Goal: Task Accomplishment & Management: Manage account settings

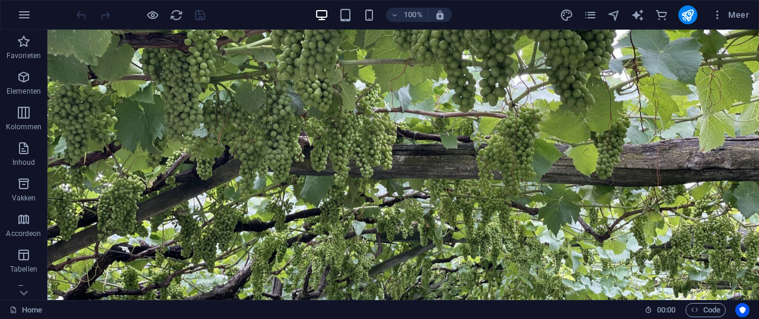
drag, startPoint x: 756, startPoint y: 50, endPoint x: 612, endPoint y: 43, distance: 143.7
click at [33, 77] on span "Elementen" at bounding box center [23, 84] width 47 height 28
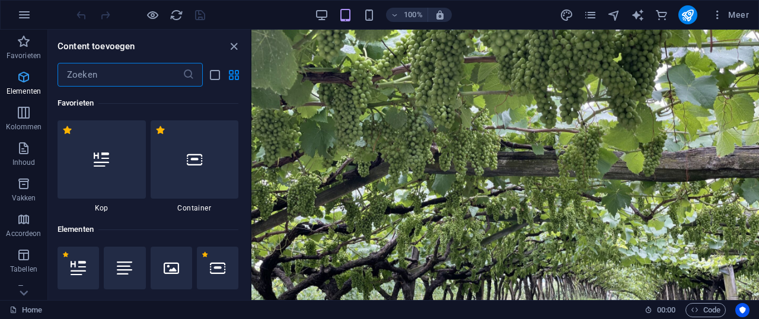
scroll to position [126, 0]
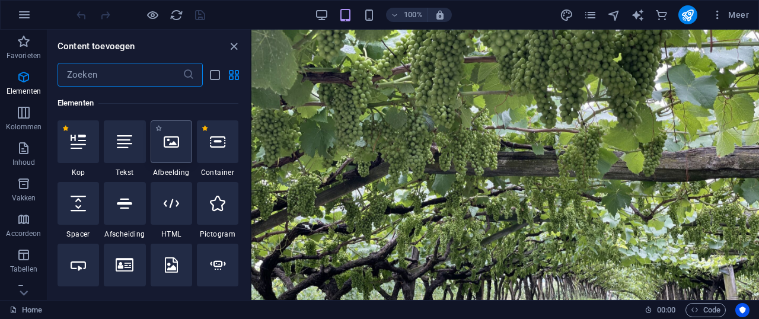
click at [174, 148] on icon at bounding box center [171, 141] width 15 height 15
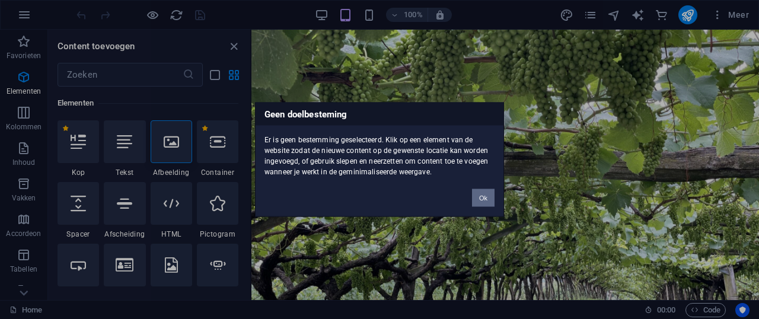
click at [482, 197] on button "Ok" at bounding box center [483, 198] width 23 height 18
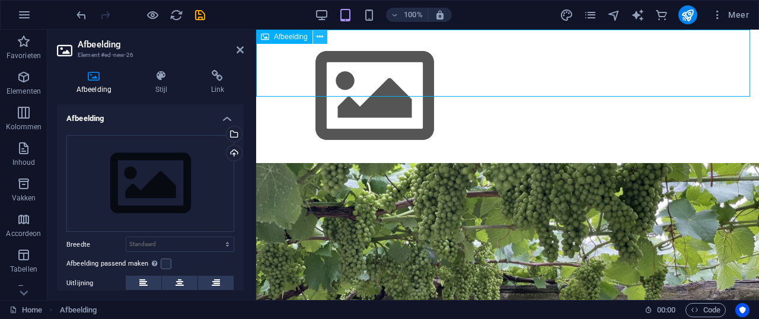
click at [323, 31] on icon at bounding box center [320, 37] width 7 height 12
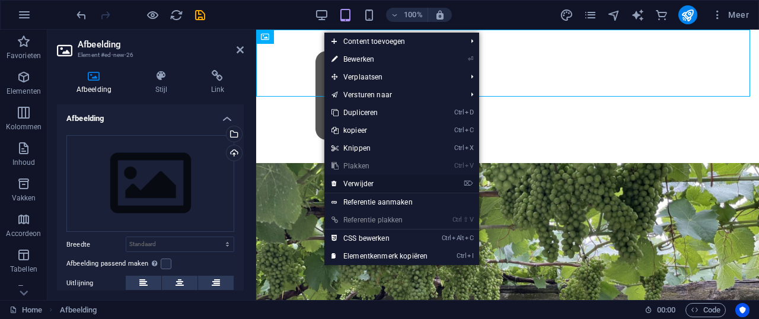
click at [381, 179] on link "⌦ Verwijder" at bounding box center [379, 184] width 110 height 18
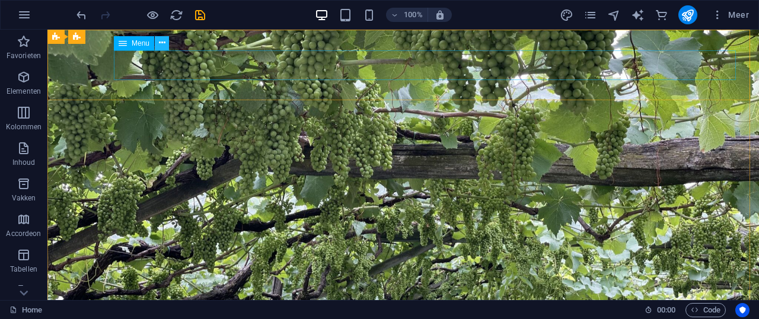
click at [165, 44] on icon at bounding box center [162, 43] width 7 height 12
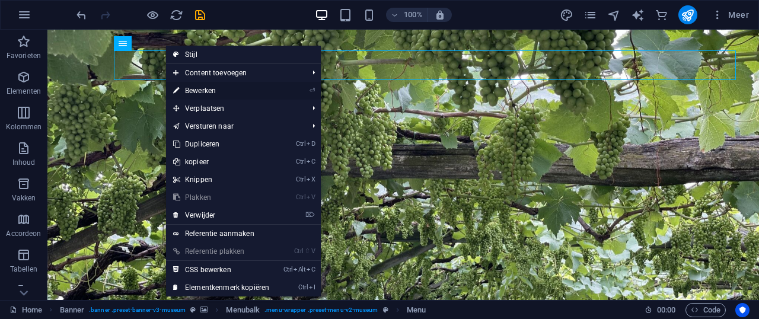
click at [208, 93] on link "⏎ Bewerken" at bounding box center [221, 91] width 110 height 18
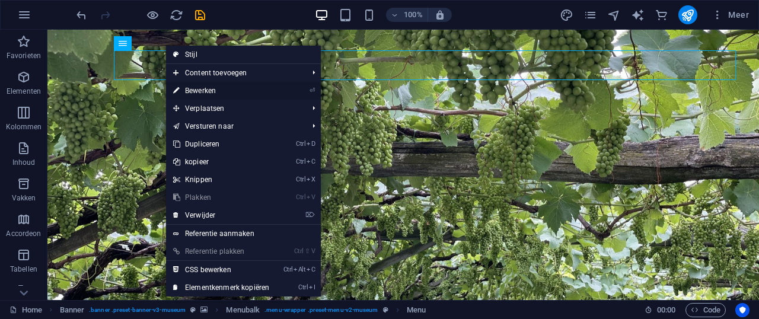
select select "1"
select select
select select "2"
select select
select select "3"
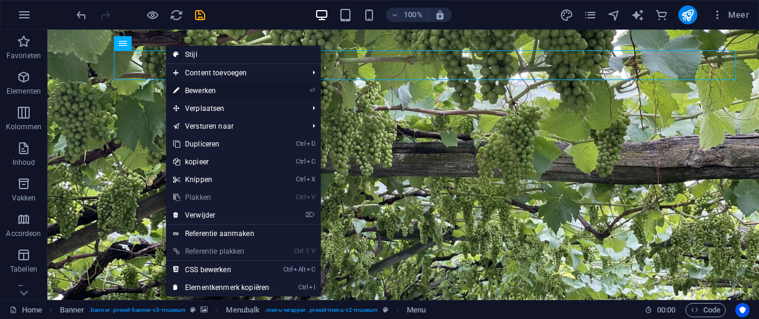
select select
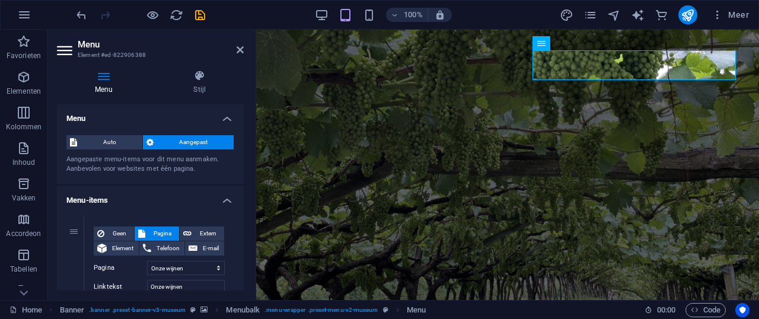
drag, startPoint x: 244, startPoint y: 127, endPoint x: 250, endPoint y: 157, distance: 30.2
click at [250, 157] on div "Menu Stijl Menu Auto Aangepast Aangepaste menu-items voor dit menu aanmaken. Aa…" at bounding box center [150, 180] width 206 height 240
drag, startPoint x: 244, startPoint y: 121, endPoint x: 245, endPoint y: 135, distance: 13.7
click at [245, 135] on div "Menu Stijl Menu Auto Aangepast Aangepaste menu-items voor dit menu aanmaken. Aa…" at bounding box center [150, 180] width 206 height 240
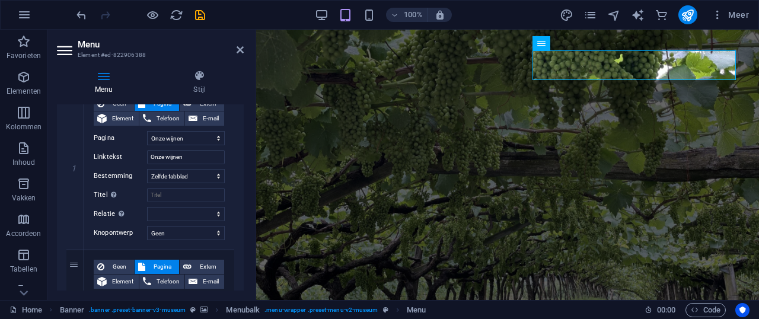
scroll to position [0, 0]
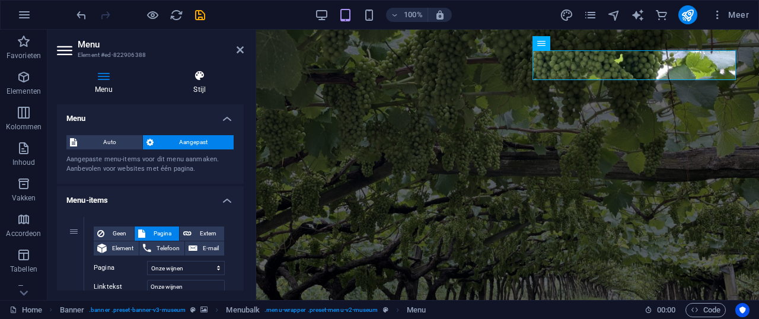
click at [199, 79] on icon at bounding box center [199, 76] width 88 height 12
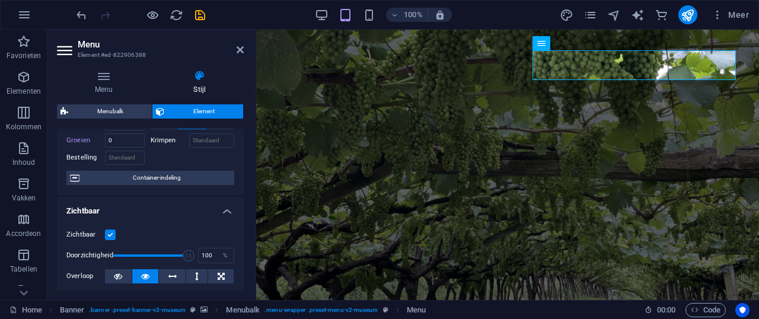
scroll to position [52, 0]
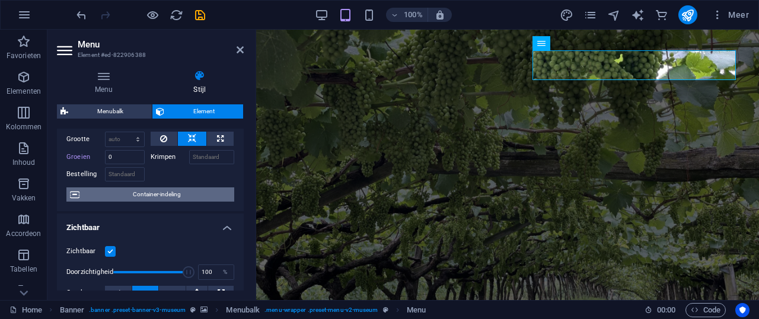
click at [155, 194] on span "Container-indeling" at bounding box center [157, 194] width 148 height 14
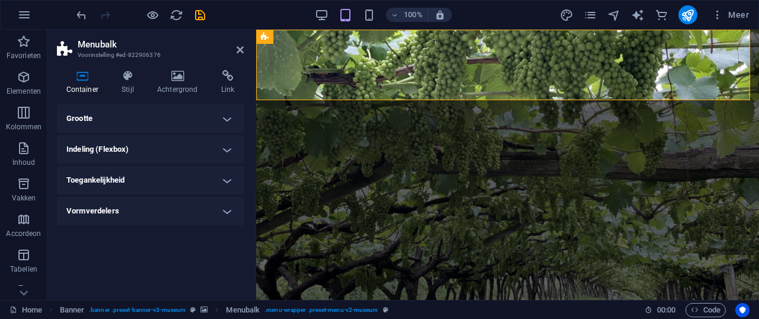
click at [225, 119] on h4 "Grootte" at bounding box center [150, 118] width 187 height 28
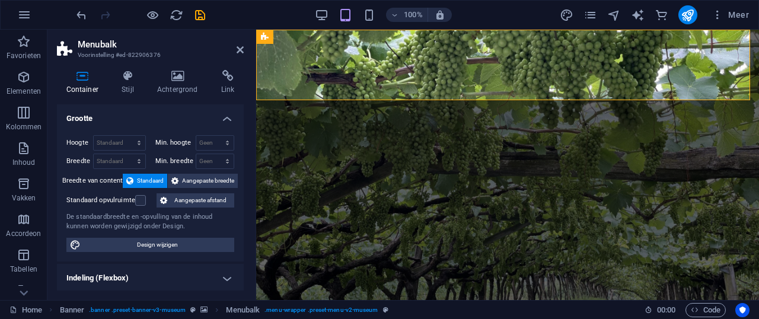
click at [224, 119] on h4 "Grootte" at bounding box center [150, 114] width 187 height 21
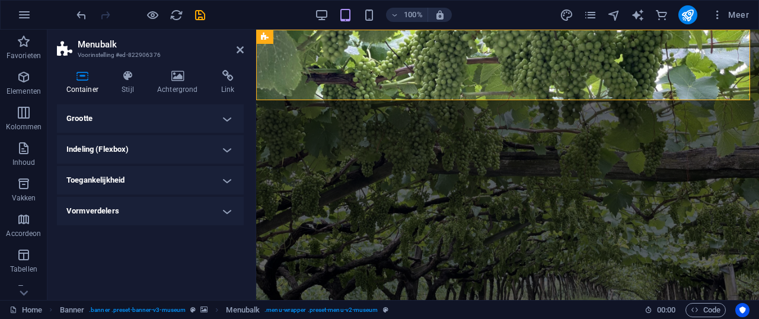
click at [226, 148] on h4 "Indeling (Flexbox)" at bounding box center [150, 149] width 187 height 28
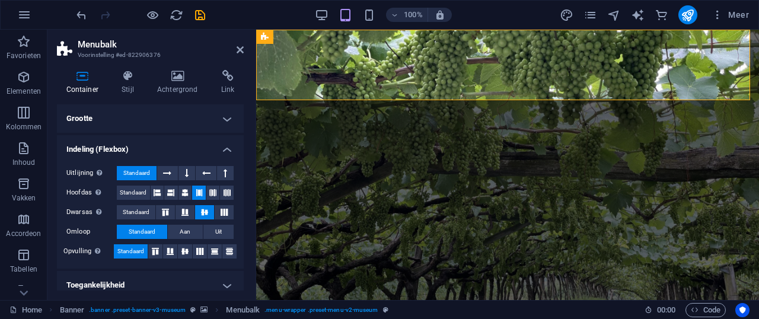
click at [226, 148] on h4 "Indeling (Flexbox)" at bounding box center [150, 145] width 187 height 21
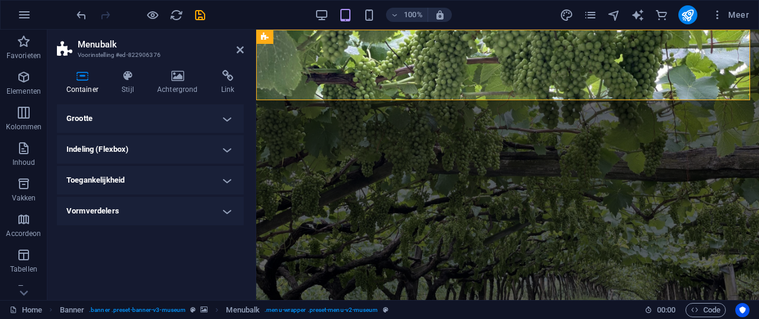
click at [228, 183] on h4 "Toegankelijkheid" at bounding box center [150, 180] width 187 height 28
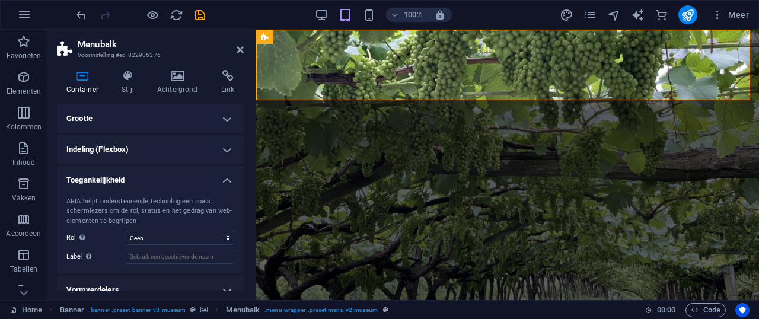
click at [228, 183] on h4 "Toegankelijkheid" at bounding box center [150, 176] width 187 height 21
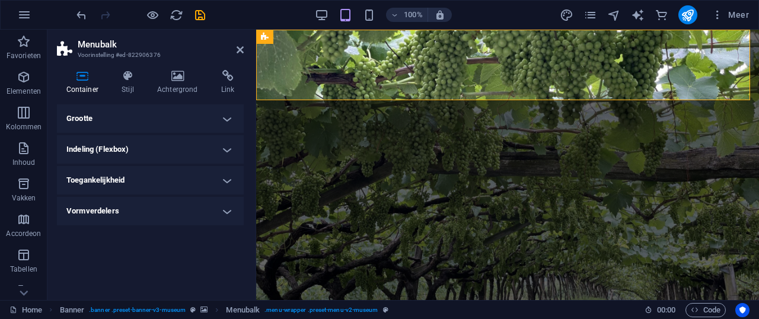
click at [224, 213] on h4 "Vormverdelers" at bounding box center [150, 211] width 187 height 28
click at [228, 237] on select "Geen Driehoek Vierkant Diagonaal Veelhoek 1 Veelhoek 2 Zigzag Meerdere zigzags …" at bounding box center [180, 235] width 109 height 14
click at [192, 275] on div "Grootte Hoogte Standaard px rem % vh vw Min. hoogte Geen px rem % vh vw Breedte…" at bounding box center [150, 197] width 187 height 186
click at [239, 50] on icon at bounding box center [240, 49] width 7 height 9
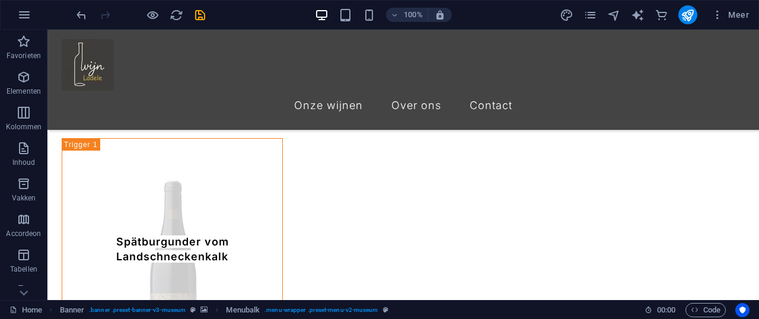
scroll to position [3207, 0]
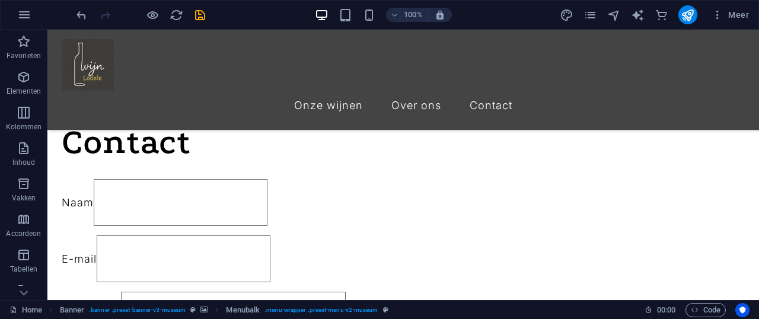
drag, startPoint x: 753, startPoint y: 86, endPoint x: 806, endPoint y: 333, distance: 252.9
click at [19, 82] on icon "button" at bounding box center [24, 77] width 14 height 14
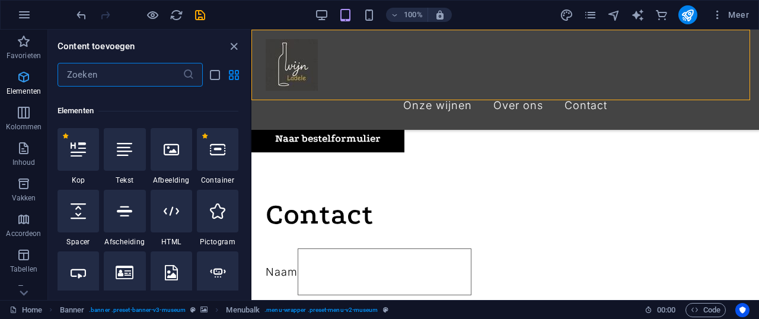
scroll to position [126, 0]
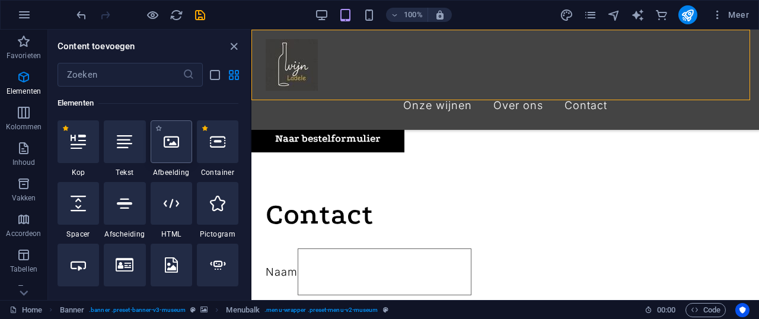
click at [164, 139] on icon at bounding box center [171, 141] width 15 height 15
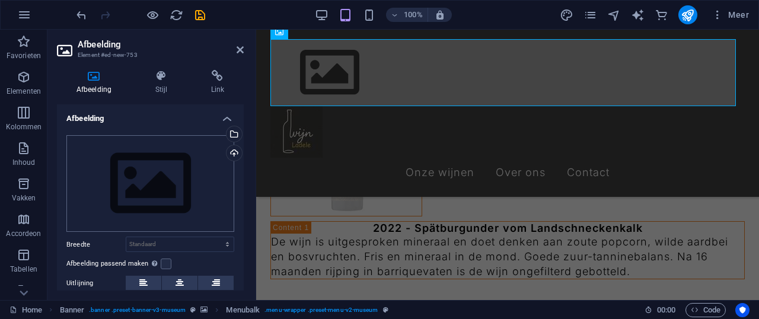
scroll to position [2775, 0]
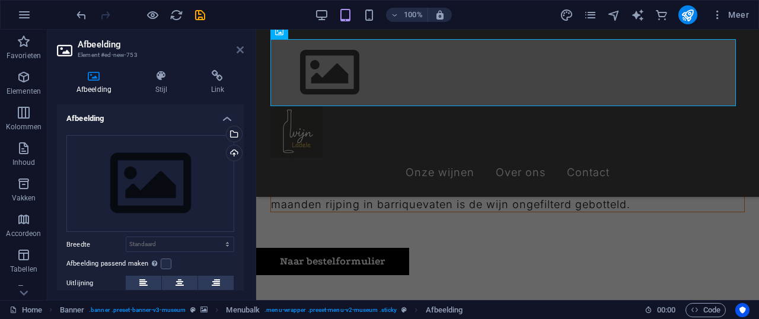
click at [238, 55] on link at bounding box center [240, 50] width 7 height 10
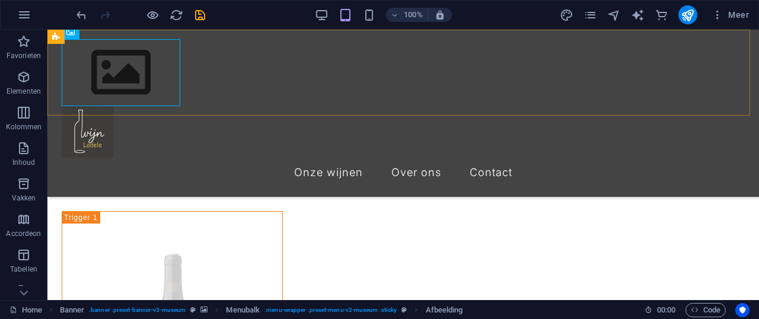
scroll to position [3175, 0]
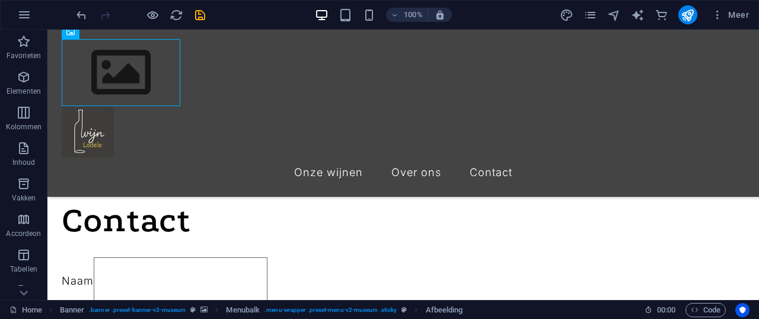
click at [150, 28] on div "100% Meer" at bounding box center [380, 15] width 758 height 28
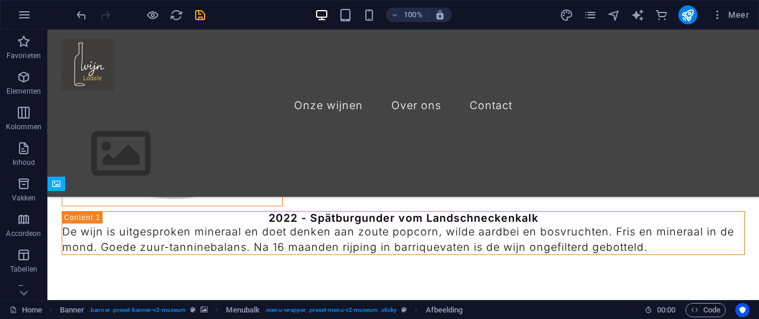
drag, startPoint x: 215, startPoint y: 44, endPoint x: 693, endPoint y: 65, distance: 478.4
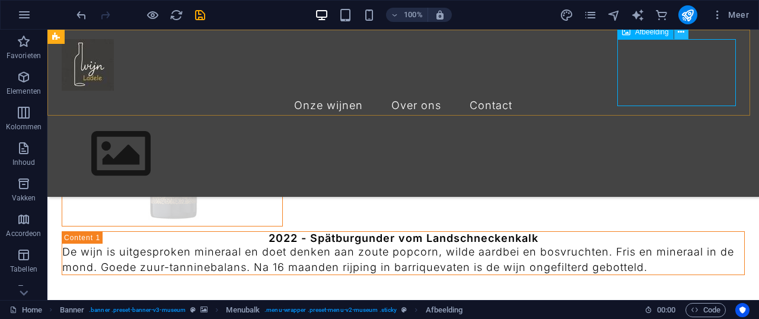
click at [682, 33] on icon at bounding box center [681, 32] width 7 height 12
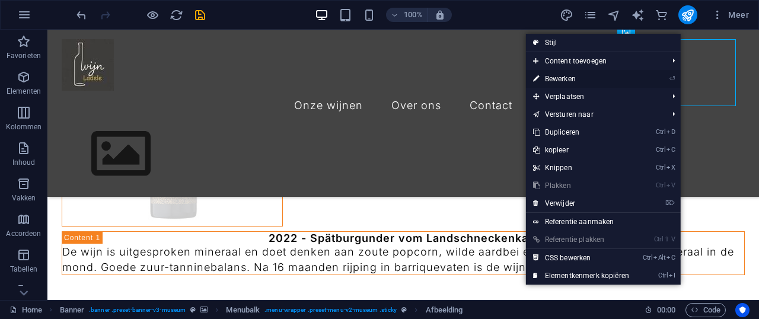
click at [566, 77] on link "⏎ Bewerken" at bounding box center [581, 79] width 110 height 18
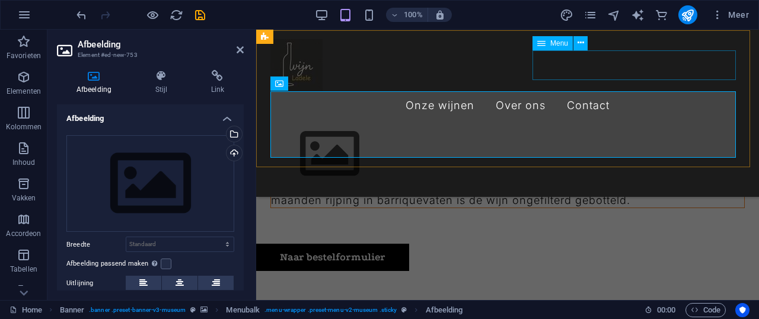
scroll to position [2779, 0]
click at [230, 154] on div "Uploaden" at bounding box center [233, 154] width 18 height 18
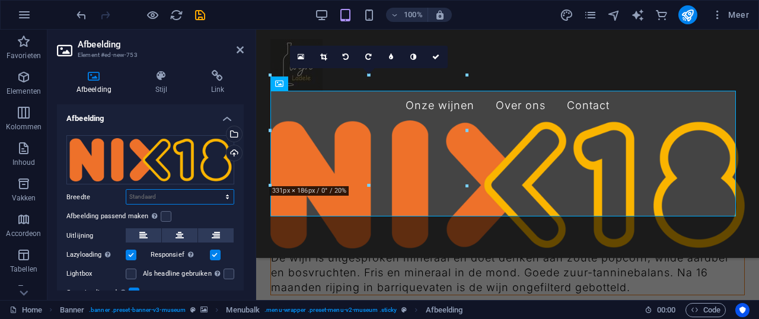
click at [192, 193] on select "Standaard auto px rem % em vh vw" at bounding box center [179, 197] width 107 height 14
select select "px"
click at [215, 190] on select "Standaard auto px rem % em vh vw" at bounding box center [179, 197] width 107 height 14
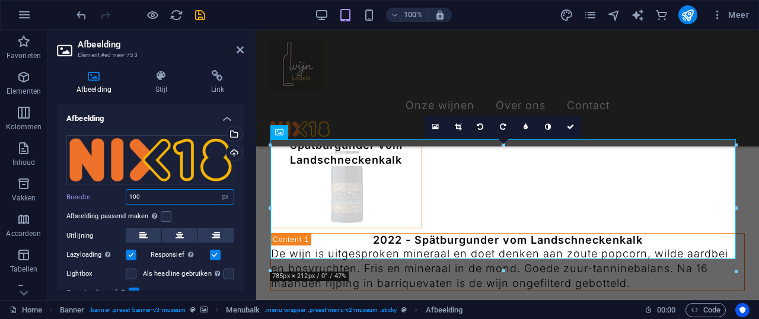
scroll to position [2728, 0]
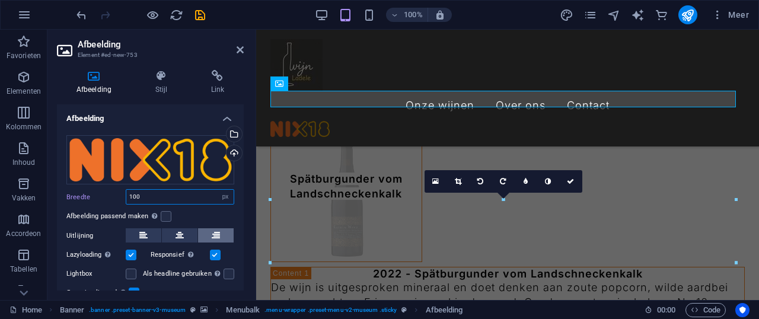
type input "100"
click at [214, 231] on icon at bounding box center [216, 235] width 8 height 14
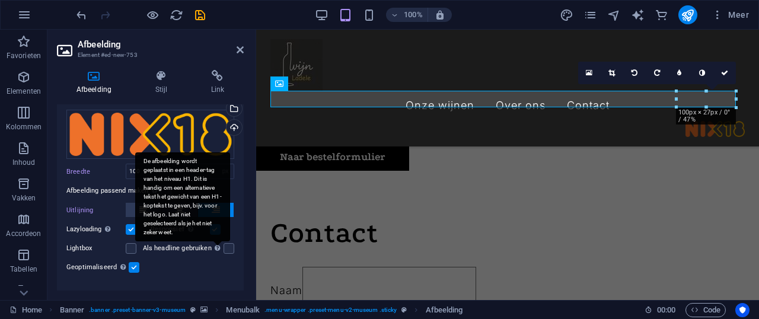
scroll to position [47, 0]
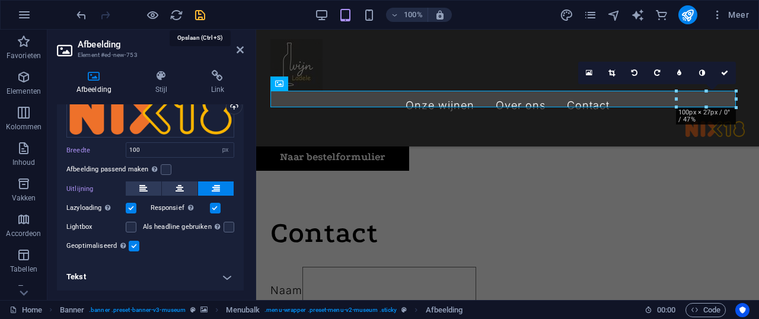
click at [201, 15] on icon "save" at bounding box center [200, 15] width 14 height 14
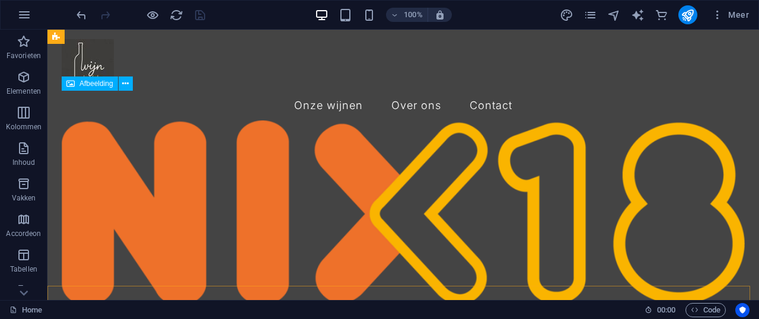
scroll to position [3202, 0]
click at [241, 136] on figure at bounding box center [403, 212] width 683 height 185
click at [278, 157] on figure at bounding box center [403, 212] width 683 height 185
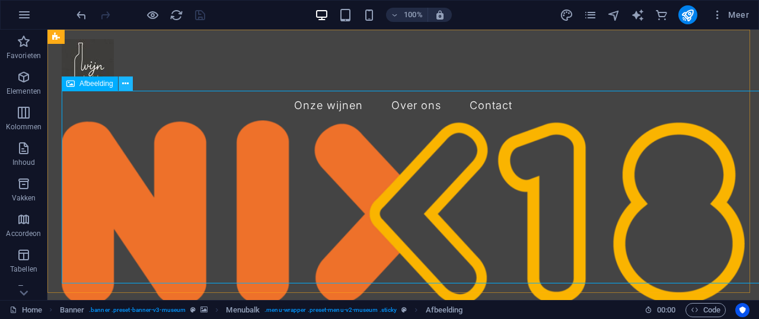
click at [123, 78] on icon at bounding box center [125, 84] width 7 height 12
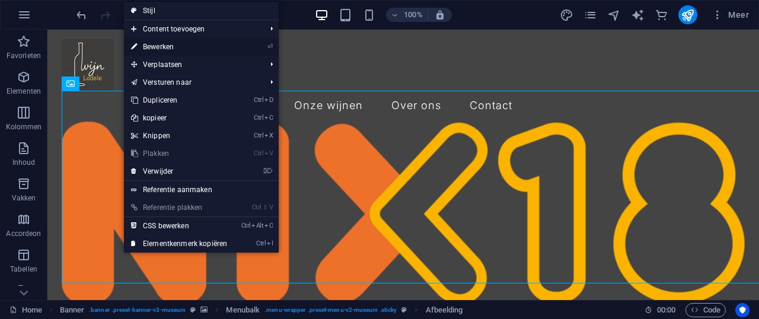
click at [183, 46] on link "⏎ Bewerken" at bounding box center [179, 47] width 110 height 18
select select "px"
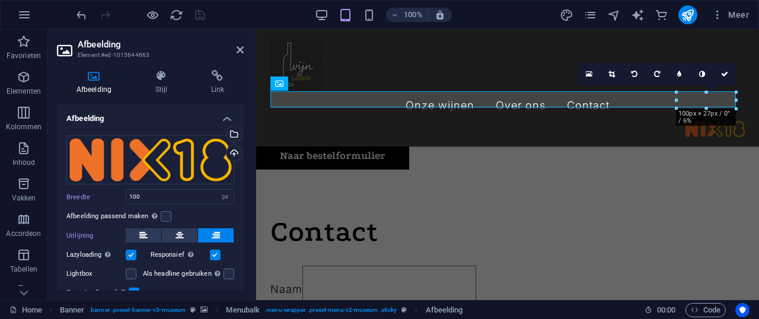
scroll to position [2728, 0]
click at [164, 216] on label at bounding box center [166, 216] width 11 height 11
click at [0, 0] on input "Afbeelding passend maken Afbeelding automatisch passen binnen een vaststaande b…" at bounding box center [0, 0] width 0 height 0
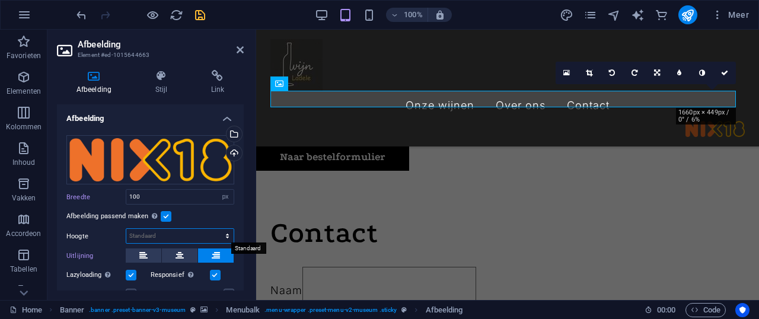
click at [224, 236] on select "Standaard auto px" at bounding box center [179, 236] width 107 height 14
select select "px"
click at [215, 229] on select "Standaard auto px" at bounding box center [179, 236] width 107 height 14
type input "27"
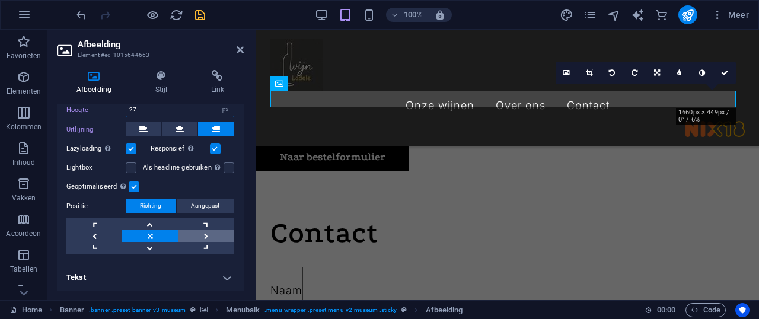
scroll to position [127, 0]
click at [205, 234] on link at bounding box center [207, 236] width 56 height 12
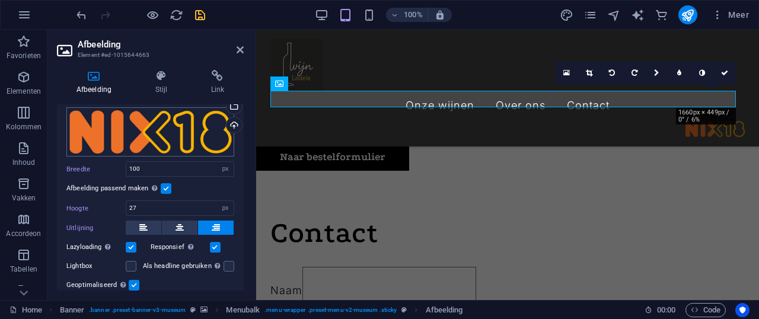
scroll to position [0, 0]
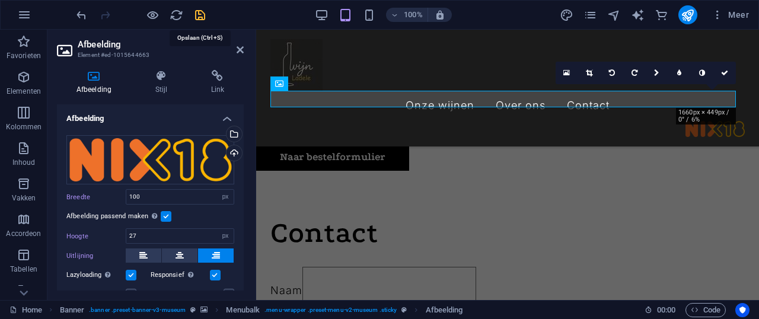
click at [196, 15] on icon "save" at bounding box center [200, 15] width 14 height 14
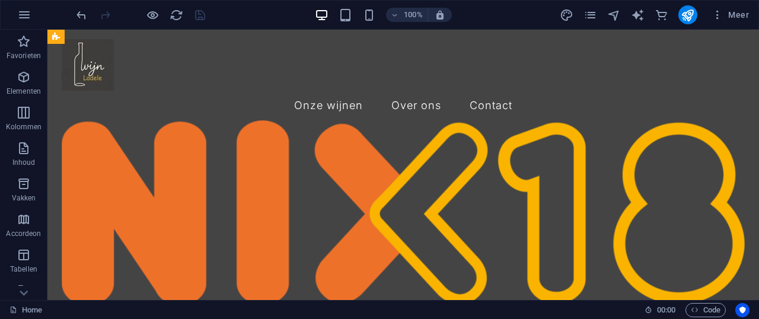
scroll to position [1068, 0]
click at [127, 83] on icon at bounding box center [125, 84] width 7 height 12
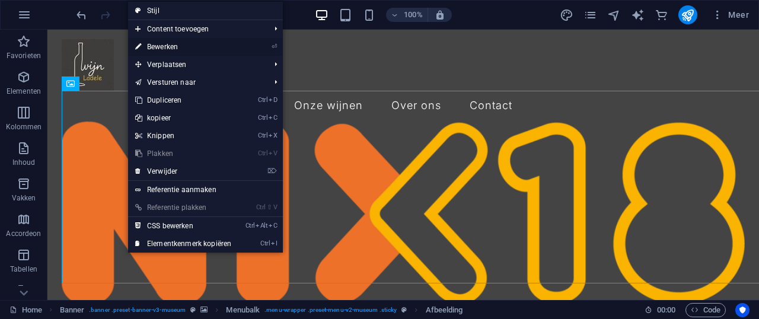
click at [196, 46] on link "⏎ Bewerken" at bounding box center [183, 47] width 110 height 18
select select "px"
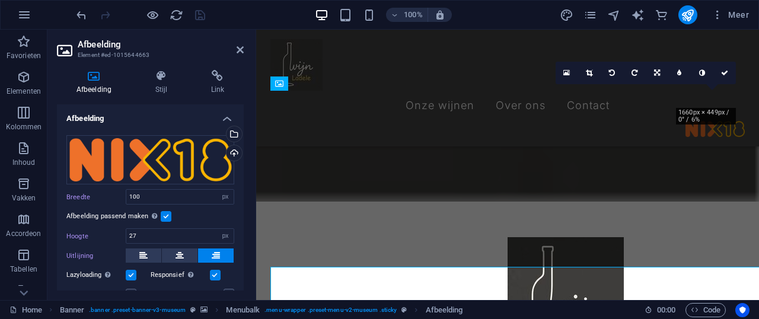
scroll to position [891, 0]
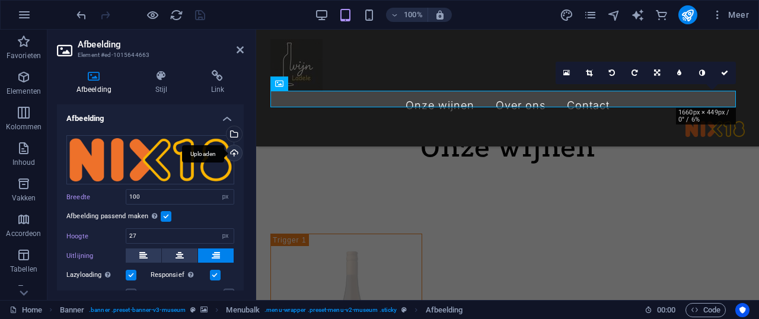
click at [228, 151] on div "Uploaden" at bounding box center [233, 154] width 18 height 18
click at [198, 16] on icon "save" at bounding box center [200, 15] width 14 height 14
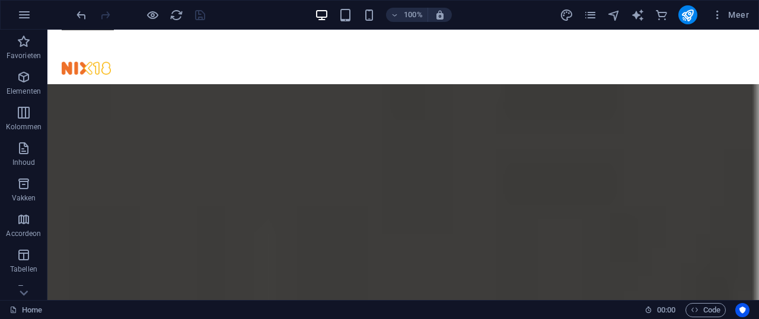
scroll to position [0, 0]
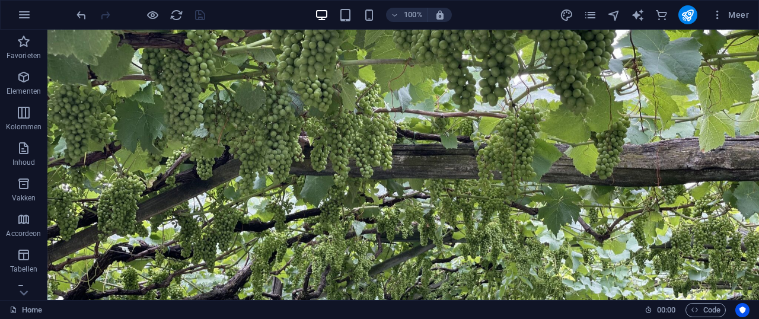
drag, startPoint x: 756, startPoint y: 185, endPoint x: 806, endPoint y: 34, distance: 158.9
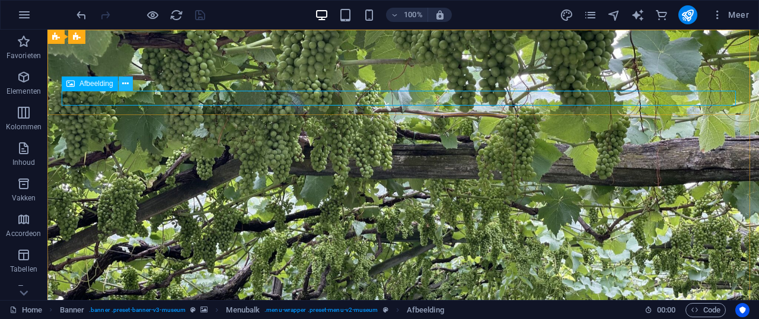
click at [130, 81] on button at bounding box center [126, 84] width 14 height 14
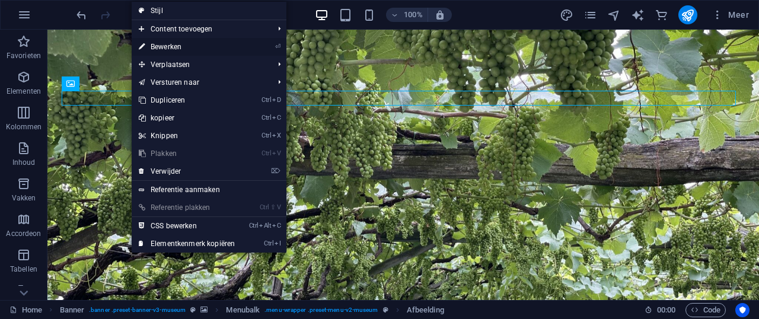
click at [181, 45] on link "⏎ Bewerken" at bounding box center [187, 47] width 110 height 18
select select "px"
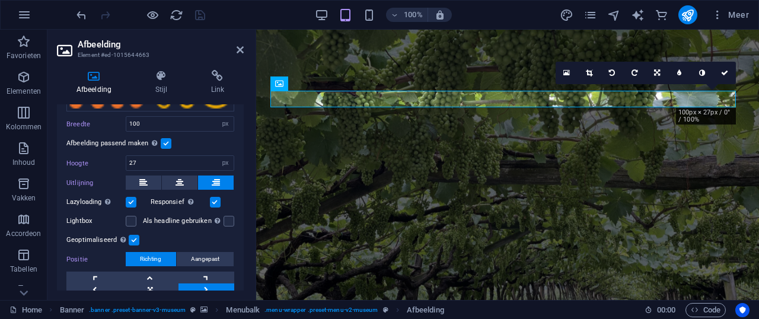
scroll to position [98, 0]
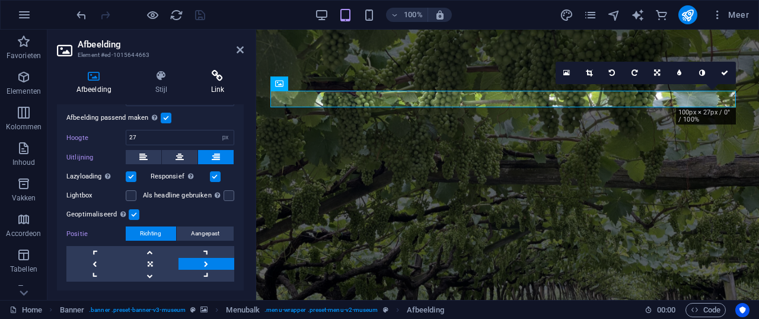
click at [216, 76] on icon at bounding box center [218, 76] width 52 height 12
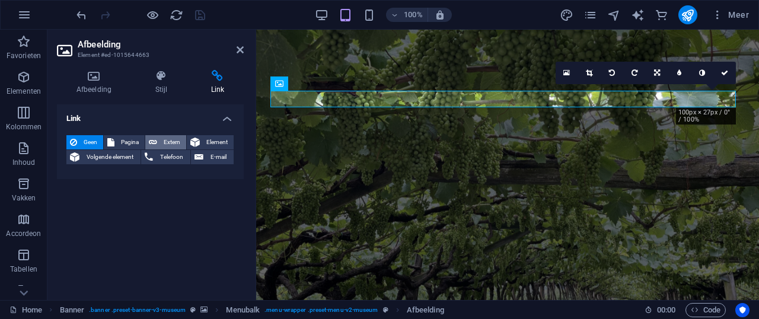
click at [164, 139] on span "Extern" at bounding box center [172, 142] width 22 height 14
select select "blank"
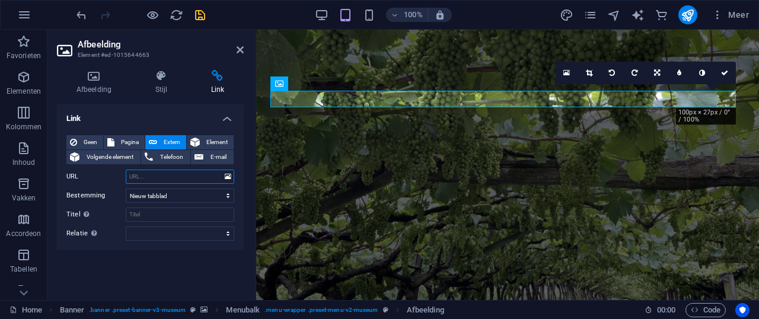
paste input "[URL][DOMAIN_NAME]"
type input "[URL][DOMAIN_NAME]"
click at [156, 210] on input "Titel Aanvullende linkomschrijving, mag niet gelijk zijn aan de linktekst. De t…" at bounding box center [180, 215] width 109 height 14
type input "NIX18"
click at [199, 14] on icon "save" at bounding box center [200, 15] width 14 height 14
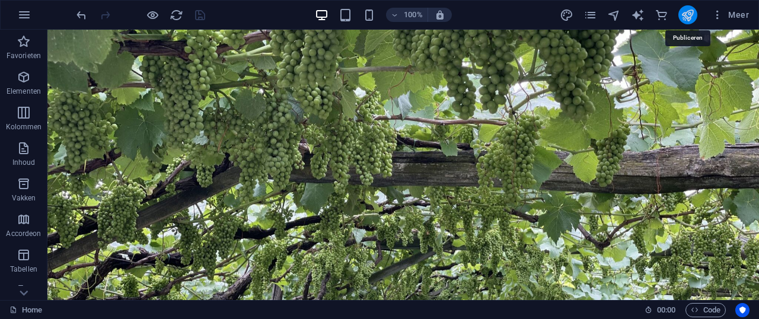
click at [691, 16] on icon "publish" at bounding box center [688, 15] width 14 height 14
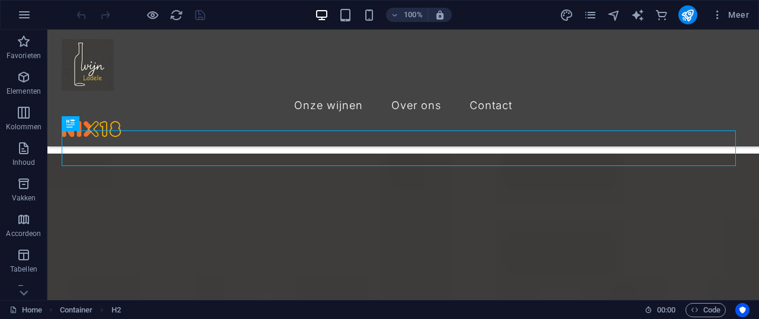
click at [579, 8] on div "Meer" at bounding box center [657, 14] width 194 height 19
click at [588, 9] on icon "pages" at bounding box center [591, 15] width 14 height 14
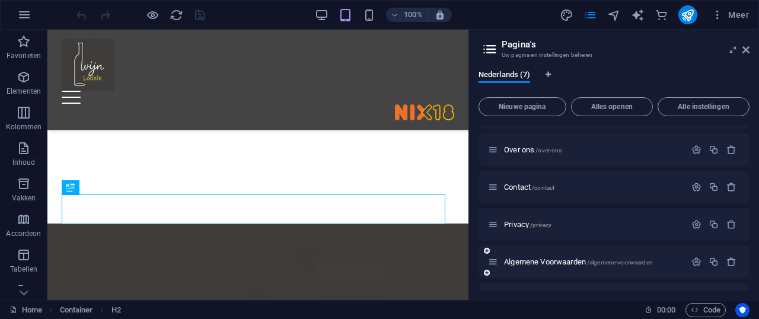
scroll to position [79, 0]
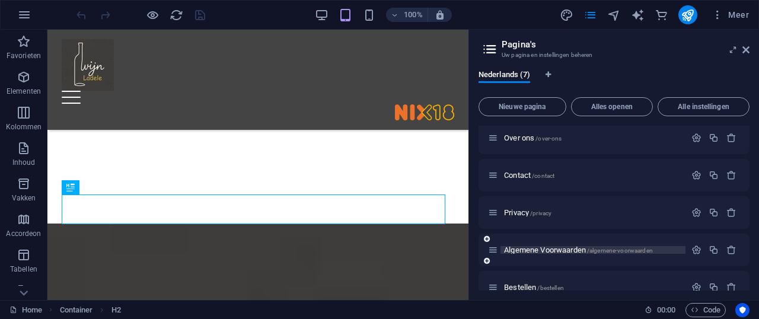
click at [549, 248] on span "Algemene Voorwaarden /algemene-voorwaarden" at bounding box center [578, 250] width 149 height 9
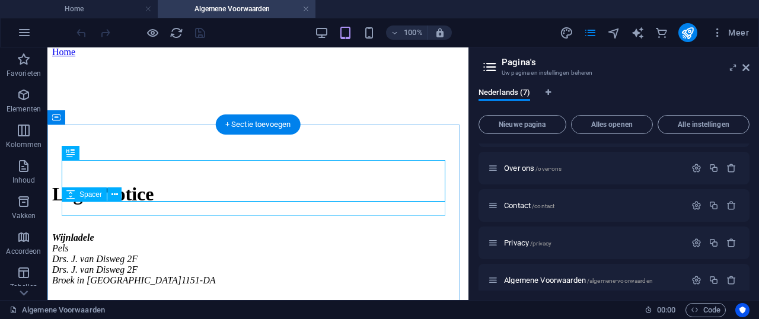
scroll to position [179, 0]
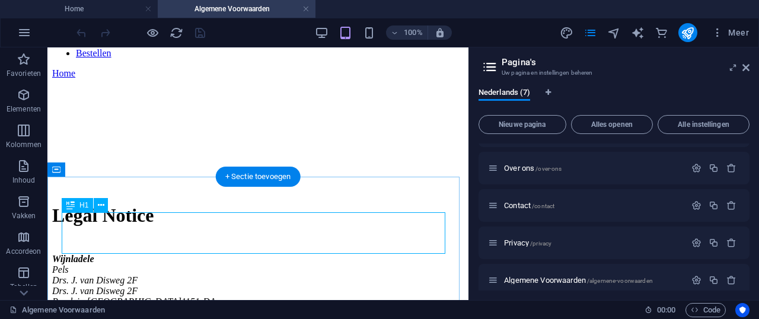
click at [289, 227] on div "Legal Notice" at bounding box center [258, 216] width 412 height 22
click at [225, 227] on div "Legal Notice" at bounding box center [258, 216] width 412 height 22
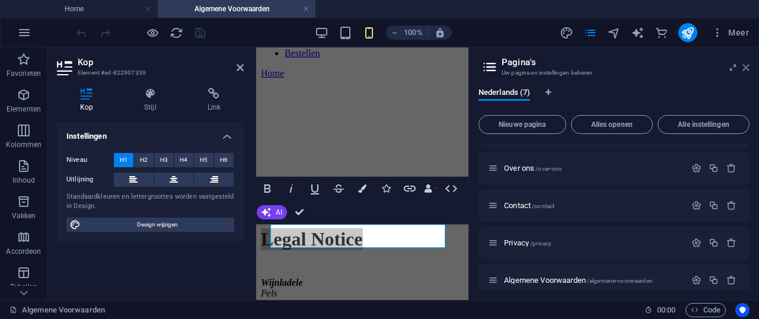
drag, startPoint x: 744, startPoint y: 70, endPoint x: 482, endPoint y: 23, distance: 266.4
click at [744, 70] on icon at bounding box center [746, 67] width 7 height 9
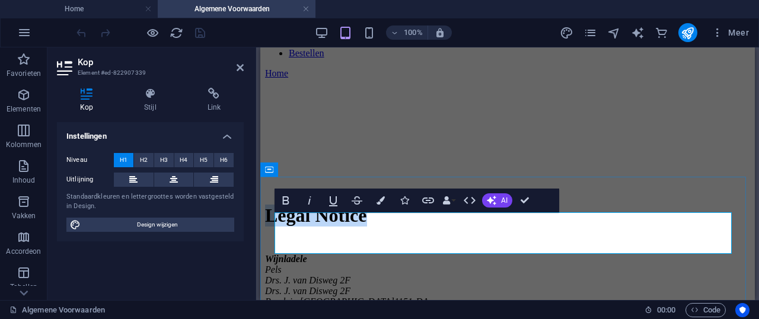
click at [534, 227] on h1 "Legal Notice" at bounding box center [507, 216] width 485 height 22
drag, startPoint x: 527, startPoint y: 233, endPoint x: 141, endPoint y: 238, distance: 385.5
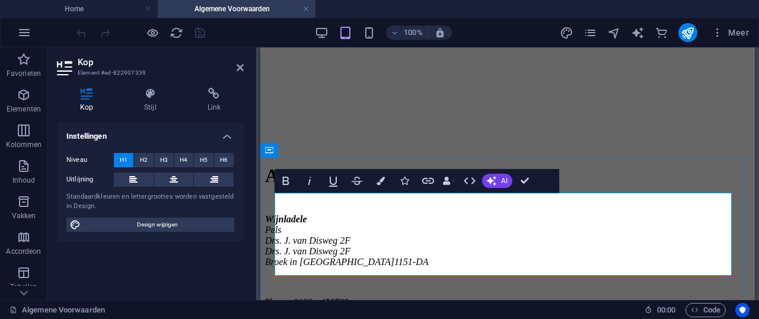
scroll to position [238, 0]
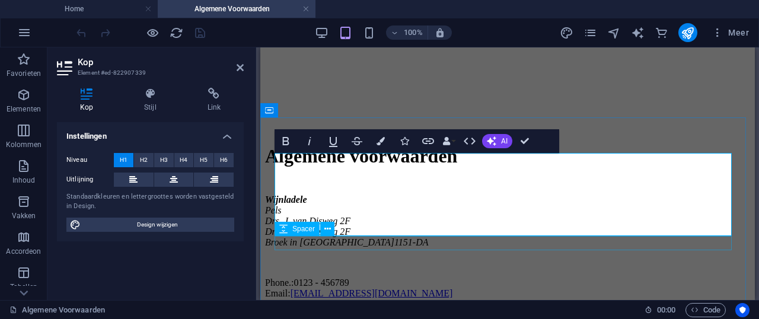
click at [667, 195] on div at bounding box center [507, 187] width 485 height 14
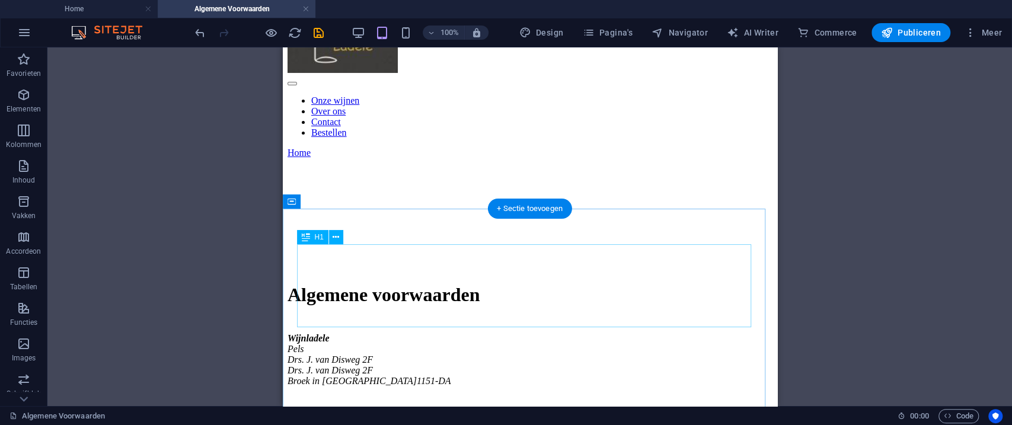
scroll to position [192, 0]
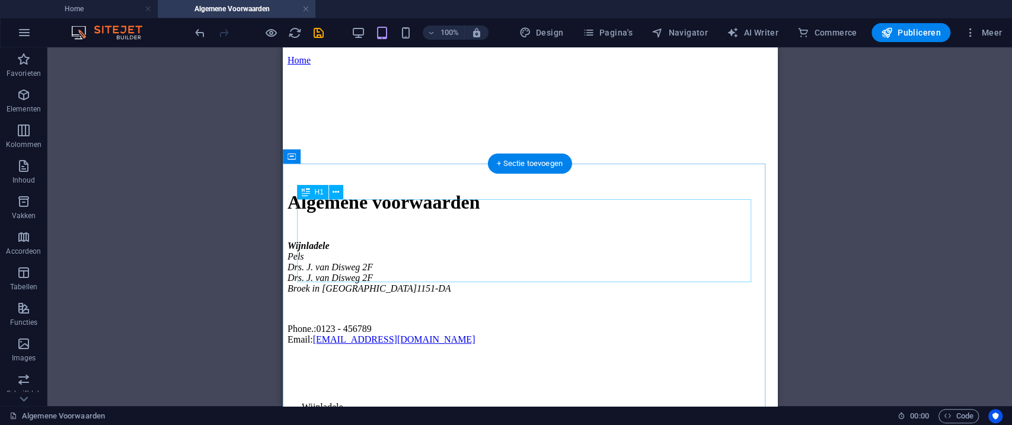
click at [470, 214] on div "Algemene voorwaarden" at bounding box center [529, 203] width 485 height 22
click at [540, 165] on div "+ Sectie toevoegen" at bounding box center [530, 164] width 85 height 20
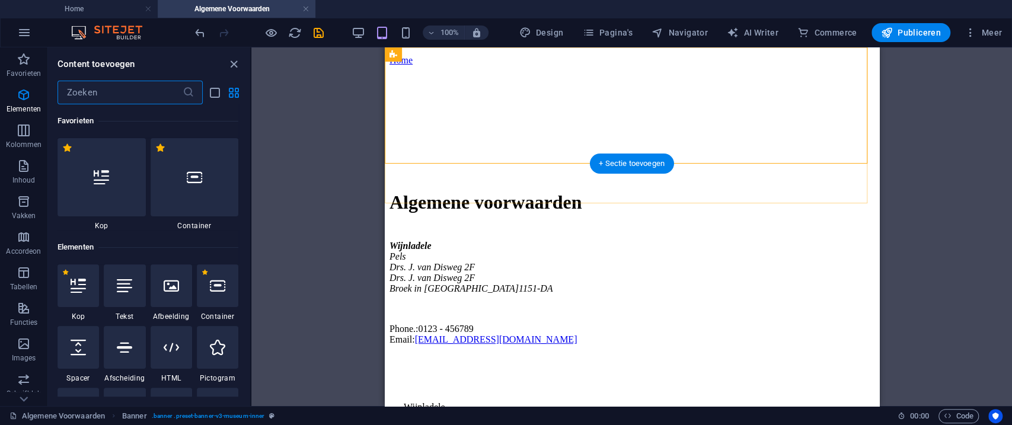
scroll to position [2075, 0]
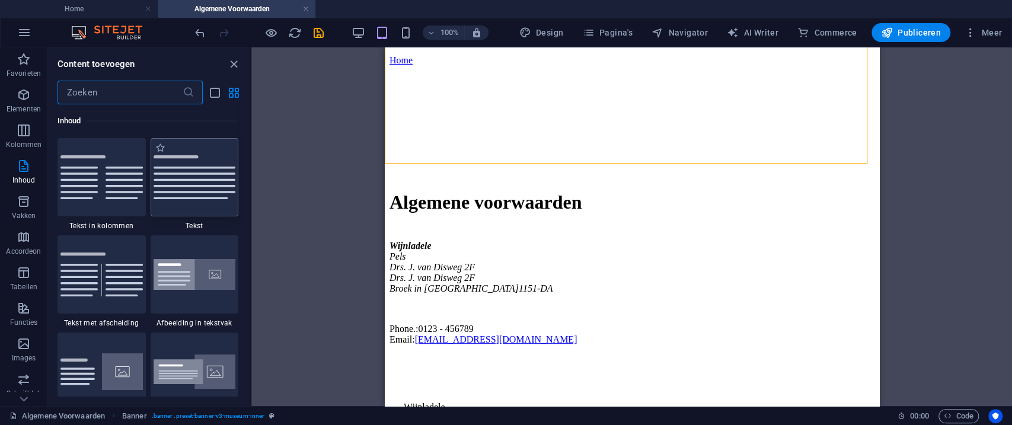
click at [200, 180] on img at bounding box center [195, 177] width 82 height 44
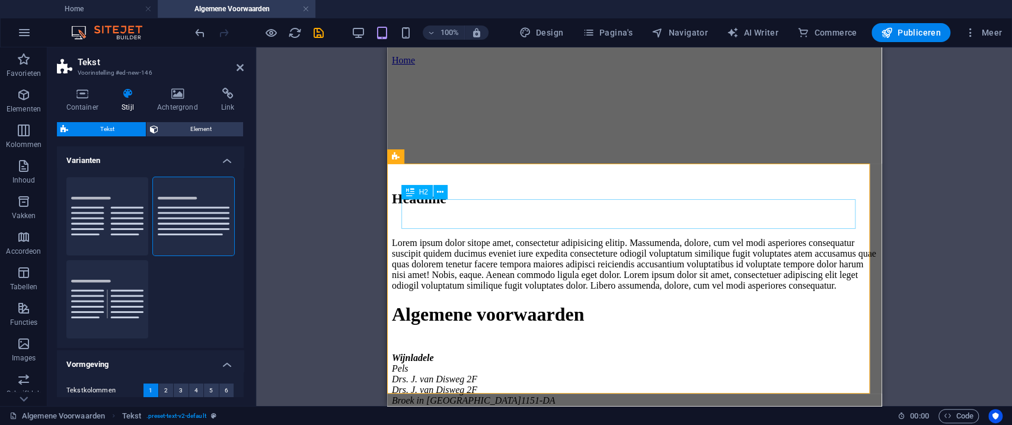
click at [506, 207] on div "Headline" at bounding box center [633, 199] width 485 height 16
click at [499, 207] on div "Headline" at bounding box center [633, 199] width 485 height 16
click at [518, 207] on div "Headline" at bounding box center [633, 199] width 485 height 16
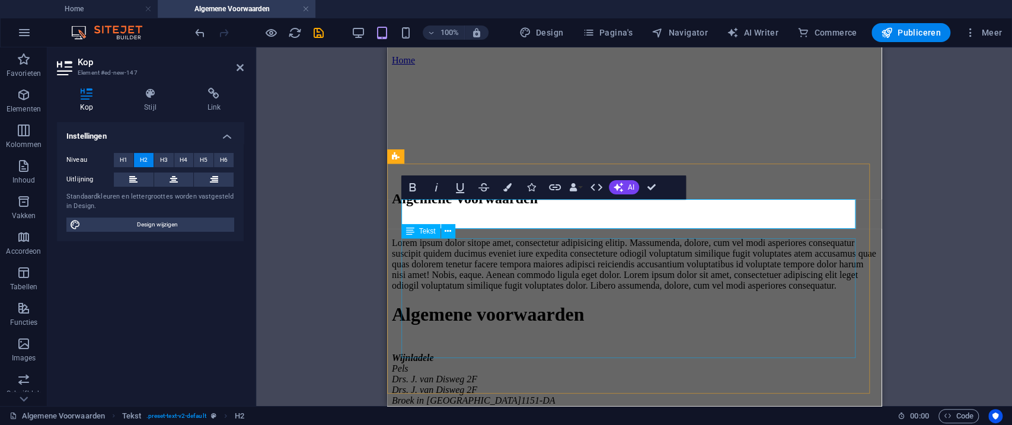
click at [457, 259] on div "Lorem ipsum dolor sitope amet, consectetur adipisicing elitip. Massumenda, dolo…" at bounding box center [633, 264] width 485 height 53
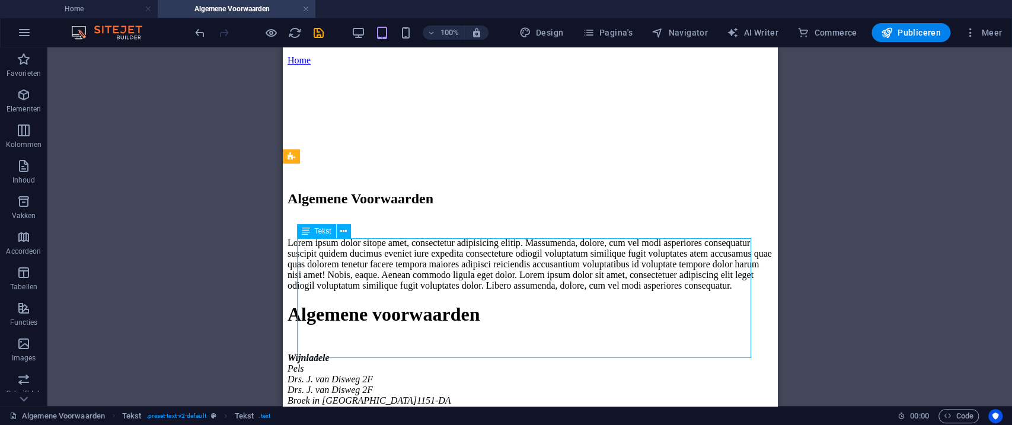
drag, startPoint x: 642, startPoint y: 298, endPoint x: 652, endPoint y: 305, distance: 11.9
click at [642, 291] on div "Lorem ipsum dolor sitope amet, consectetur adipisicing elitip. Massumenda, dolo…" at bounding box center [529, 264] width 485 height 53
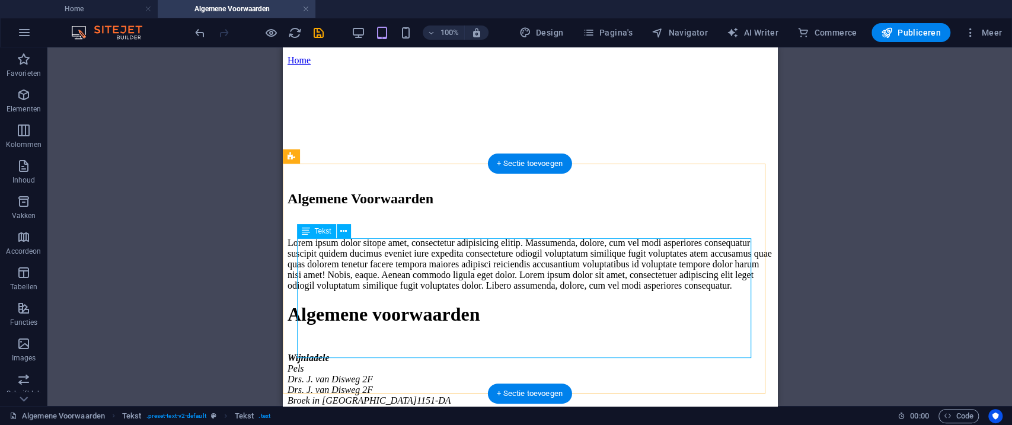
click at [688, 291] on div "Lorem ipsum dolor sitope amet, consectetur adipisicing elitip. Massumenda, dolo…" at bounding box center [529, 264] width 485 height 53
click at [400, 243] on div "Lorem ipsum dolor sitope amet, consectetur adipisicing elitip. Massumenda, dolo…" at bounding box center [529, 264] width 485 height 53
click at [399, 243] on div "Lorem ipsum dolor sitope amet, consectetur adipisicing elitip. Massumenda, dolo…" at bounding box center [529, 264] width 485 height 53
click at [595, 291] on div "Lorem ipsum dolor sitope amet, consectetur adipisicing elitip. Massumenda, dolo…" at bounding box center [529, 264] width 485 height 53
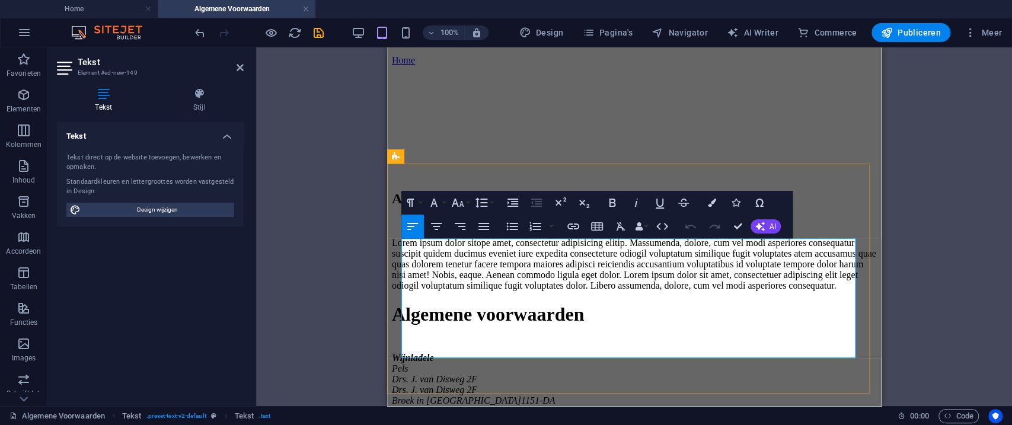
click at [541, 291] on p "Lorem ipsum dolor sitope amet, consectetur adipisicing elitip. Massumenda, dolo…" at bounding box center [633, 264] width 485 height 53
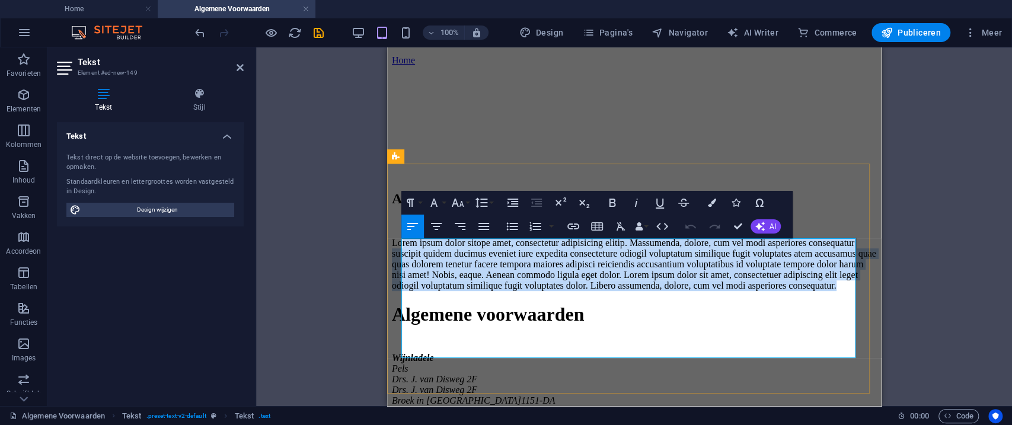
drag, startPoint x: 798, startPoint y: 348, endPoint x: 414, endPoint y: 238, distance: 399.7
click at [414, 238] on p "Lorem ipsum dolor sitope amet, consectetur adipisicing elitip. Massumenda, dolo…" at bounding box center [633, 264] width 485 height 53
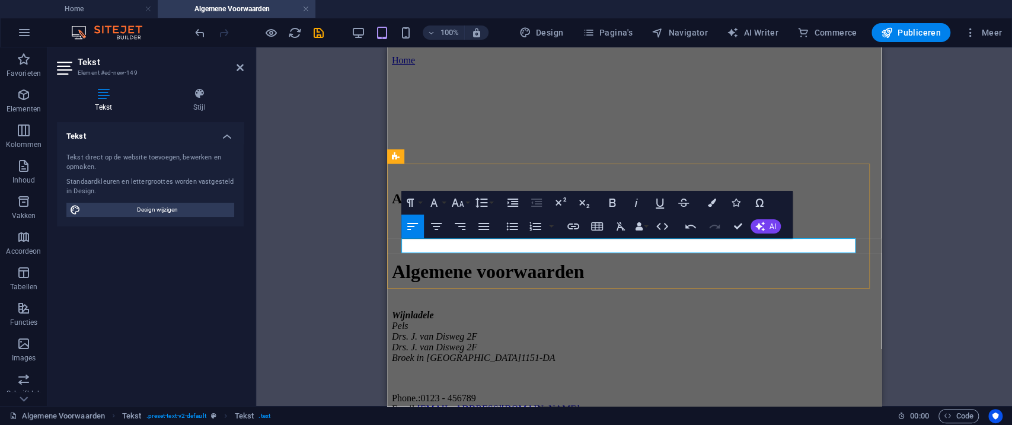
click at [447, 247] on p "​" at bounding box center [633, 243] width 485 height 11
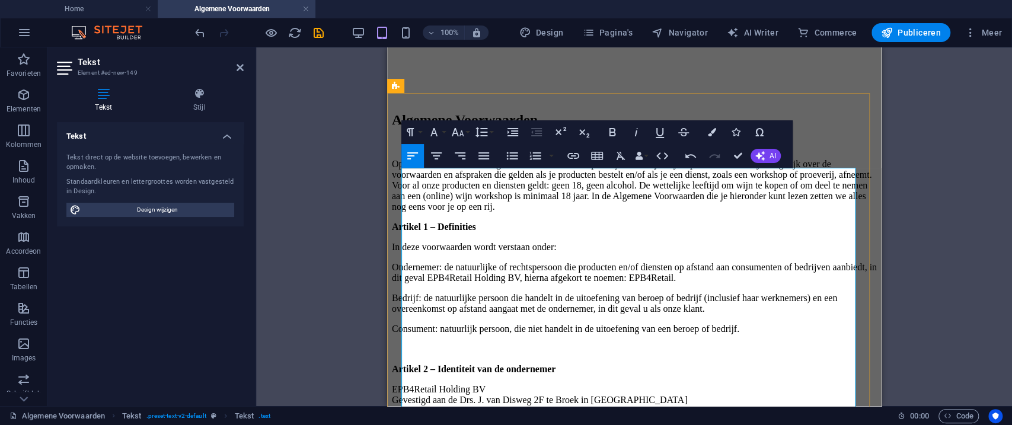
scroll to position [244, 0]
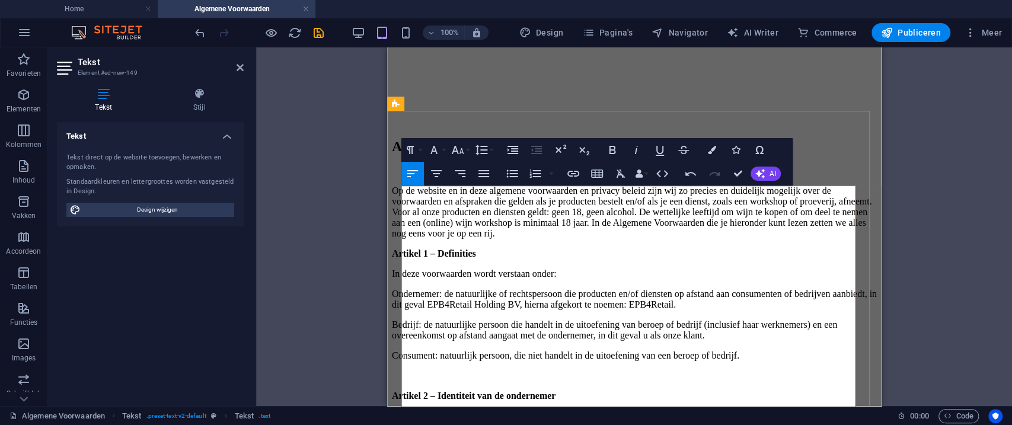
click at [722, 239] on p "Op de website en in deze algemene voorwaarden en privacy beleid zijn wij zo pre…" at bounding box center [633, 212] width 485 height 53
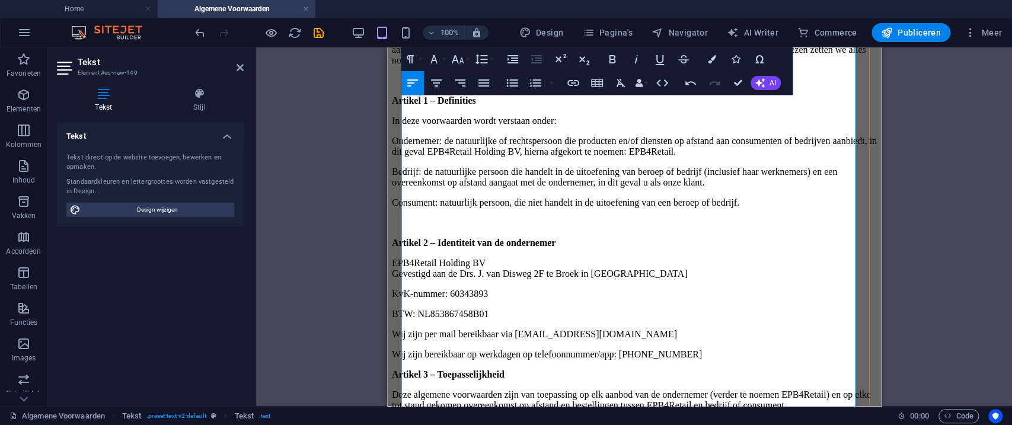
scroll to position [575, 0]
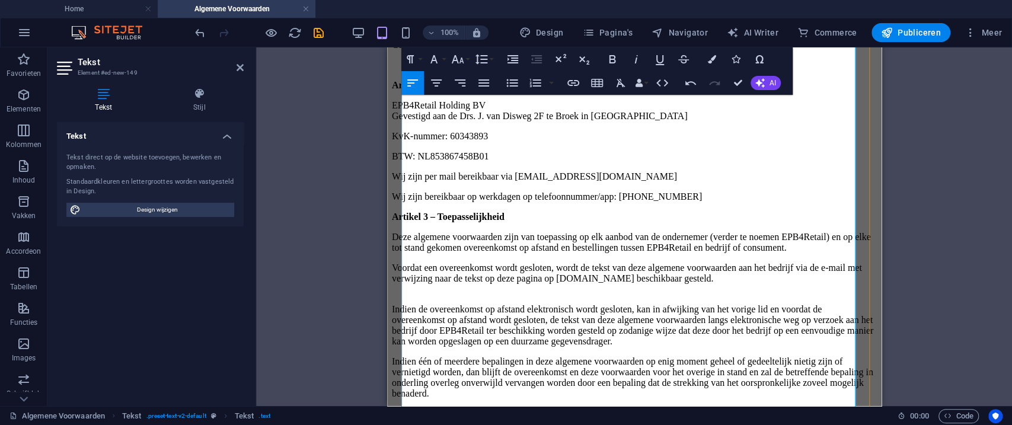
click at [759, 202] on p "Wij zijn bereikbaar op werkdagen op telefoonnummer/app: +31 6 150 388 25" at bounding box center [633, 197] width 485 height 11
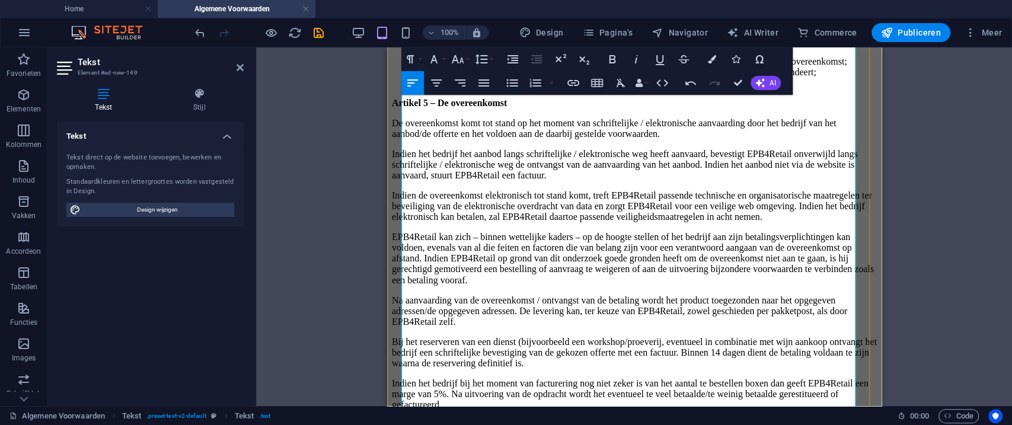
scroll to position [1340, 0]
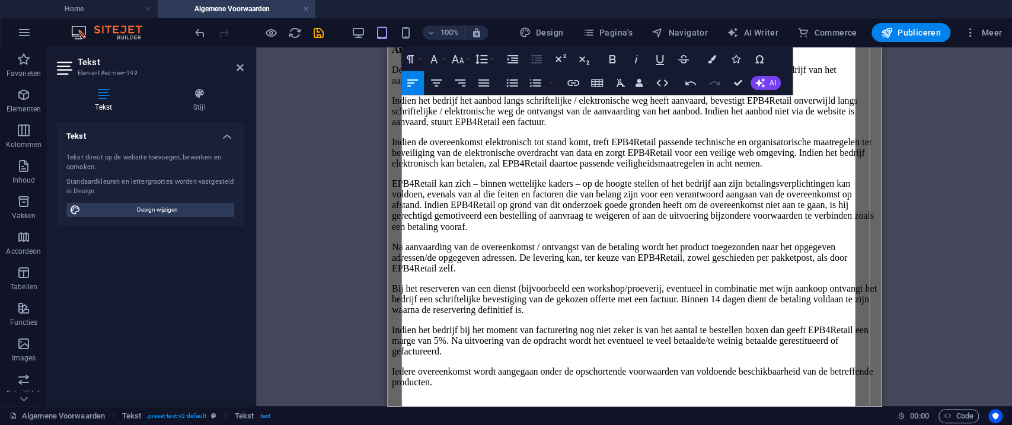
click at [528, 35] on li "minimale duur van de overeenkomst op afstand in geval van een duurtransactie." at bounding box center [645, 29] width 461 height 11
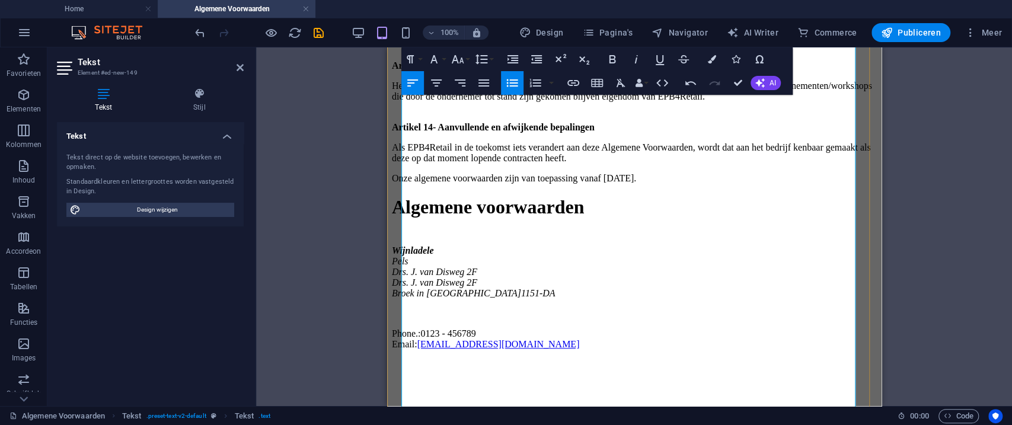
scroll to position [3528, 0]
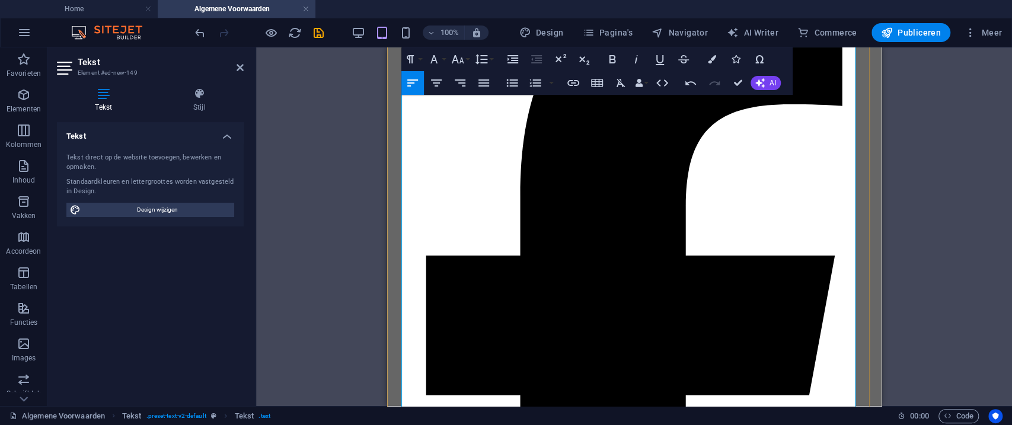
scroll to position [4213, 0]
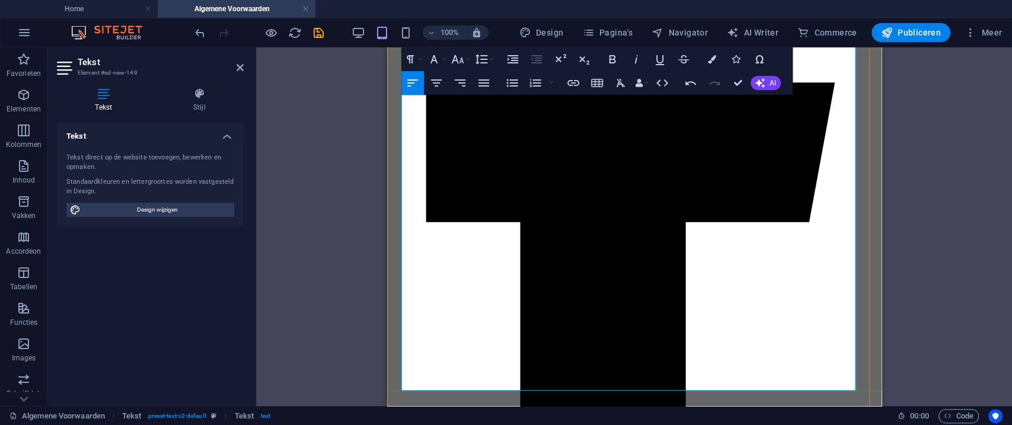
scroll to position [4582, 0]
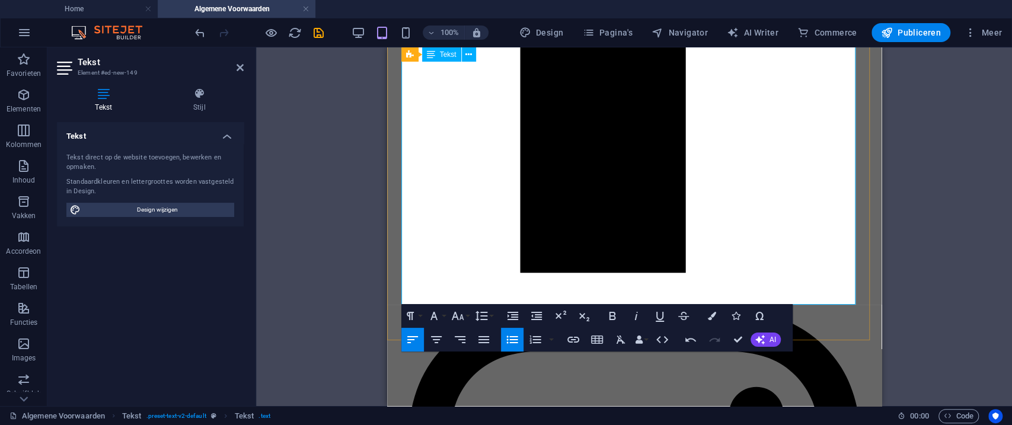
scroll to position [4688, 0]
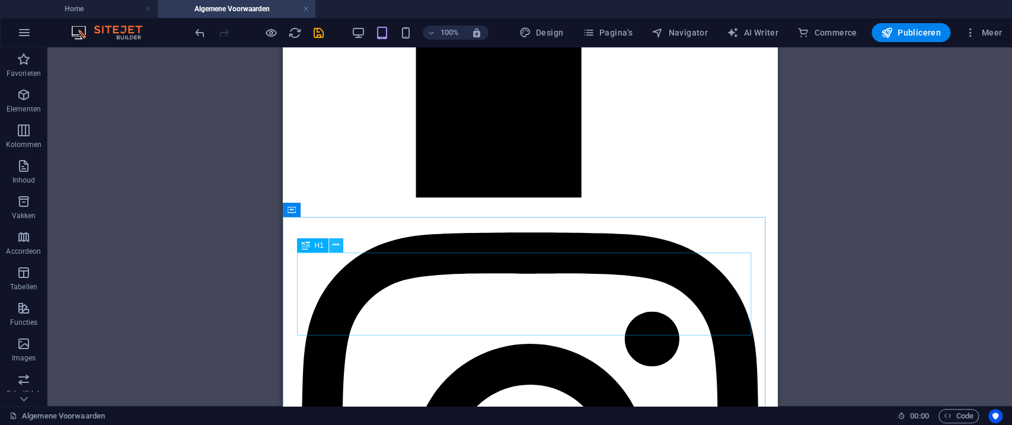
click at [338, 247] on icon at bounding box center [336, 245] width 7 height 12
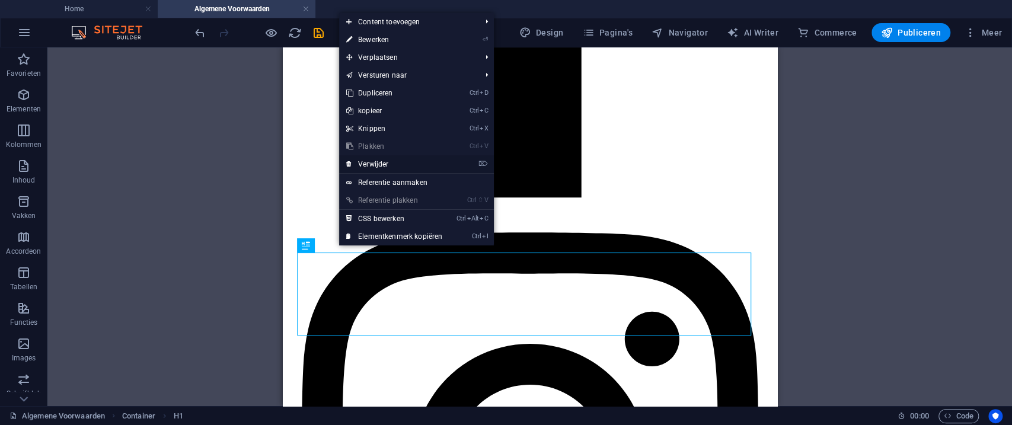
click at [389, 166] on link "⌦ Verwijder" at bounding box center [394, 164] width 110 height 18
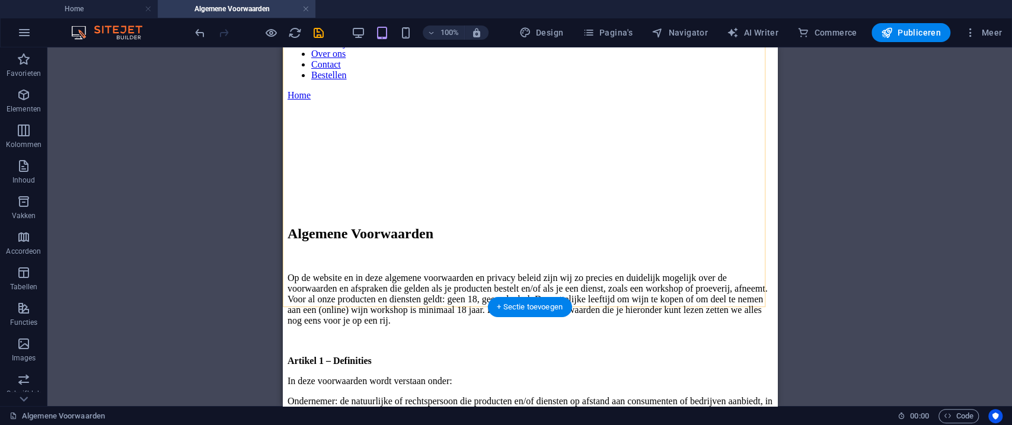
scroll to position [158, 0]
click at [759, 34] on span "Publiceren" at bounding box center [911, 33] width 60 height 12
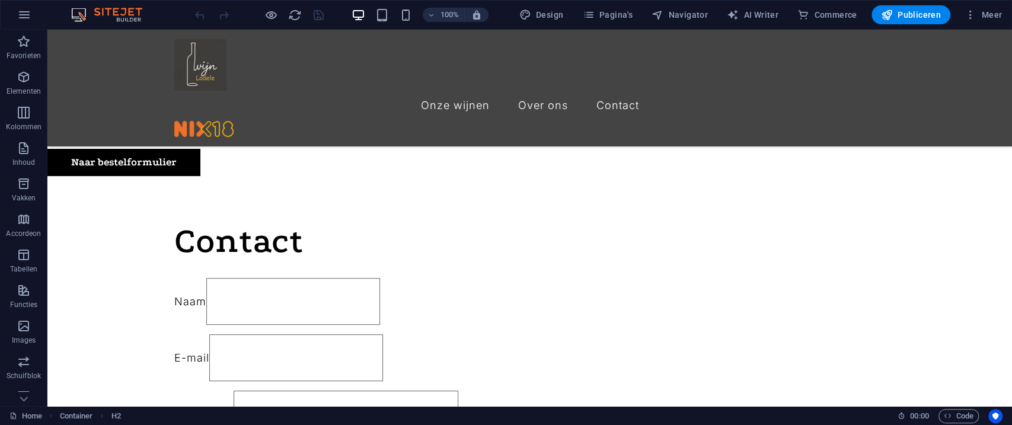
scroll to position [3212, 0]
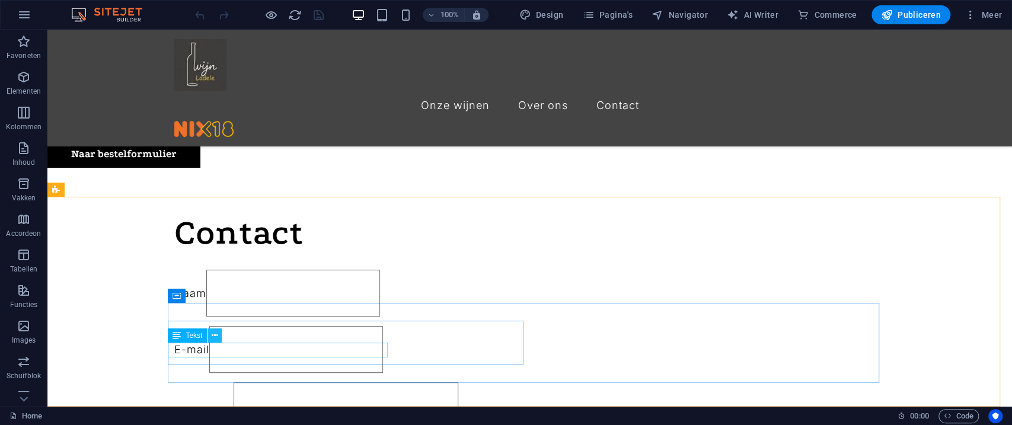
click at [215, 336] on icon at bounding box center [215, 336] width 7 height 12
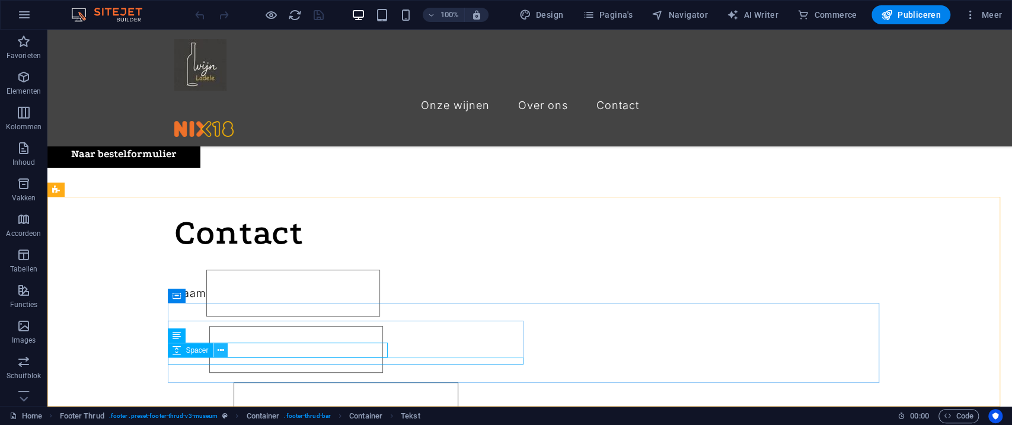
click at [222, 348] on icon at bounding box center [221, 351] width 7 height 12
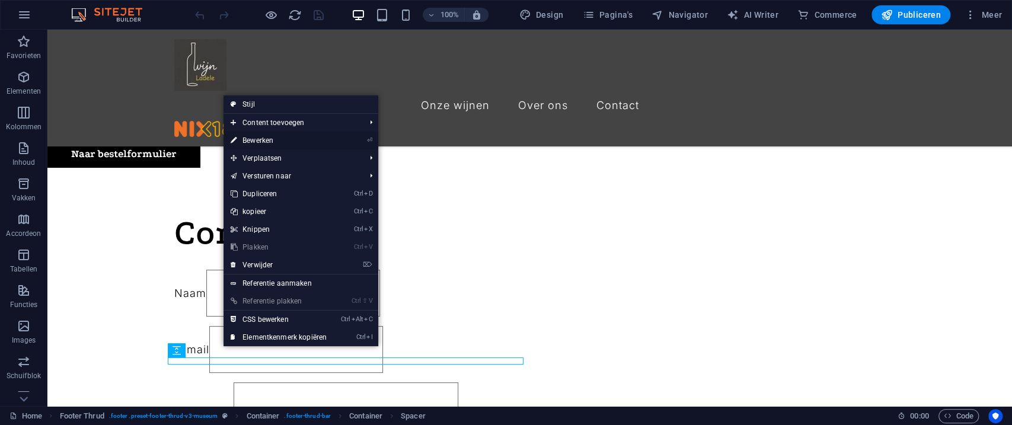
click at [256, 144] on link "⏎ Bewerken" at bounding box center [279, 141] width 110 height 18
select select "px"
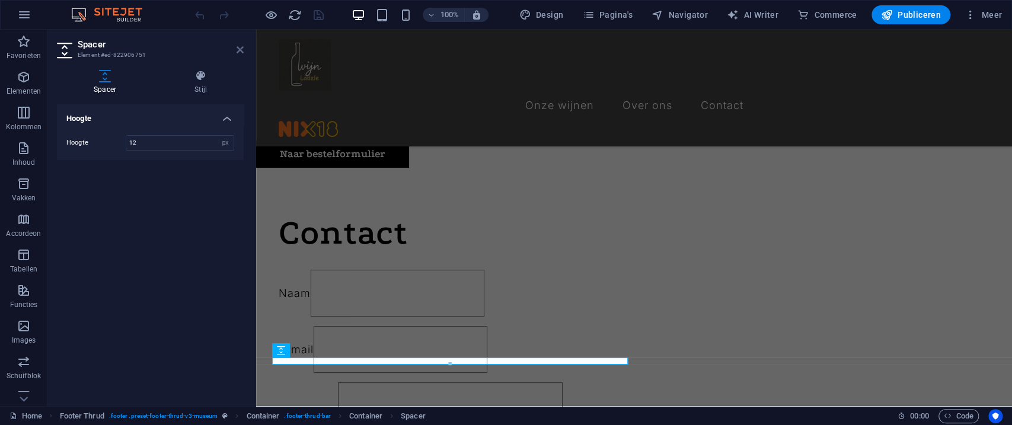
click at [243, 51] on icon at bounding box center [240, 49] width 7 height 9
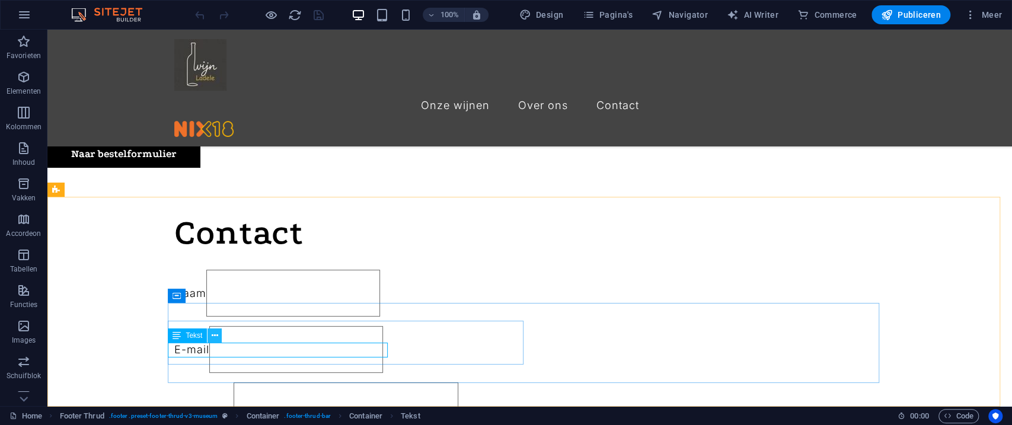
click at [217, 337] on icon at bounding box center [215, 336] width 7 height 12
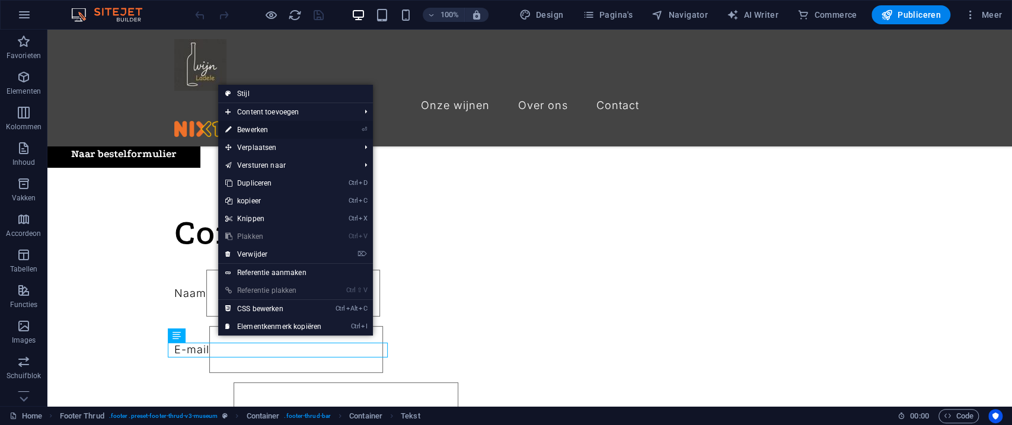
drag, startPoint x: 270, startPoint y: 130, endPoint x: 14, endPoint y: 101, distance: 257.3
click at [270, 130] on link "⏎ Bewerken" at bounding box center [273, 130] width 110 height 18
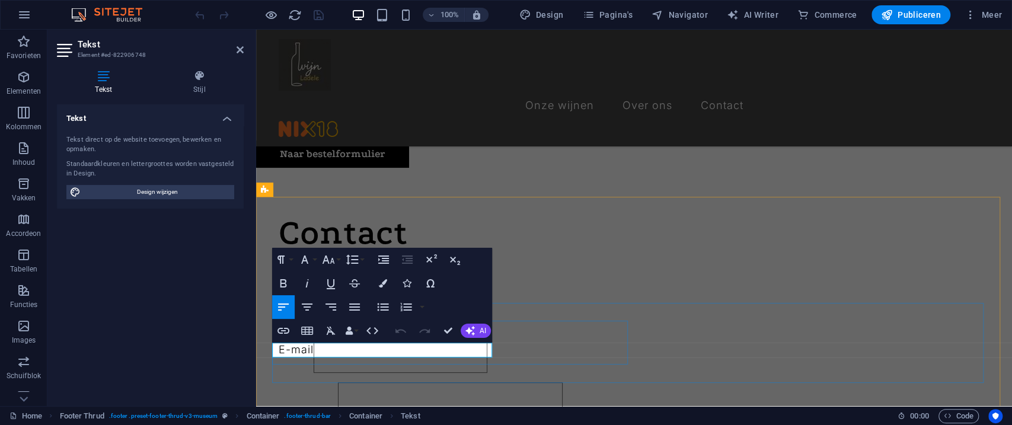
click at [336, 320] on icon "button" at bounding box center [338, 320] width 14 height 14
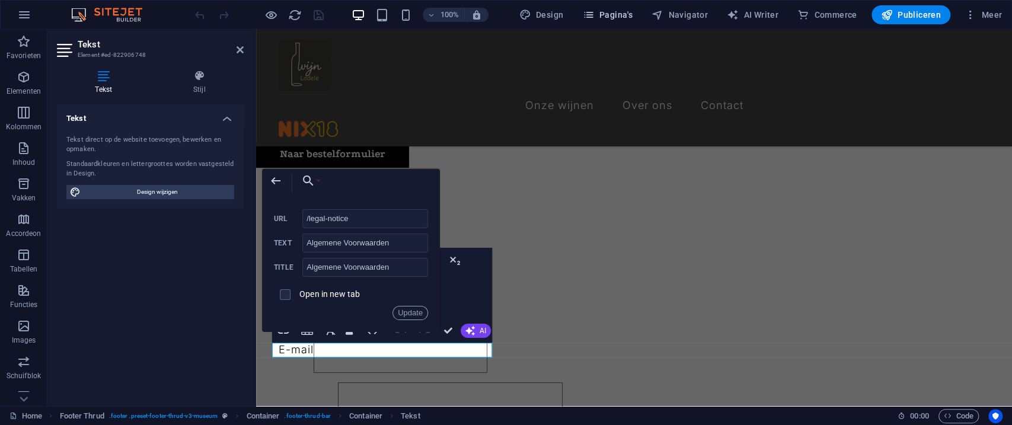
click at [616, 17] on span "Pagina's" at bounding box center [607, 15] width 50 height 12
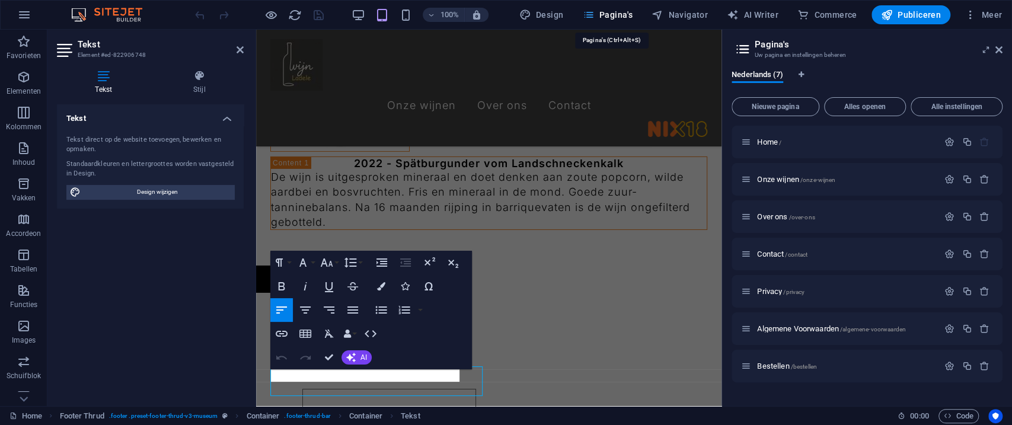
scroll to position [2599, 0]
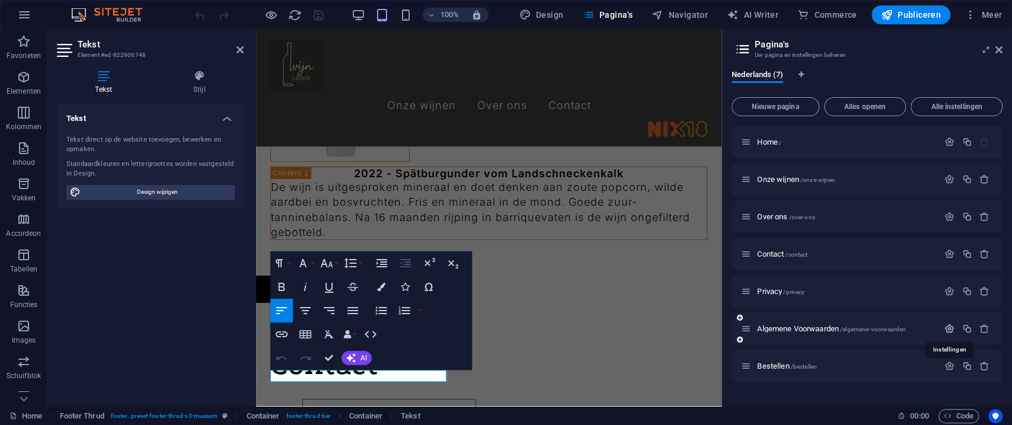
click at [948, 326] on icon "button" at bounding box center [950, 329] width 10 height 10
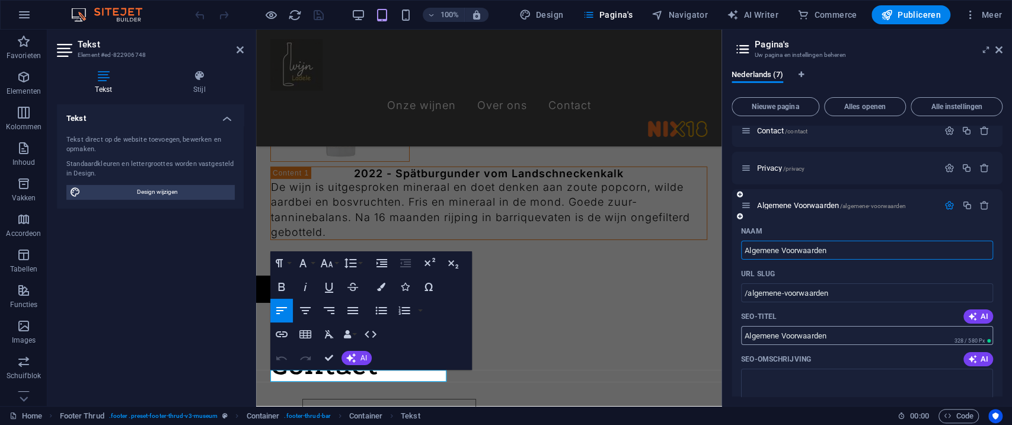
scroll to position [132, 0]
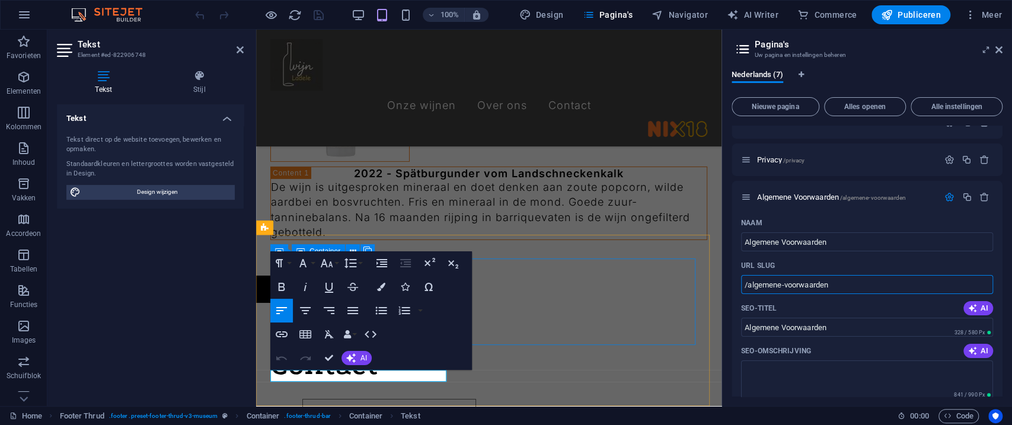
drag, startPoint x: 1103, startPoint y: 316, endPoint x: 588, endPoint y: 295, distance: 515.2
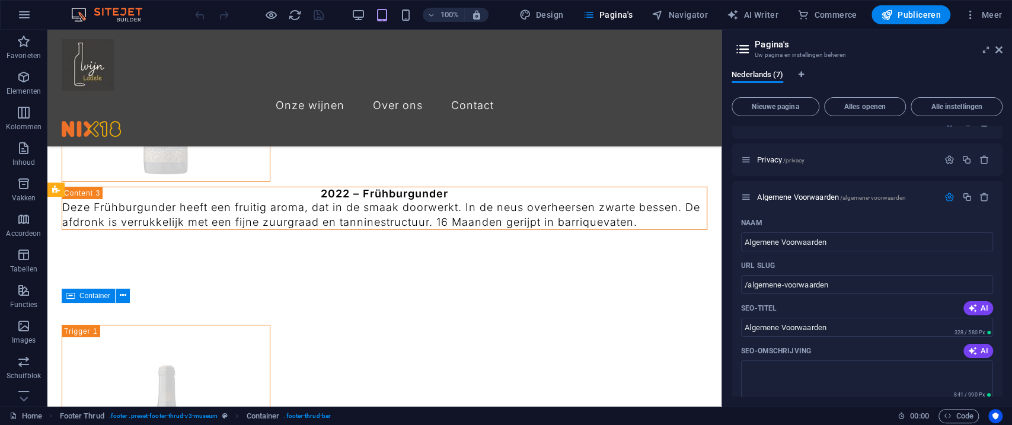
scroll to position [3060, 0]
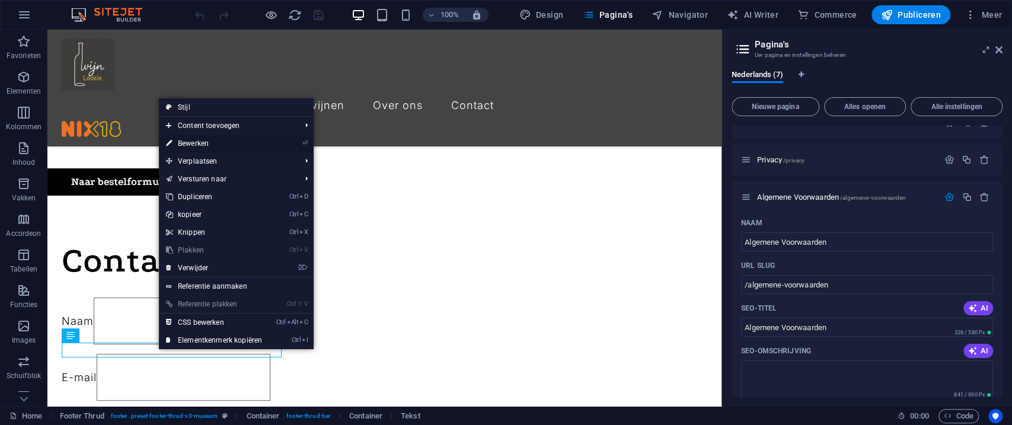
click at [217, 141] on link "⏎ Bewerken" at bounding box center [214, 144] width 110 height 18
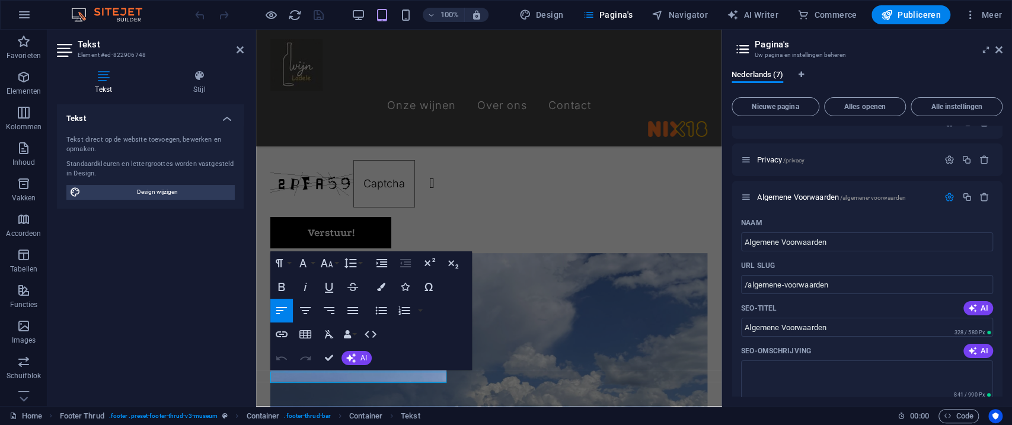
scroll to position [2599, 0]
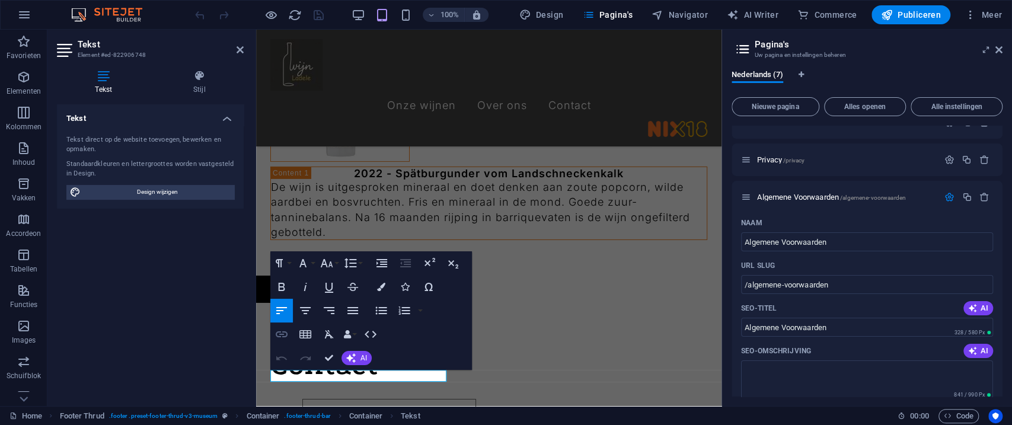
click at [282, 333] on icon "button" at bounding box center [282, 334] width 14 height 14
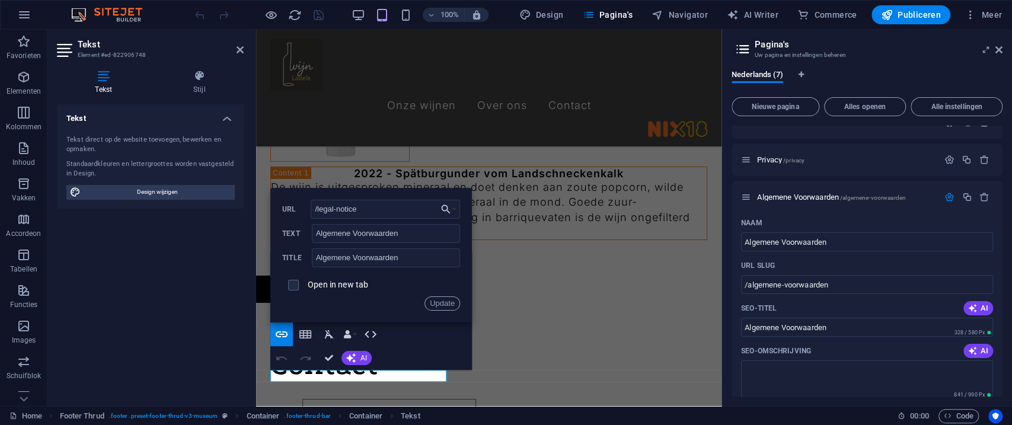
drag, startPoint x: 376, startPoint y: 214, endPoint x: 3, endPoint y: 175, distance: 375.0
click at [249, 205] on div "Tekst Element #ed-822906748 Tekst Stijl Tekst Tekst direct op de website toevoe…" at bounding box center [384, 218] width 674 height 377
type input "/algemene-voorwaarden"
click at [446, 304] on button "Update" at bounding box center [443, 304] width 36 height 14
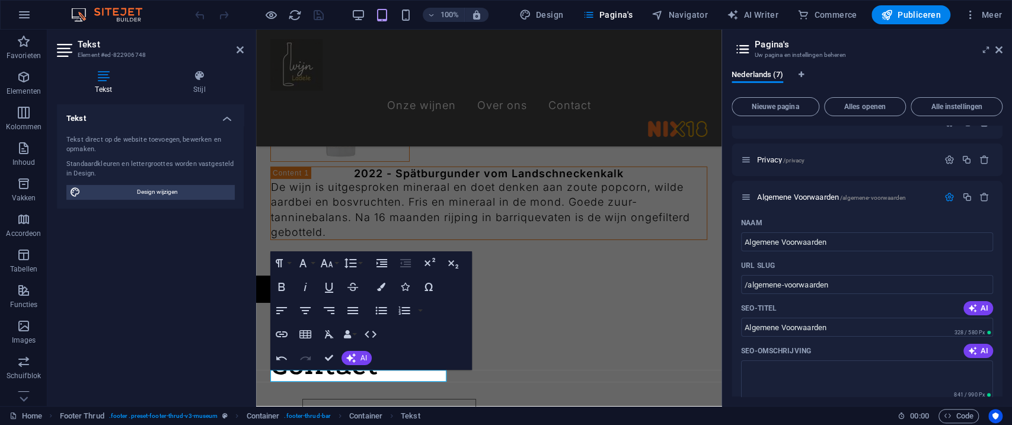
click at [740, 46] on icon at bounding box center [743, 49] width 18 height 17
click at [739, 49] on icon at bounding box center [743, 49] width 18 height 17
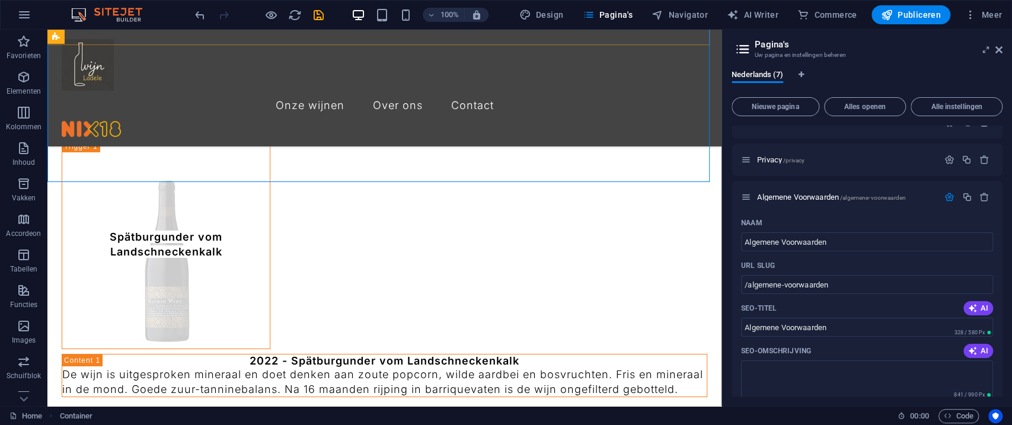
scroll to position [3060, 0]
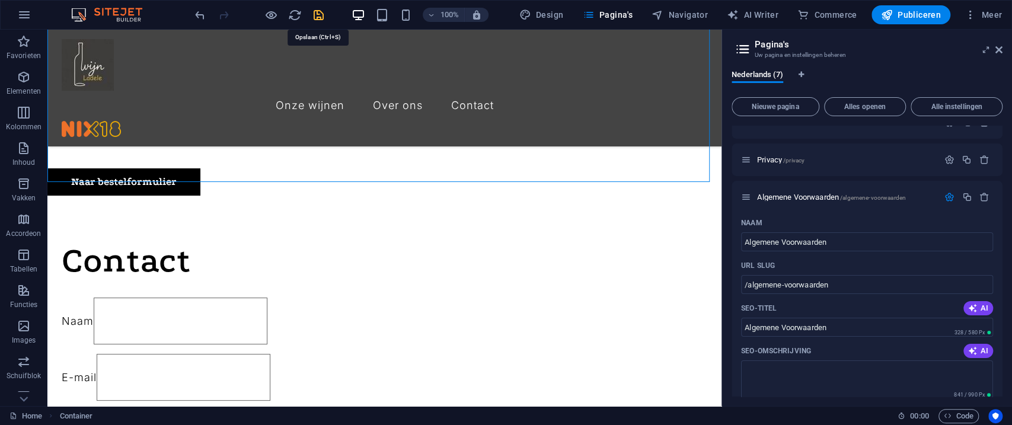
click at [317, 18] on icon "save" at bounding box center [319, 15] width 14 height 14
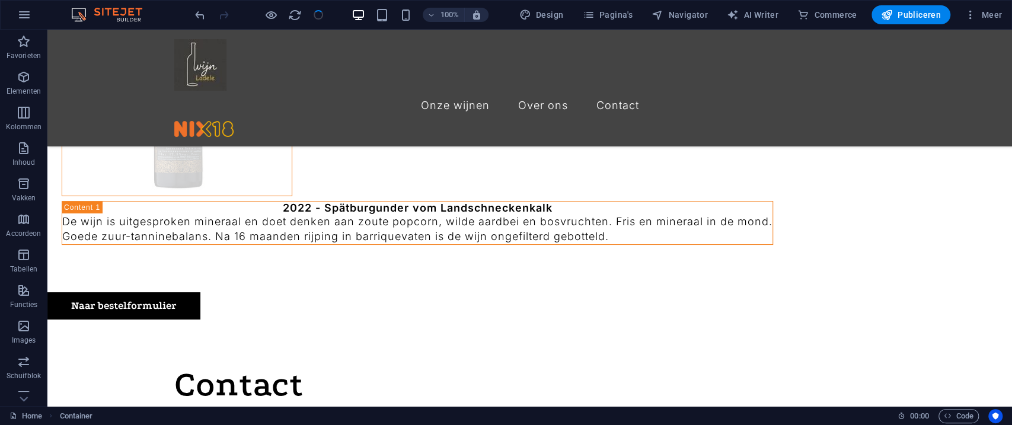
scroll to position [3212, 0]
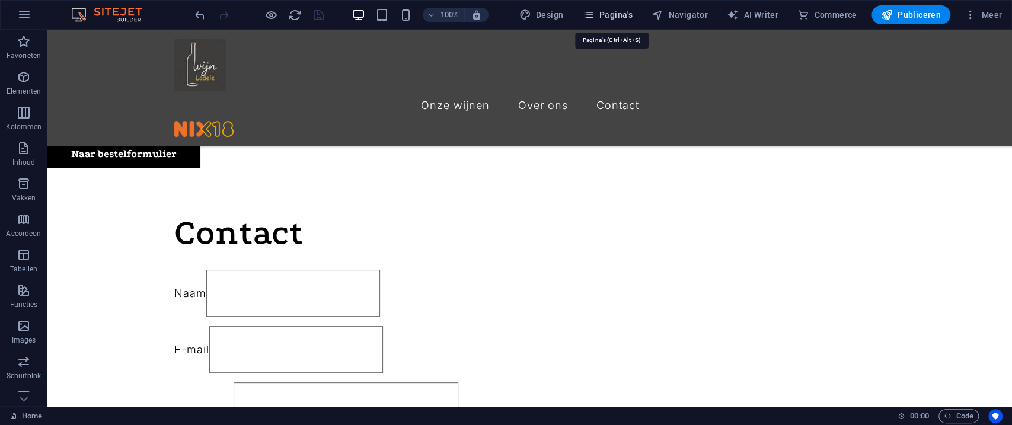
click at [601, 14] on span "Pagina's" at bounding box center [607, 15] width 50 height 12
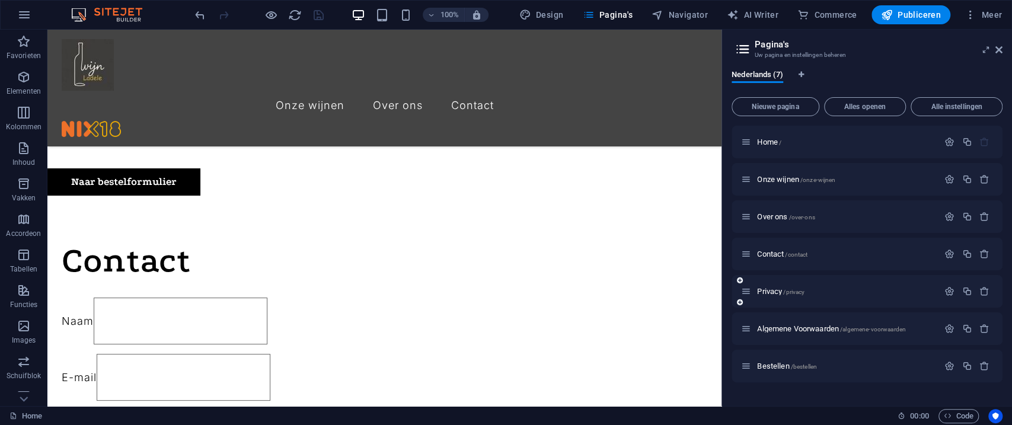
click at [797, 296] on div "Privacy /privacy" at bounding box center [839, 292] width 197 height 14
click at [760, 290] on span "Privacy /privacy" at bounding box center [780, 291] width 47 height 9
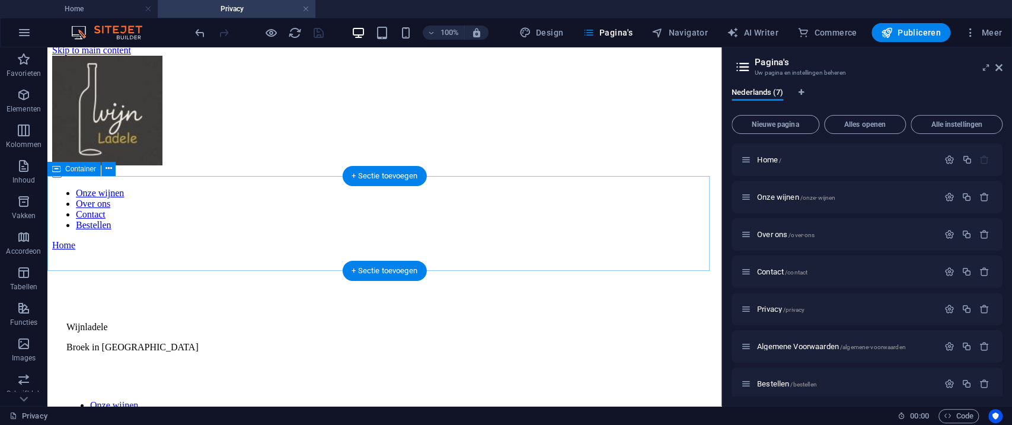
scroll to position [0, 0]
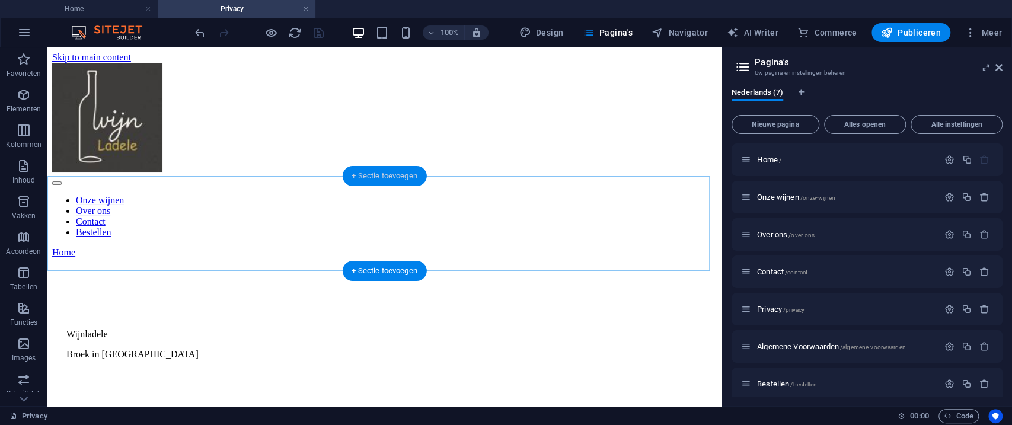
click at [403, 176] on div "+ Sectie toevoegen" at bounding box center [384, 176] width 85 height 20
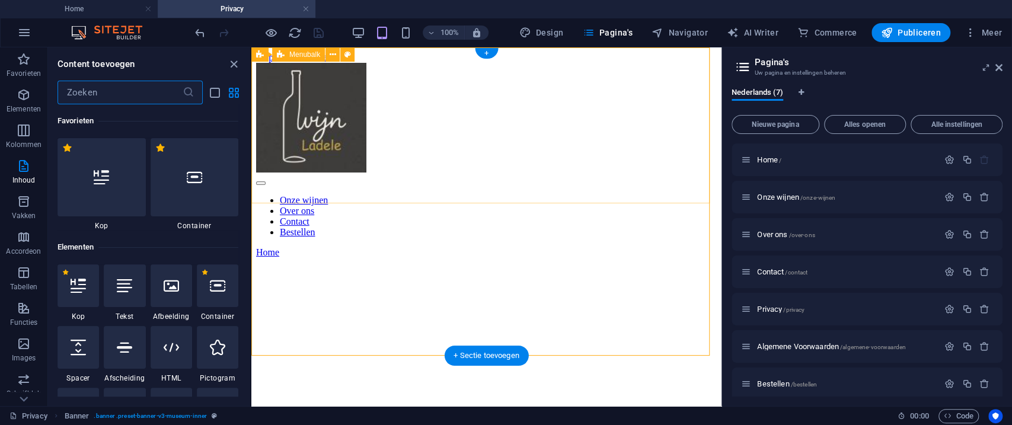
scroll to position [2075, 0]
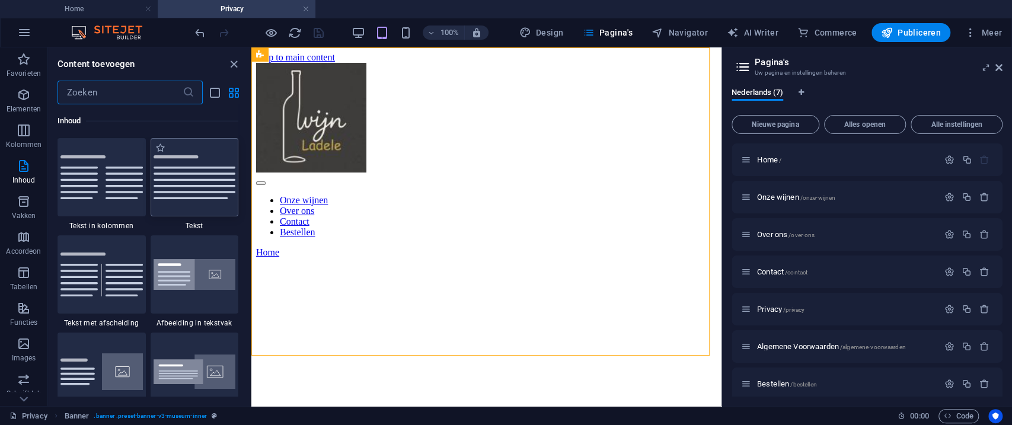
click at [200, 183] on img at bounding box center [195, 177] width 82 height 44
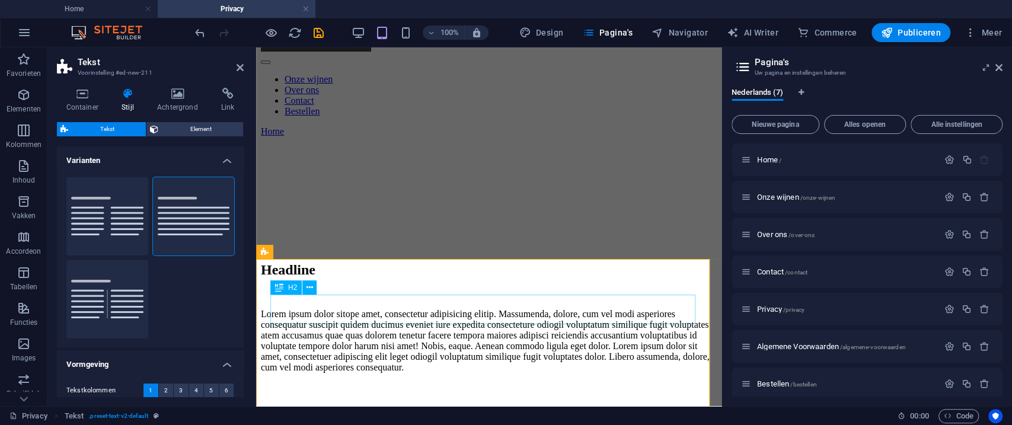
scroll to position [132, 0]
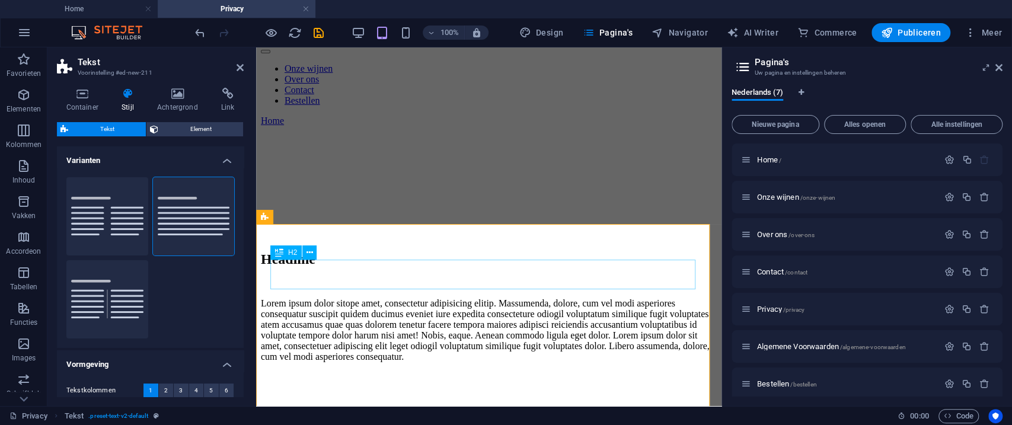
click at [351, 267] on div "Headline" at bounding box center [489, 259] width 456 height 16
click at [362, 267] on div "Headline" at bounding box center [489, 259] width 456 height 16
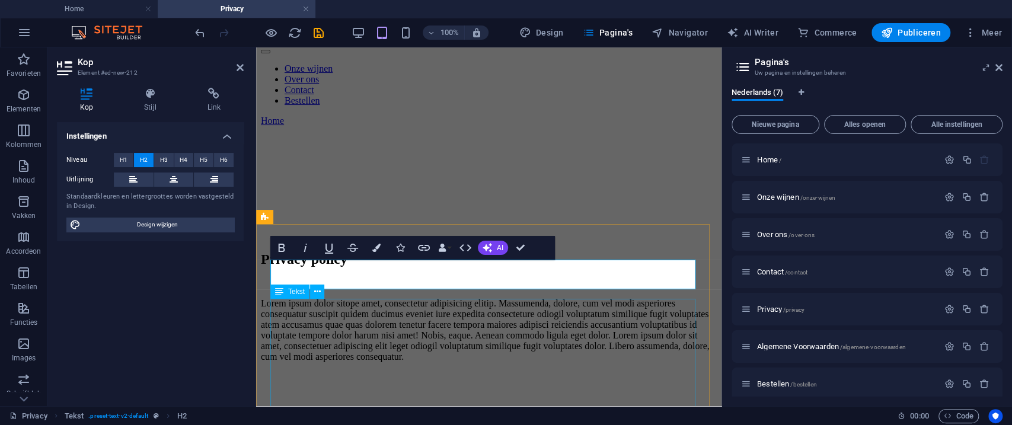
click at [354, 332] on div "Lorem ipsum dolor sitope amet, consectetur adipisicing elitip. Massumenda, dolo…" at bounding box center [489, 330] width 456 height 64
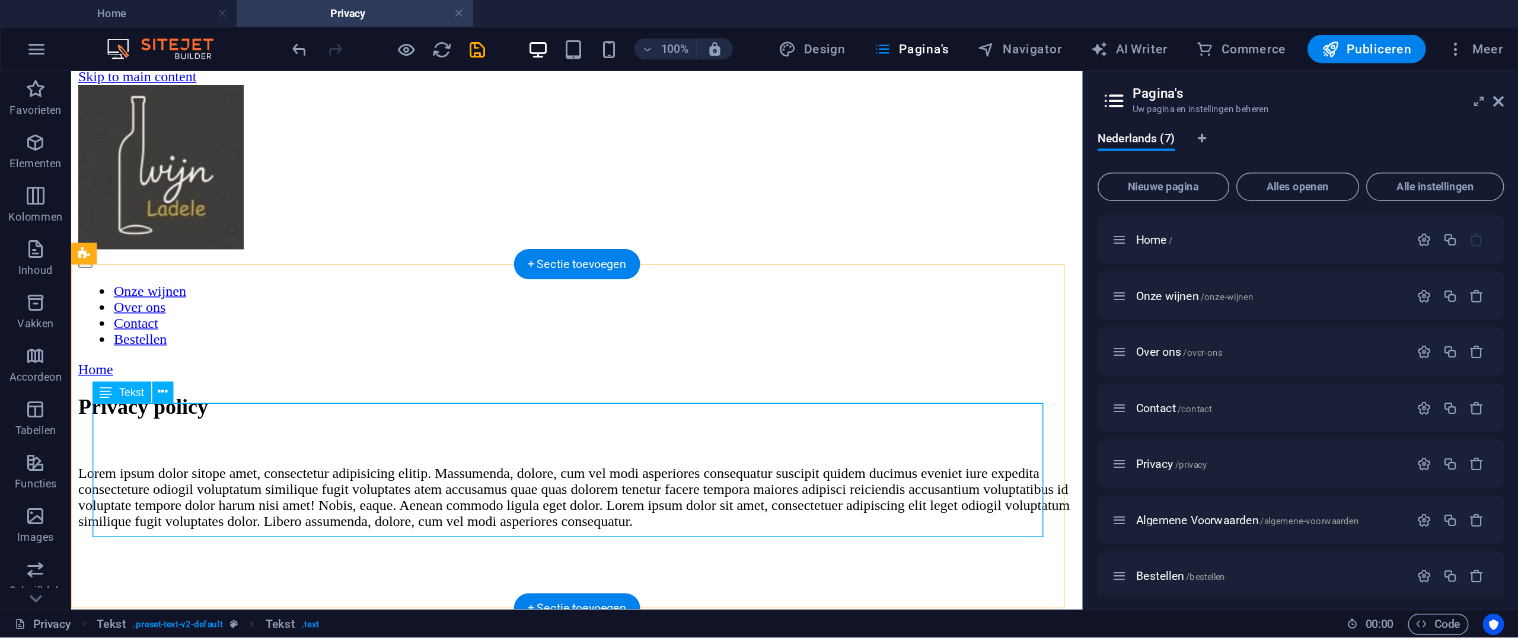
scroll to position [0, 0]
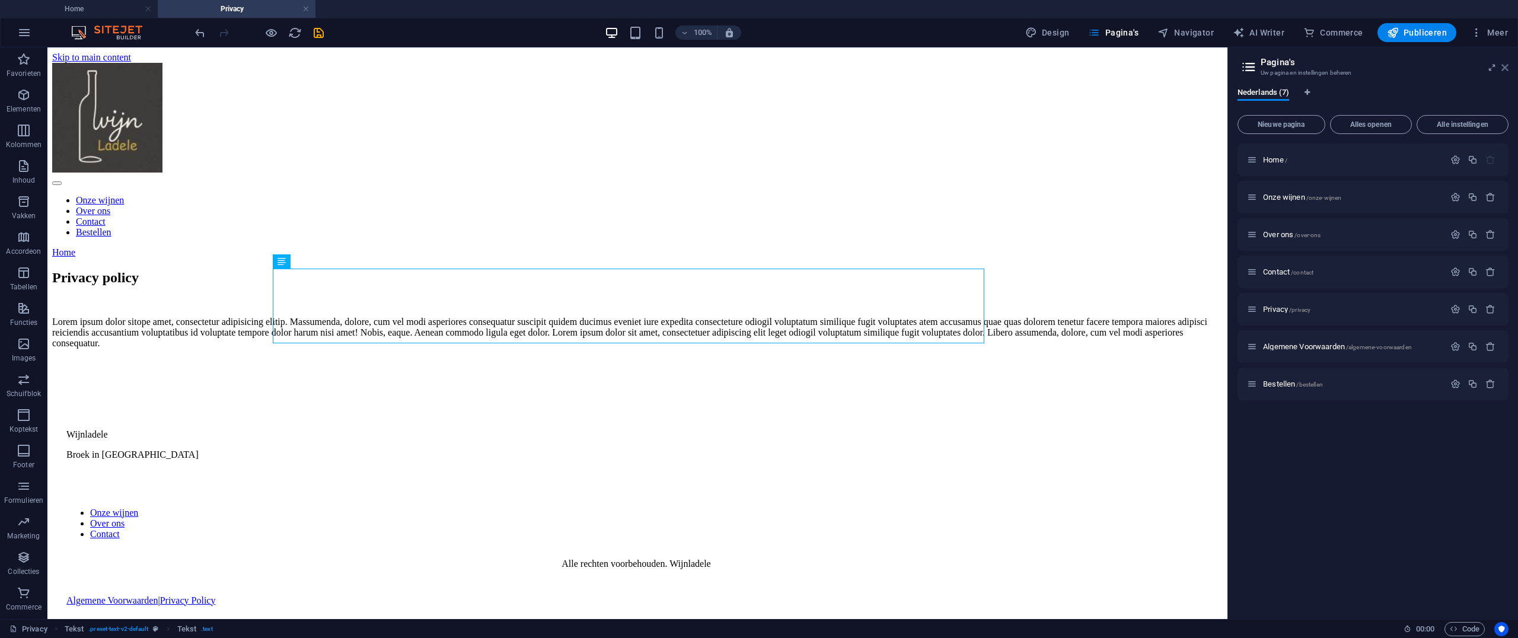
click at [1012, 70] on icon at bounding box center [1505, 67] width 7 height 9
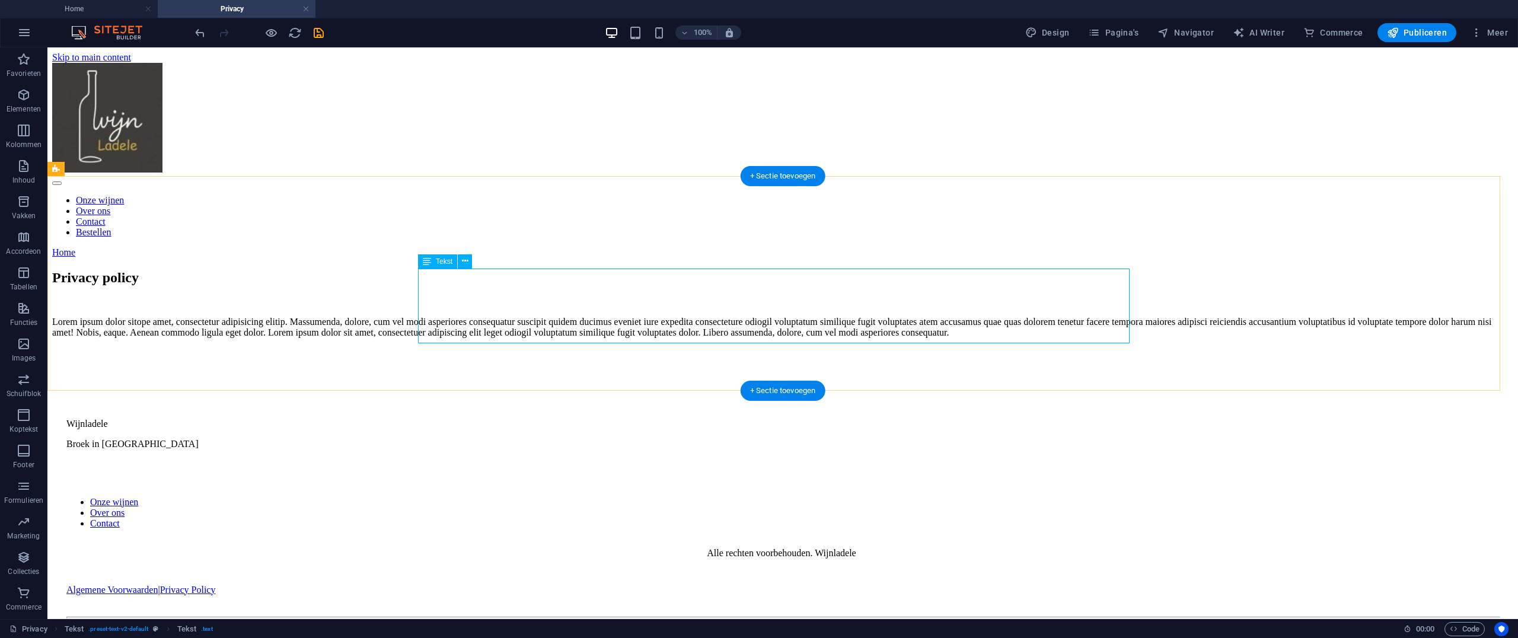
click at [1012, 331] on div "Lorem ipsum dolor sitope amet, consectetur adipisicing elitip. Massumenda, dolo…" at bounding box center [782, 327] width 1461 height 21
click at [1012, 334] on div "Lorem ipsum dolor sitope amet, consectetur adipisicing elitip. Massumenda, dolo…" at bounding box center [782, 327] width 1461 height 21
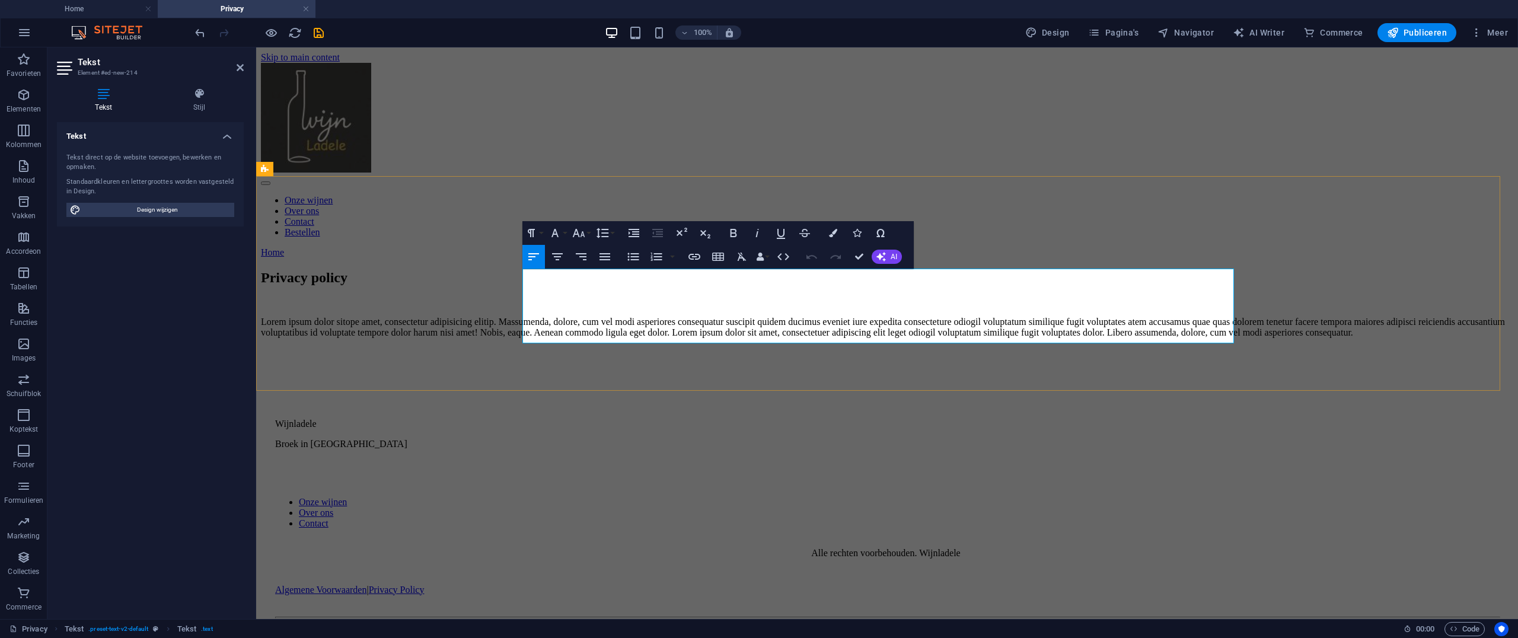
click at [1012, 329] on p "Lorem ipsum dolor sitope amet, consectetur adipisicing elitip. Massumenda, dolo…" at bounding box center [887, 327] width 1253 height 21
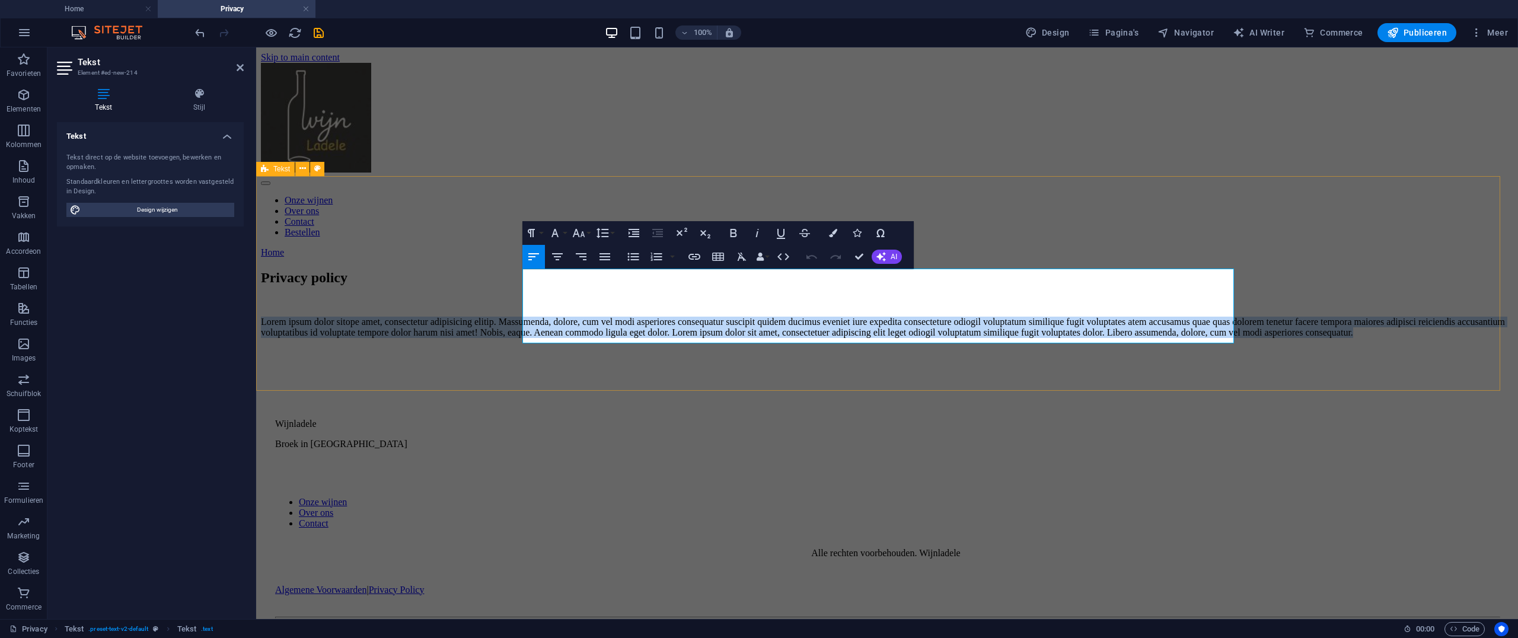
drag, startPoint x: 1142, startPoint y: 339, endPoint x: 490, endPoint y: 254, distance: 656.7
click at [490, 270] on div "Privacy policy Lorem ipsum dolor sitope amet, consectetur adipisicing elitip. M…" at bounding box center [887, 304] width 1253 height 68
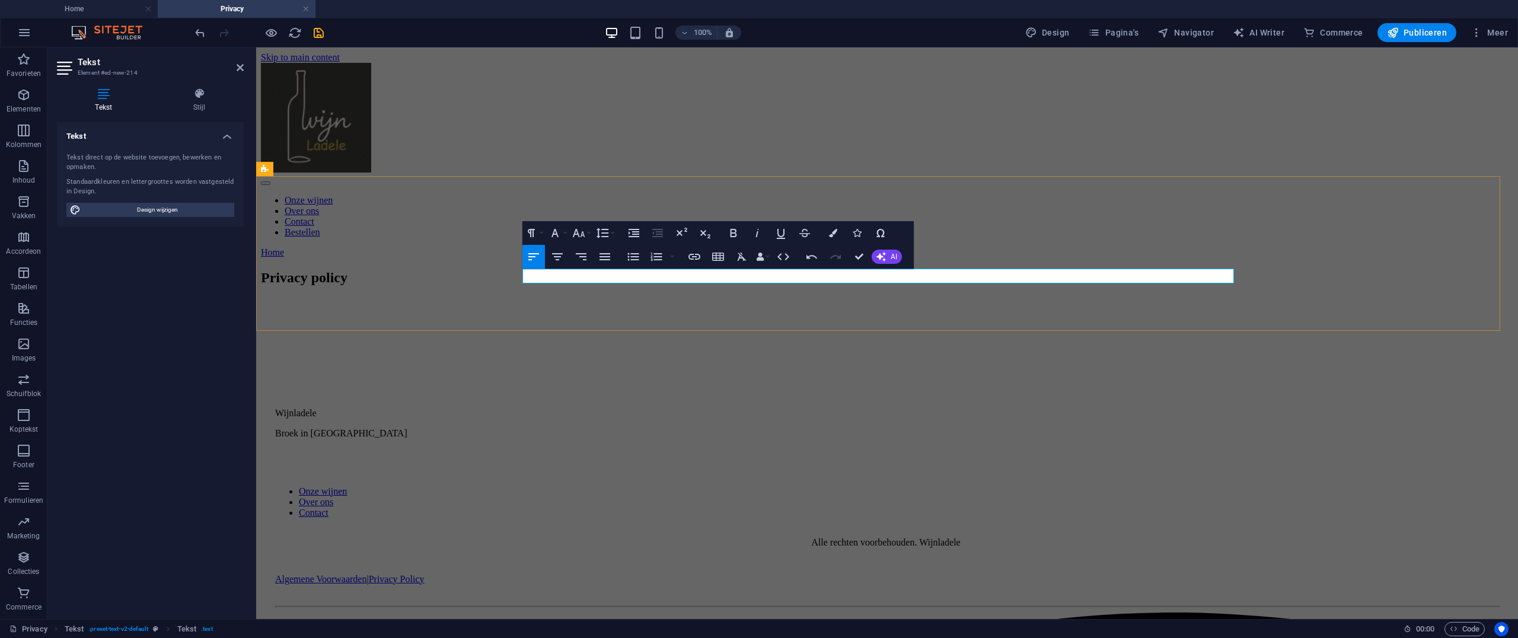
click at [592, 317] on p "​" at bounding box center [887, 322] width 1253 height 11
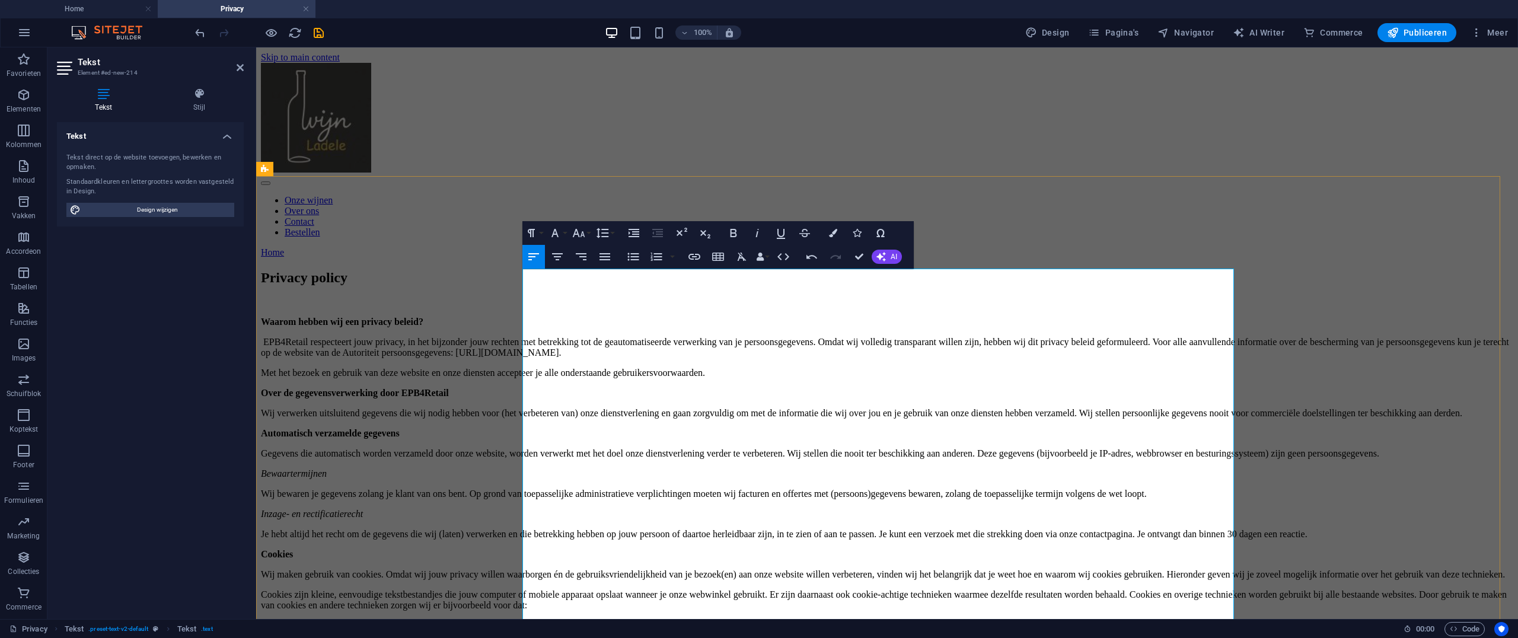
click at [1012, 368] on p "Met het bezoek en gebruik van deze website en onze diensten accepteer je alle o…" at bounding box center [887, 373] width 1253 height 11
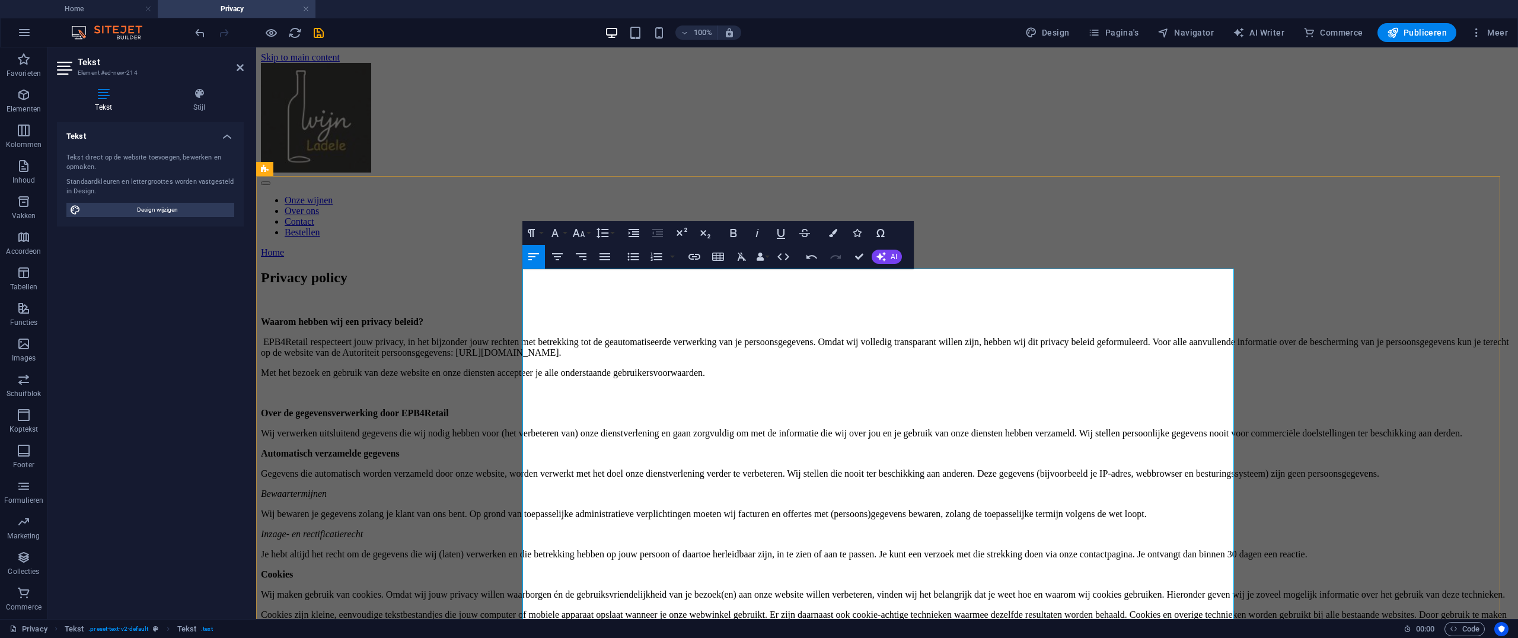
click at [769, 425] on p "Automatisch verzamelde gegevens" at bounding box center [887, 453] width 1253 height 11
click at [907, 425] on p "Wij verwerken uitsluitend gegevens die wij nodig hebben voor (het verbeteren va…" at bounding box center [887, 433] width 1253 height 11
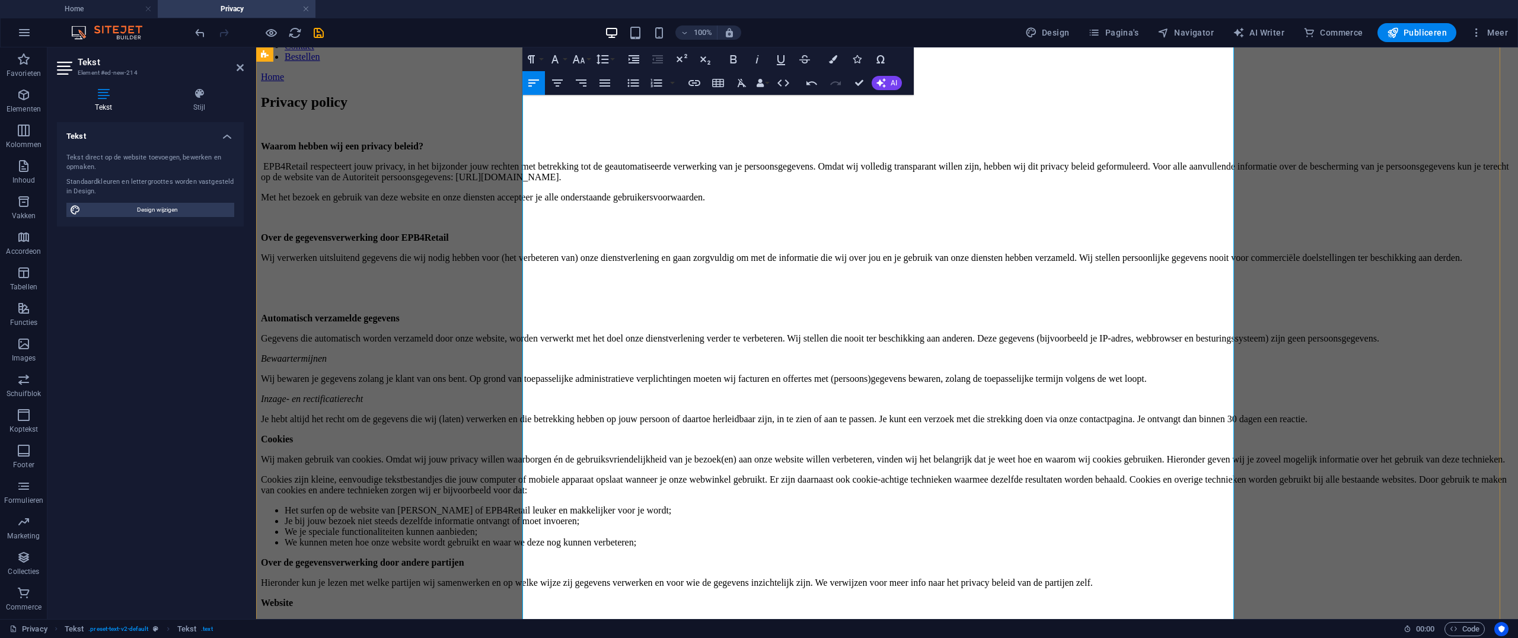
scroll to position [187, 0]
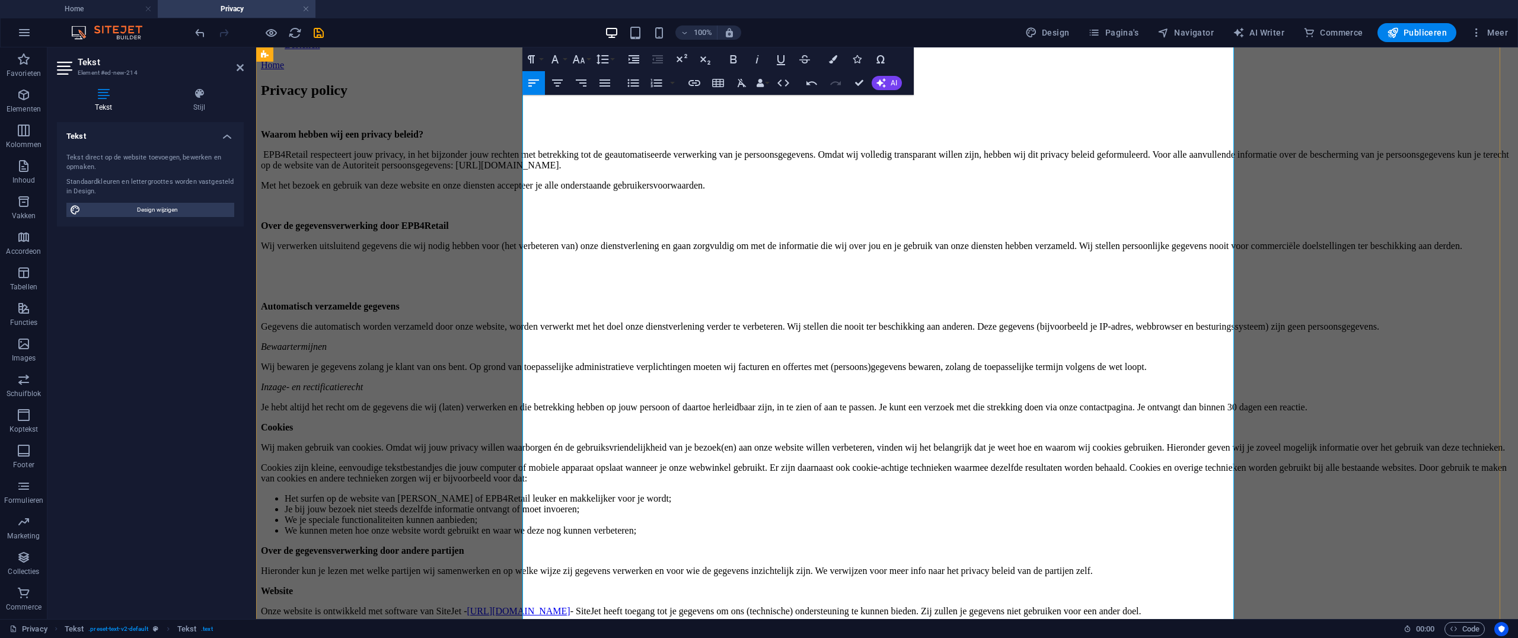
click at [767, 402] on p "Je hebt altijd het recht om de gegevens die wij (laten) verwerken en die betrek…" at bounding box center [887, 407] width 1253 height 11
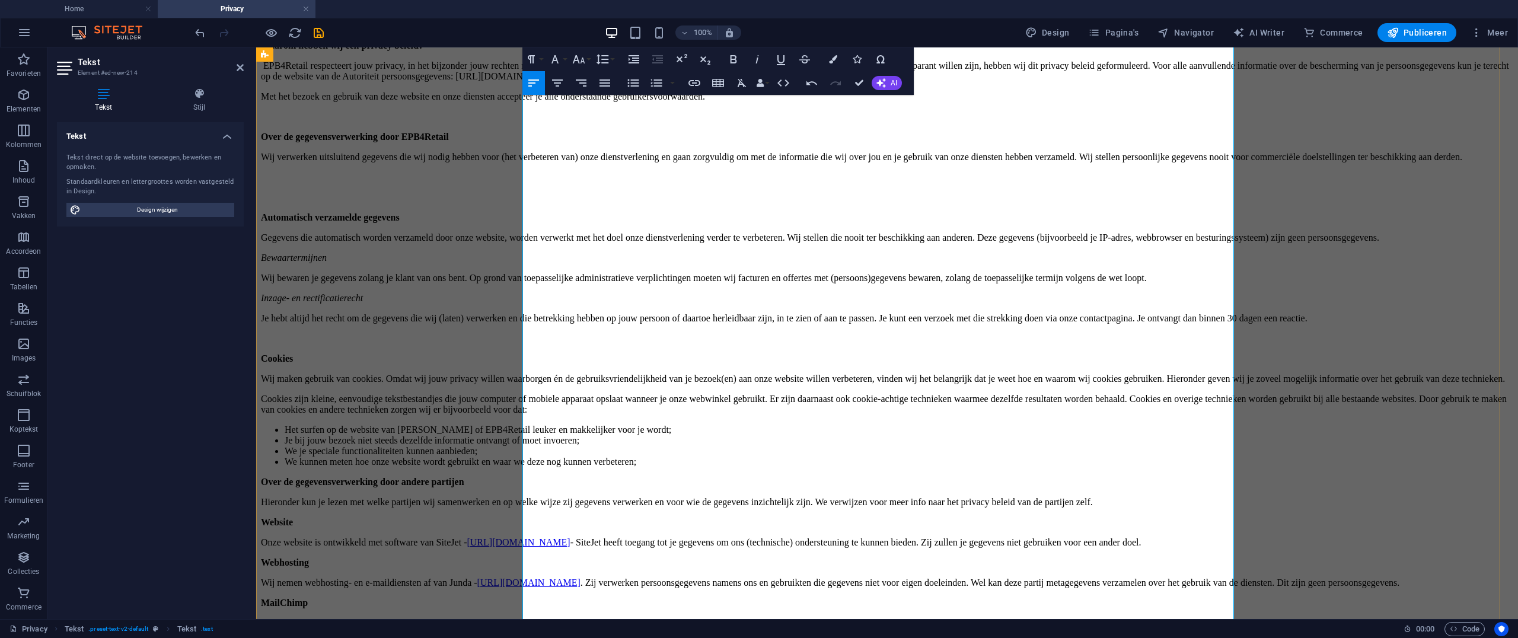
scroll to position [346, 0]
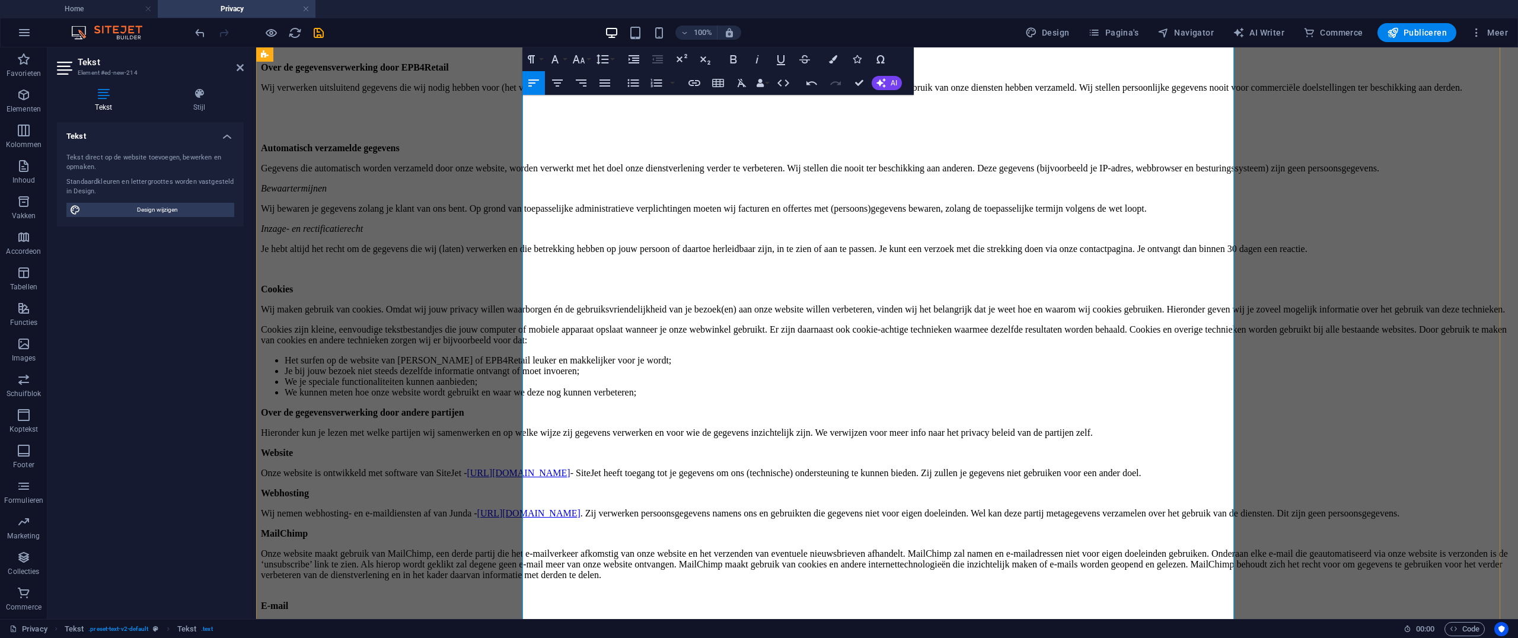
click at [1012, 407] on p "Over de gegevensverwerking door andere partijen" at bounding box center [887, 412] width 1253 height 11
click at [1012, 387] on li "We kunnen meten hoe onze website wordt gebruikt en waar we deze nog kunnen verb…" at bounding box center [899, 392] width 1229 height 11
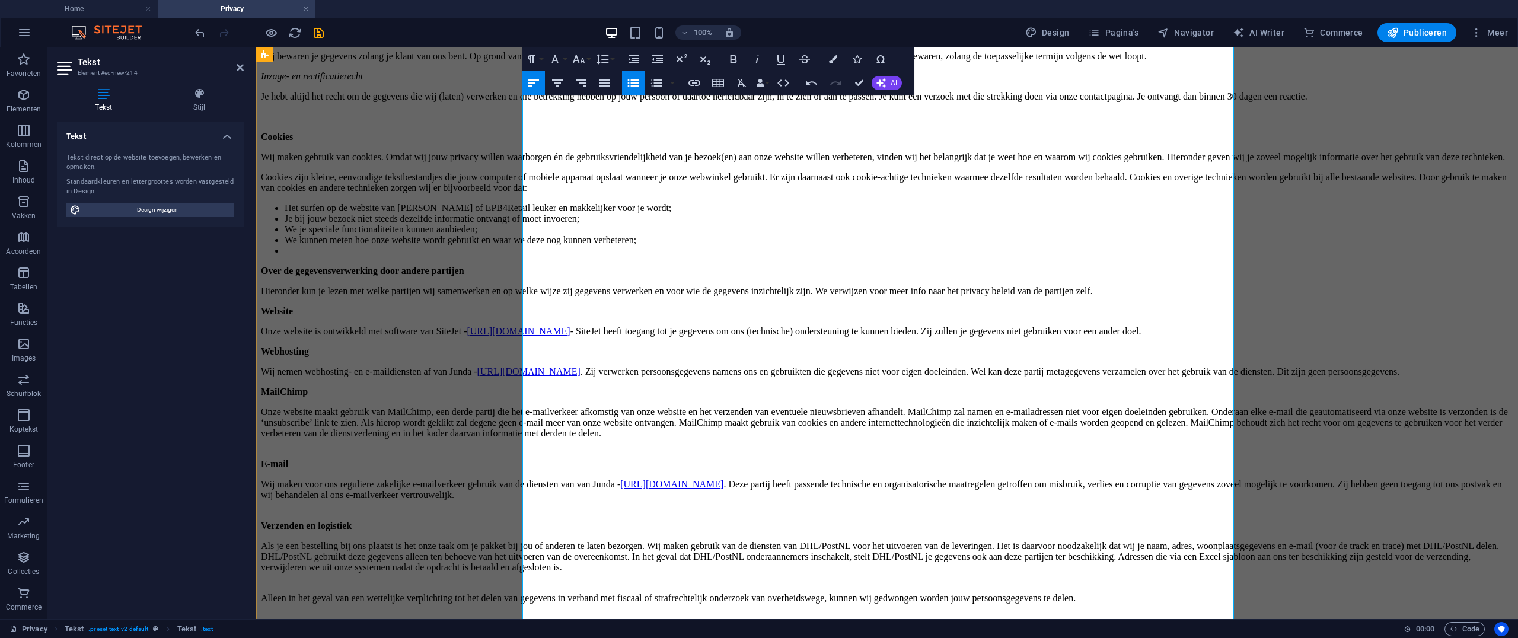
scroll to position [504, 0]
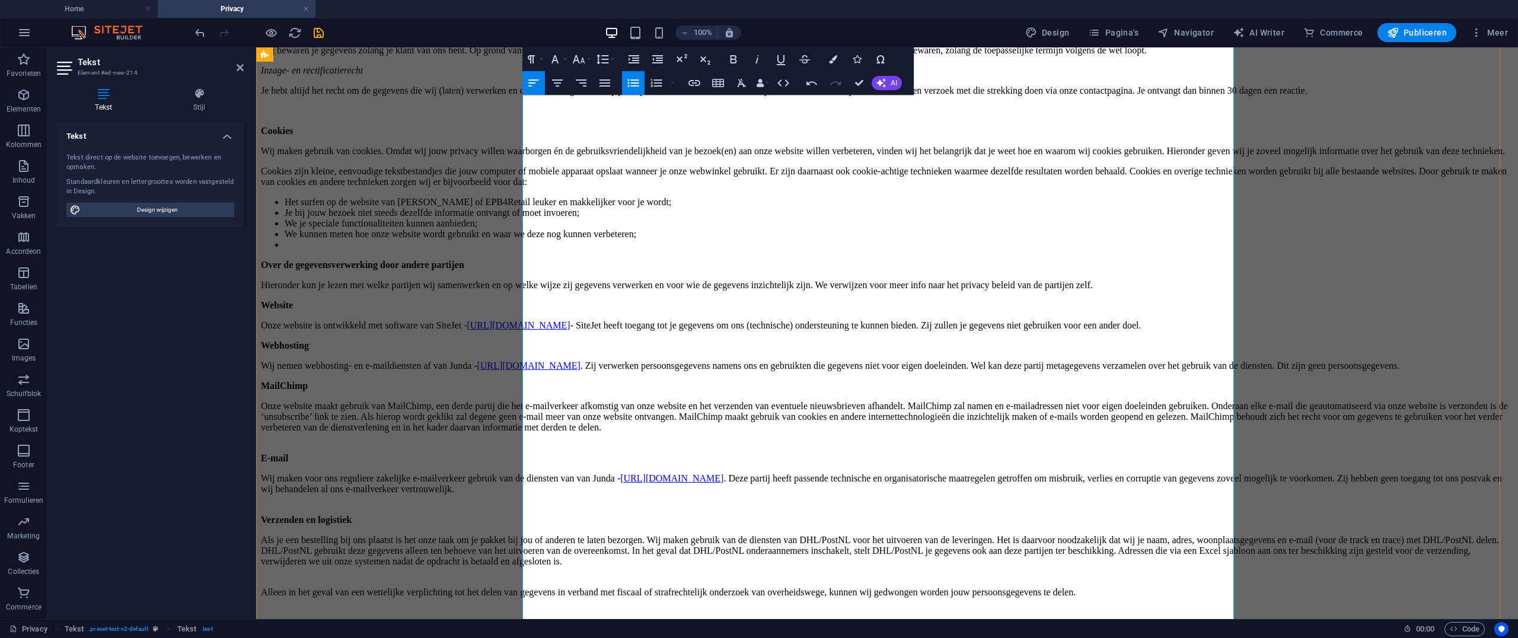
click at [1012, 280] on p "Hieronder kun je lezen met welke partijen wij samenwerken en op welke wijze zij…" at bounding box center [887, 285] width 1253 height 11
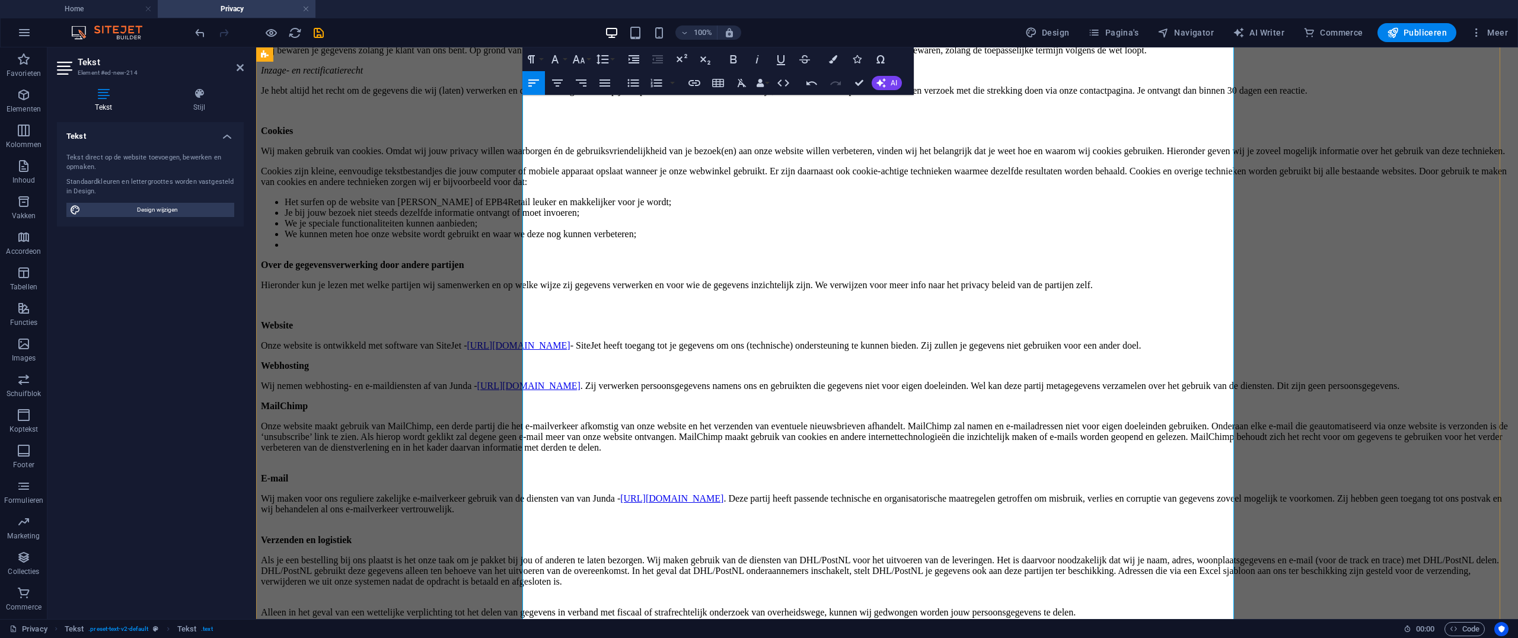
click at [1012, 340] on p "Onze website is ontwikkeld met software van SiteJet - https://www.sitejet.io - …" at bounding box center [887, 345] width 1253 height 11
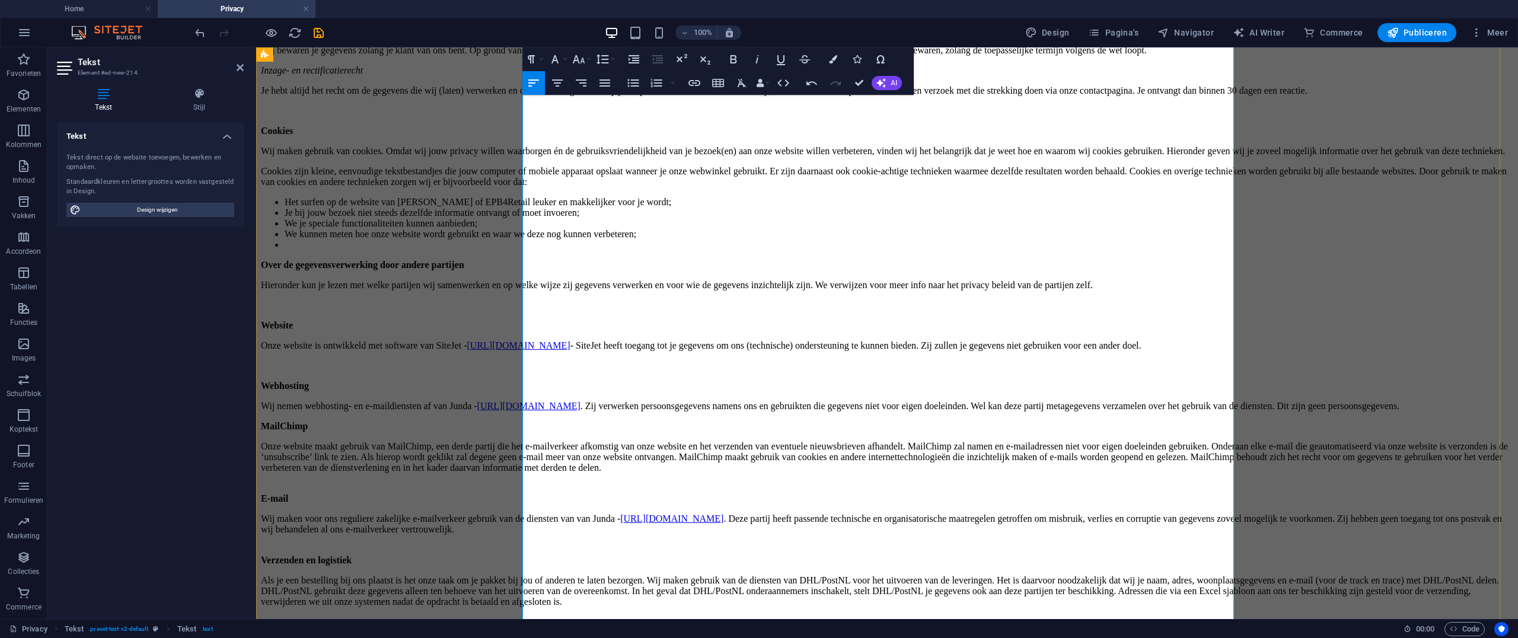
click at [814, 401] on p "Wij nemen webhosting- en e-maildiensten af van Junda - https://www.junda.nl/ . …" at bounding box center [887, 406] width 1253 height 11
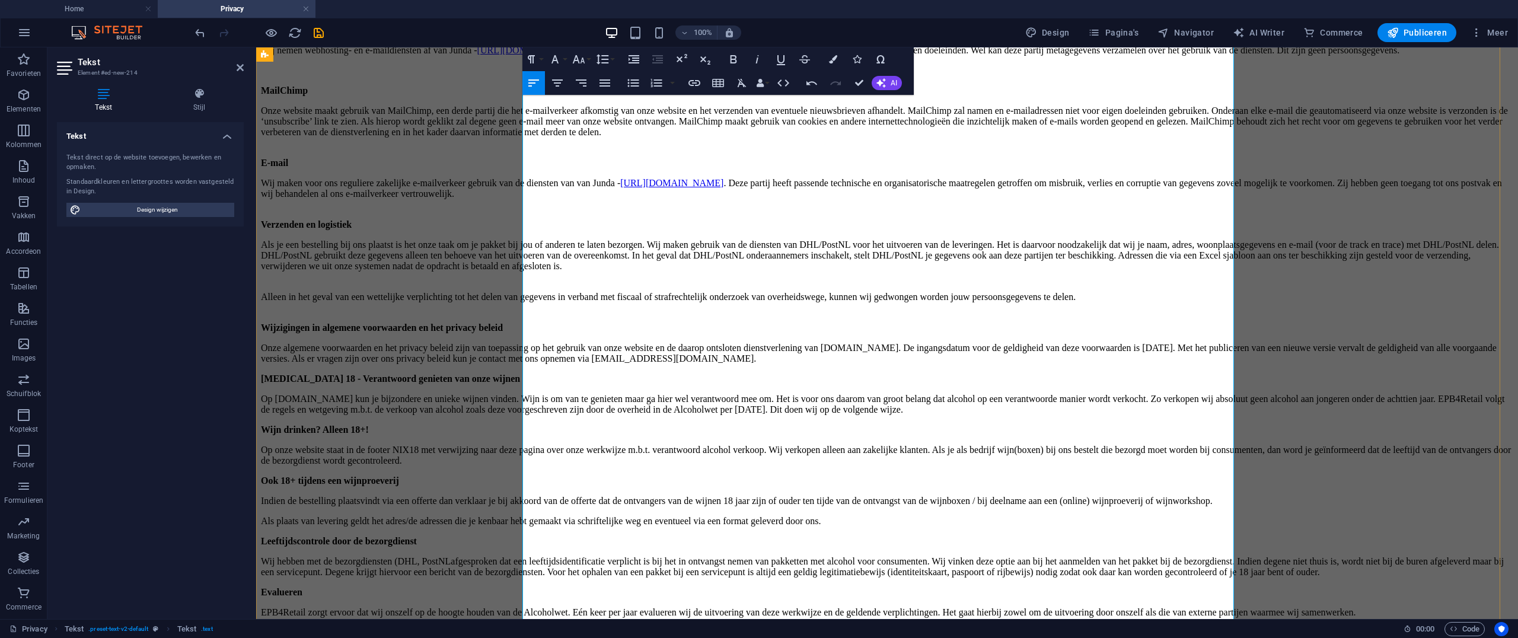
scroll to position [1097, 0]
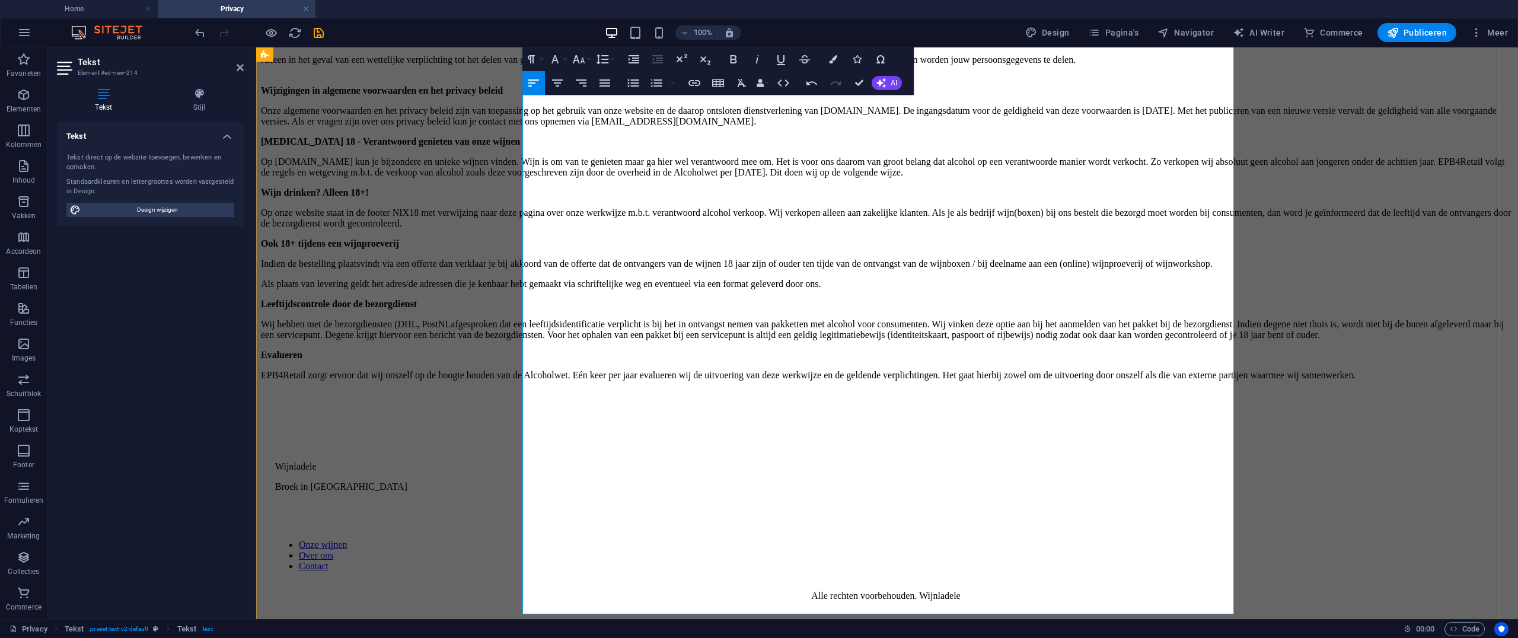
click at [875, 127] on p "Onze algemene voorwaarden en het privacy beleid zijn van toepassing op het gebr…" at bounding box center [887, 116] width 1253 height 21
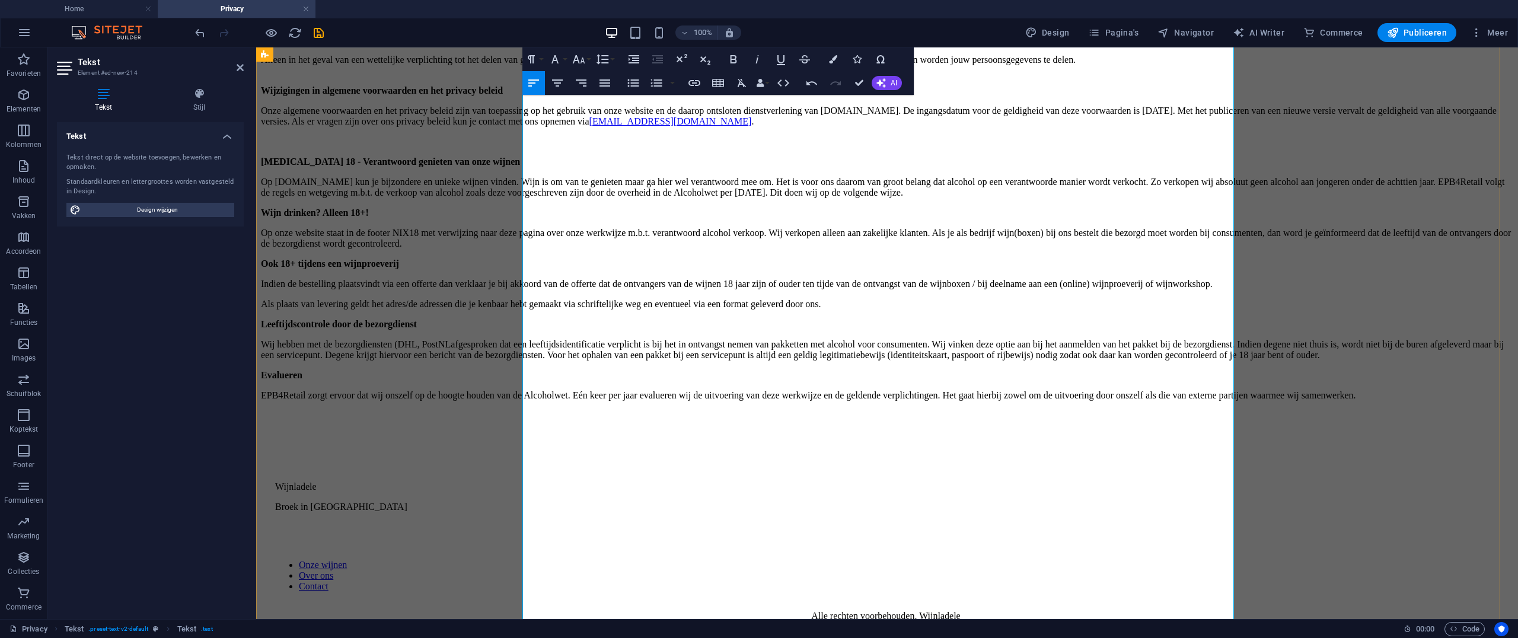
click at [1012, 198] on p "Op wijnladele.nl kun je bijzondere en unieke wijnen vinden. Wijn is om van te g…" at bounding box center [887, 187] width 1253 height 21
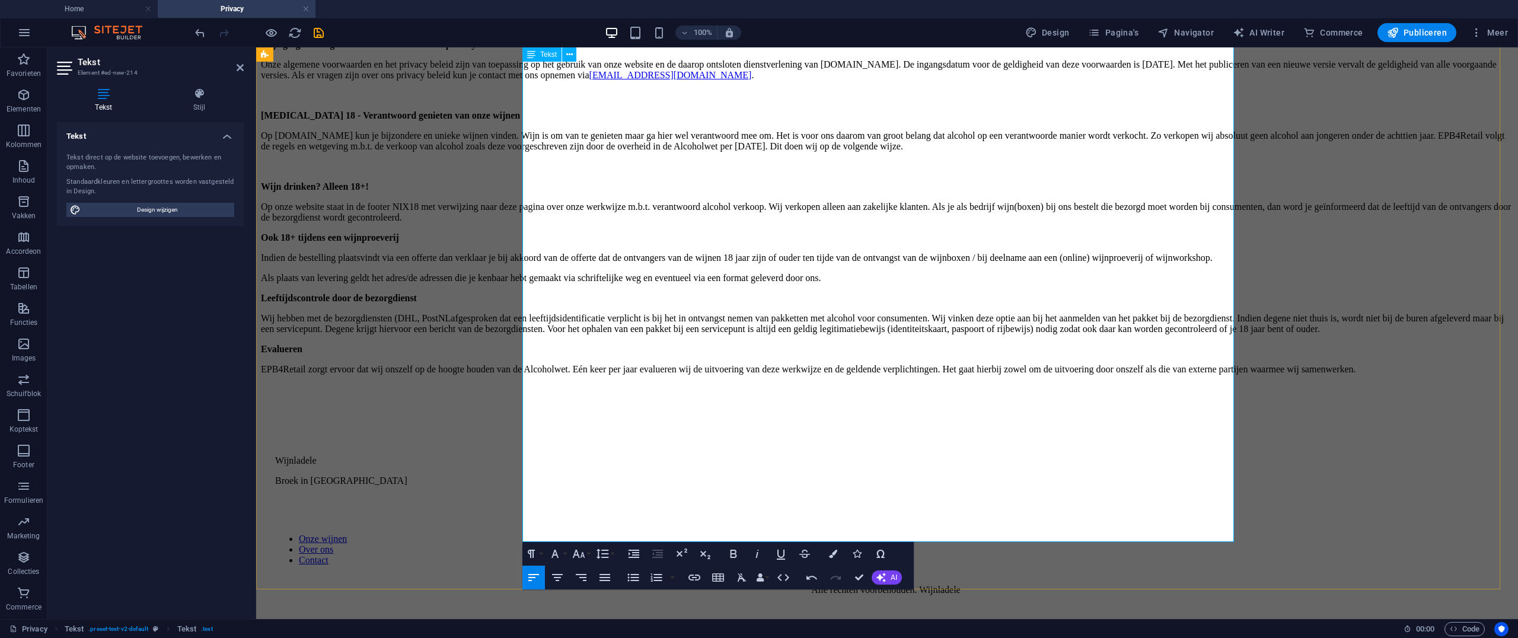
scroll to position [1216, 0]
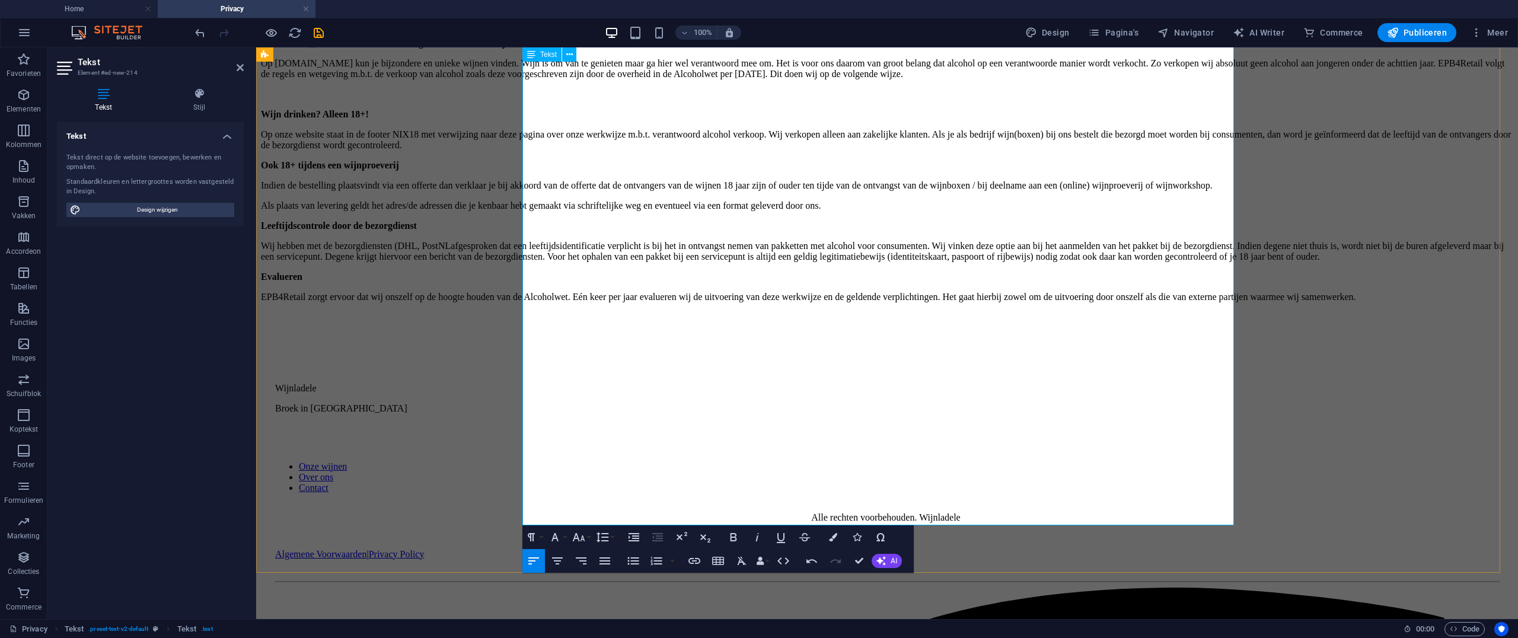
click at [1012, 151] on p "Op onze website staat in de footer NIX18 met verwijzing naar deze pagina over o…" at bounding box center [887, 139] width 1253 height 21
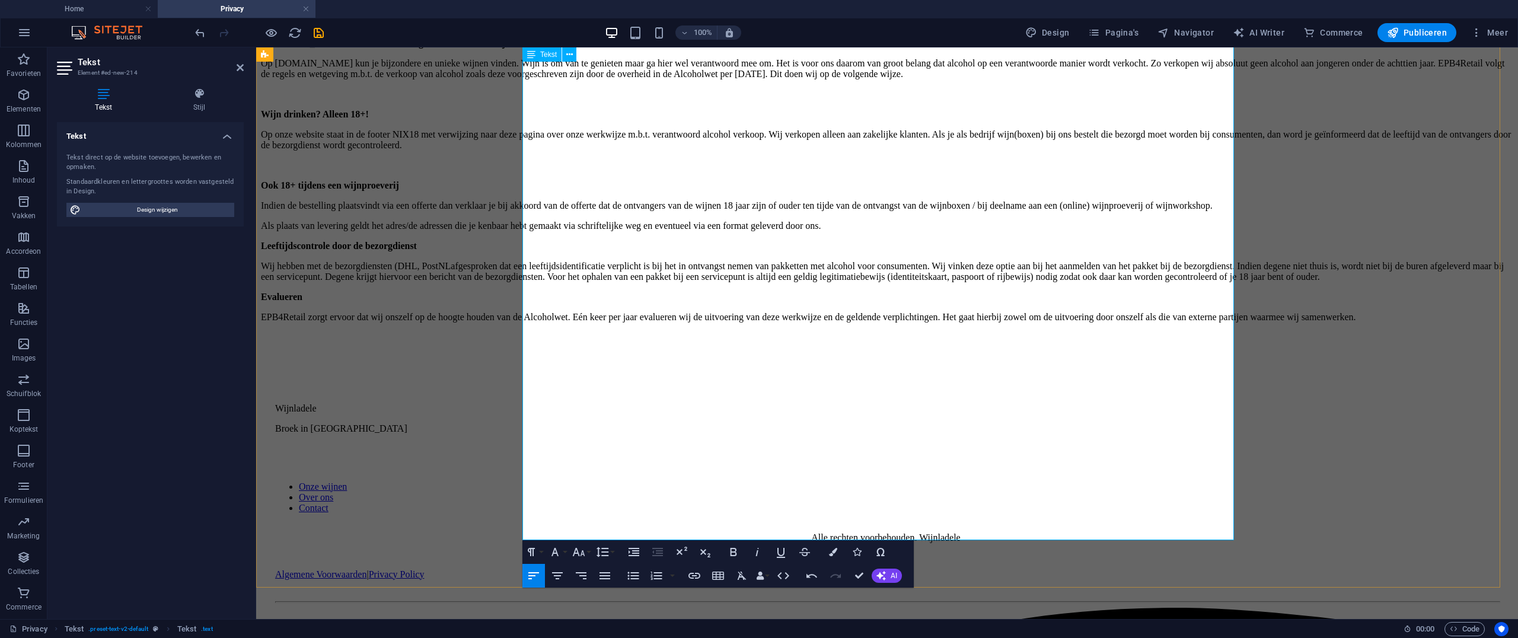
click at [766, 231] on p "Als plaats van levering geldt het adres/de adressen die je kenbaar hebt gemaakt…" at bounding box center [887, 226] width 1253 height 11
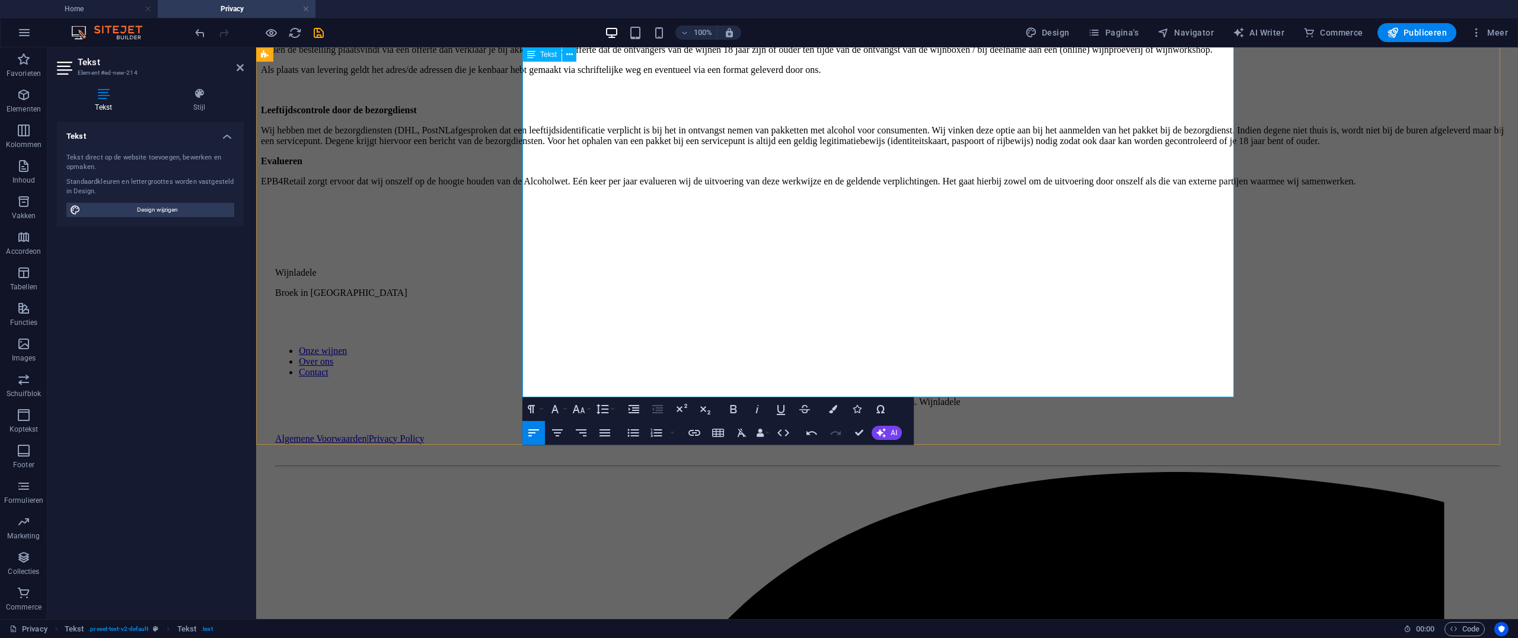
scroll to position [1374, 0]
click at [1012, 145] on p "Wij hebben met de bezorgdiensten (DHL, PostNLafgesproken dat een leeftijdsident…" at bounding box center [887, 133] width 1253 height 21
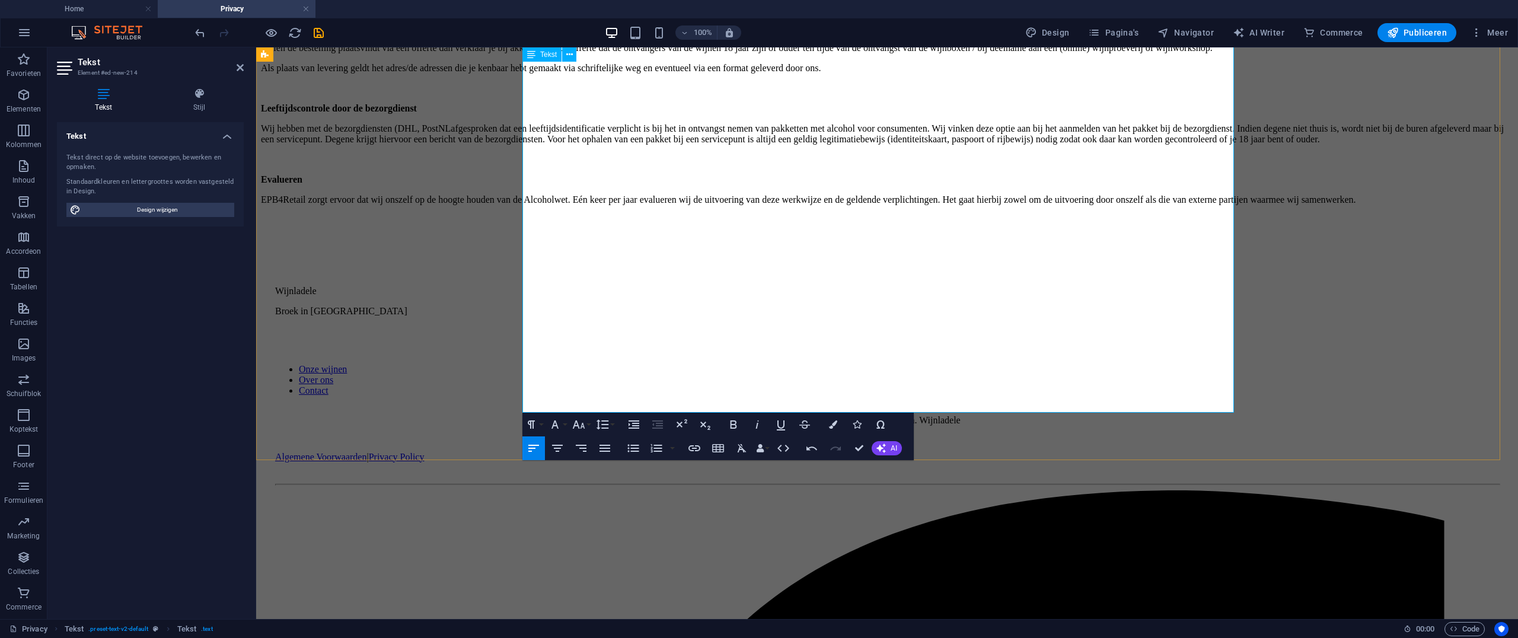
click at [789, 145] on p "Wij hebben met de bezorgdiensten (DHL, PostNLafgesproken dat een leeftijdsident…" at bounding box center [887, 133] width 1253 height 21
click at [791, 145] on p "Wij hebben met de bezorgdiensten (DHL, PostNL ) afgesproken dat een leeftijdsid…" at bounding box center [887, 133] width 1253 height 21
click at [1012, 145] on p "Wij hebben met de bezorgdiensten (DHL, PostN) afgesproken dat een leeftijdsiden…" at bounding box center [887, 133] width 1253 height 21
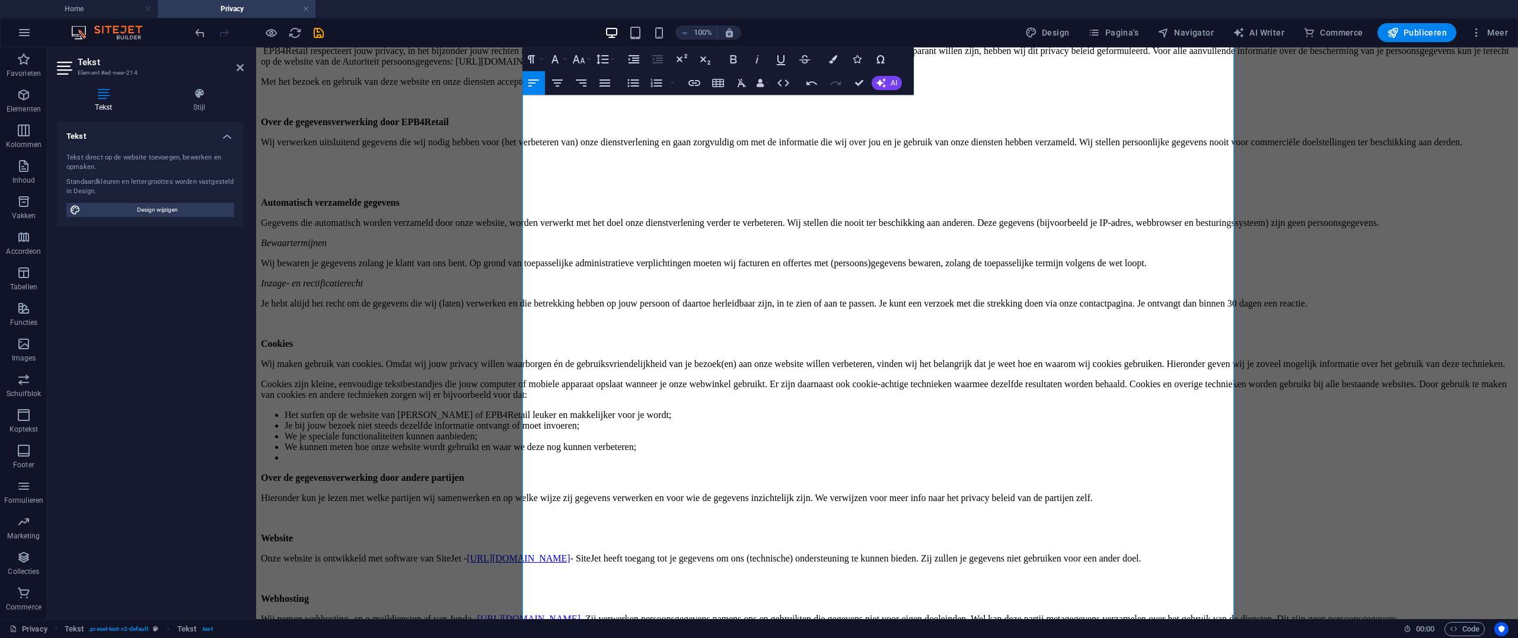
scroll to position [214, 0]
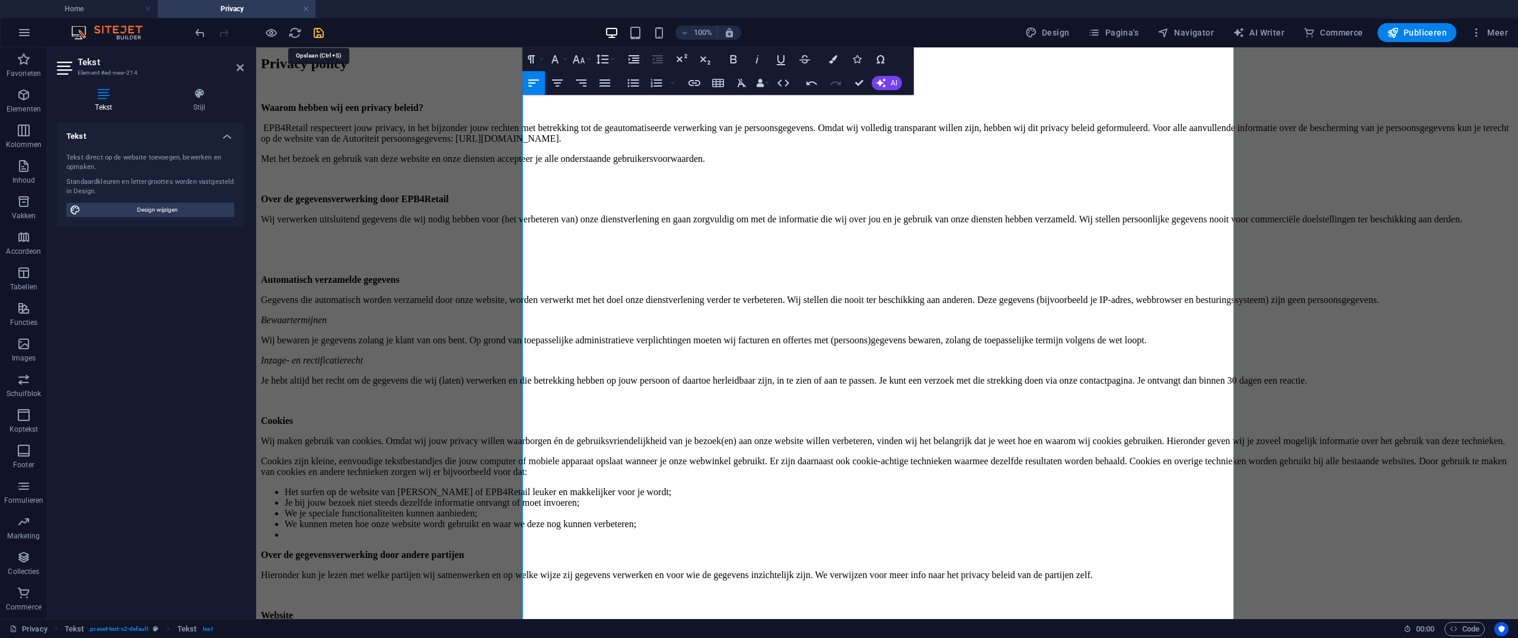
click at [313, 33] on icon "save" at bounding box center [319, 33] width 14 height 14
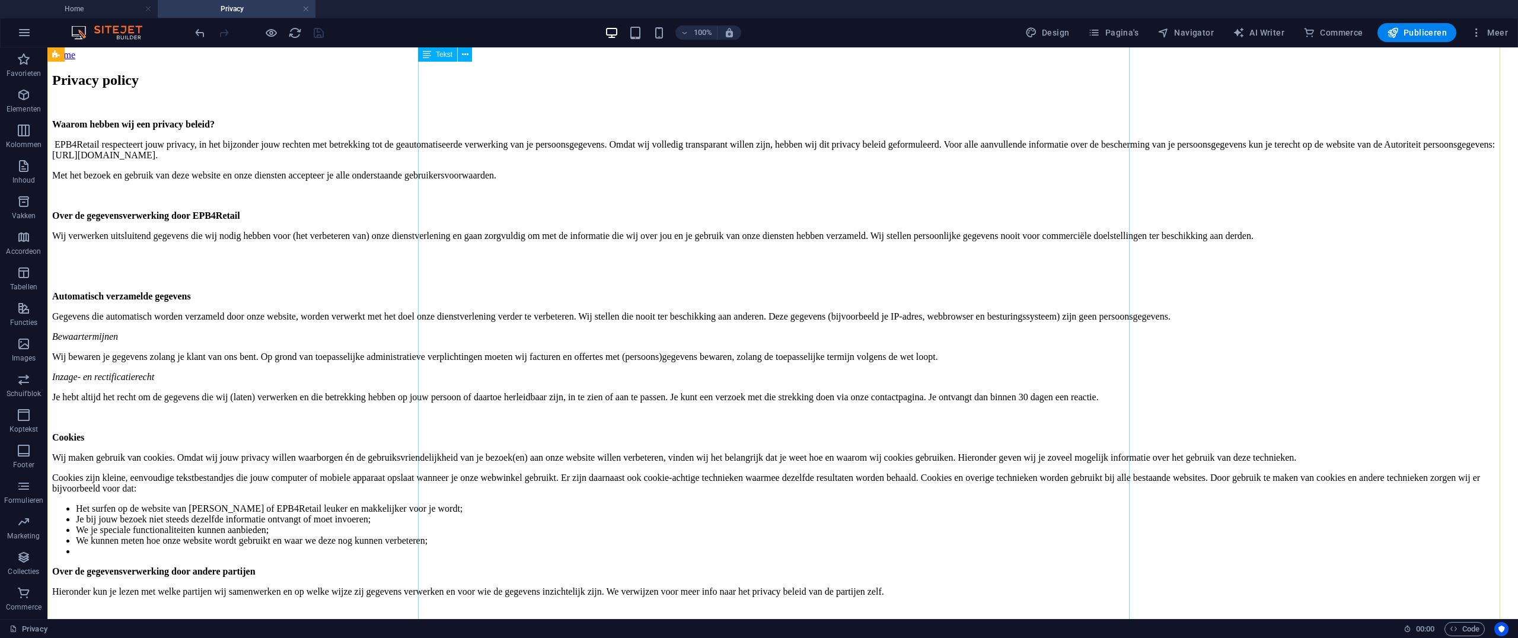
scroll to position [0, 0]
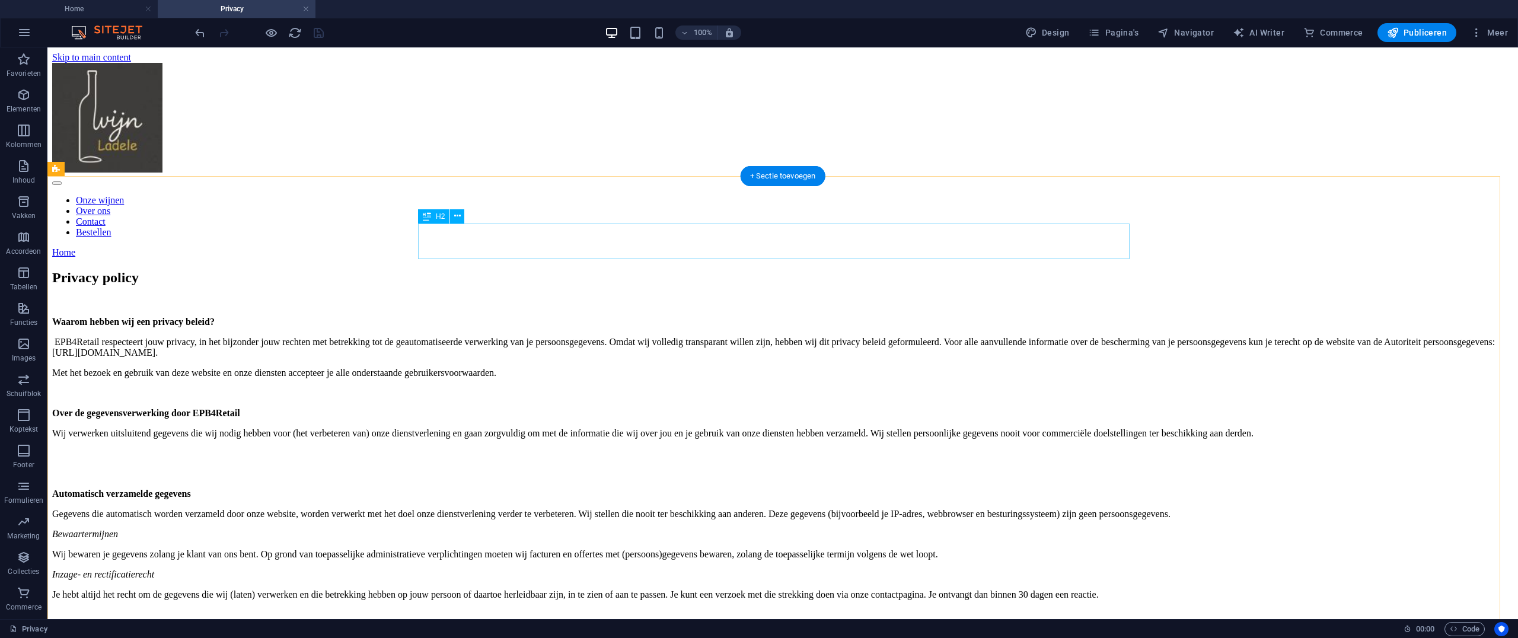
click at [569, 270] on div "Privacy policy" at bounding box center [782, 278] width 1461 height 16
click at [632, 270] on div "Privacy policy" at bounding box center [782, 278] width 1461 height 16
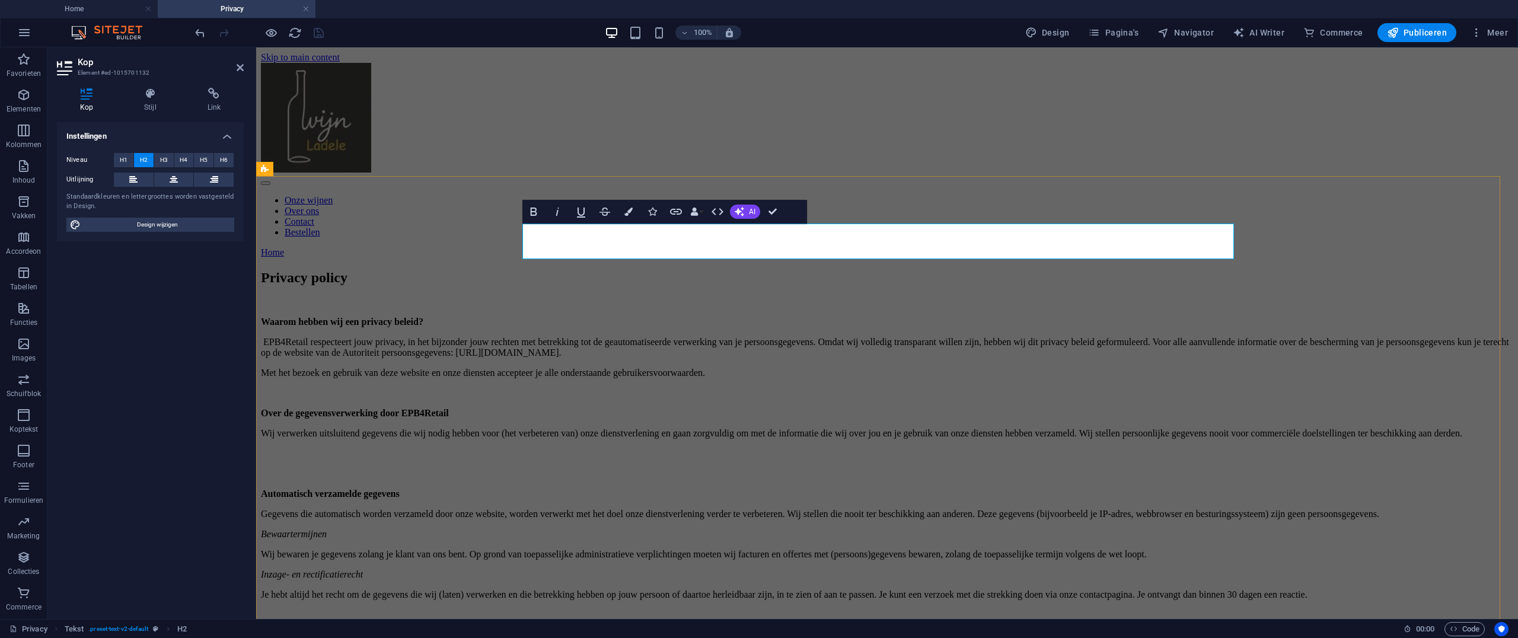
drag, startPoint x: 644, startPoint y: 241, endPoint x: 651, endPoint y: 240, distance: 7.1
click at [646, 270] on h2 "Privacy policy" at bounding box center [887, 278] width 1253 height 16
click at [675, 270] on h2 "Privacy policy" at bounding box center [887, 278] width 1253 height 16
click at [1012, 30] on span "Publiceren" at bounding box center [1417, 33] width 60 height 12
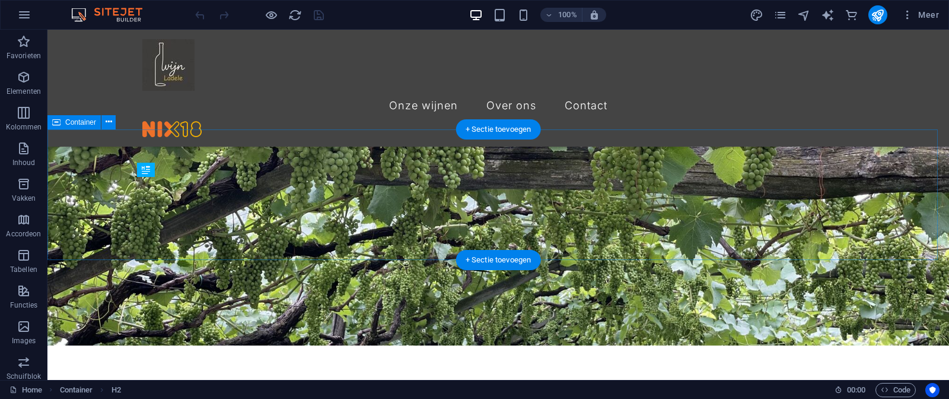
scroll to position [215, 0]
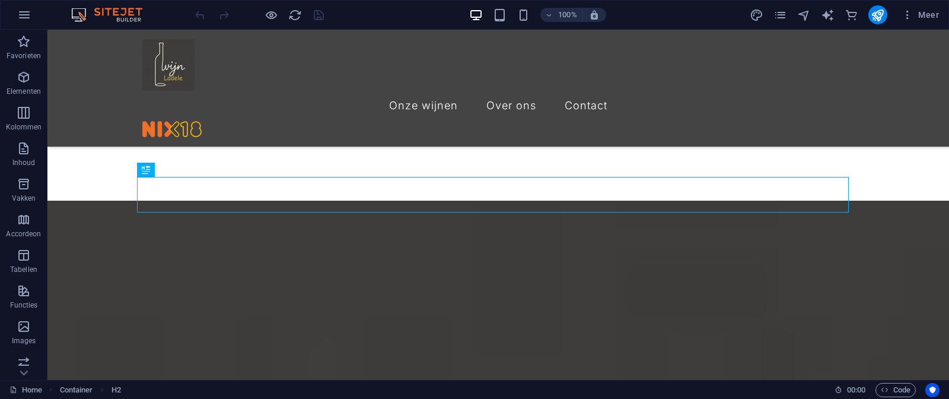
click at [775, 5] on div "Meer" at bounding box center [847, 14] width 194 height 19
click at [780, 10] on icon "pages" at bounding box center [780, 15] width 14 height 14
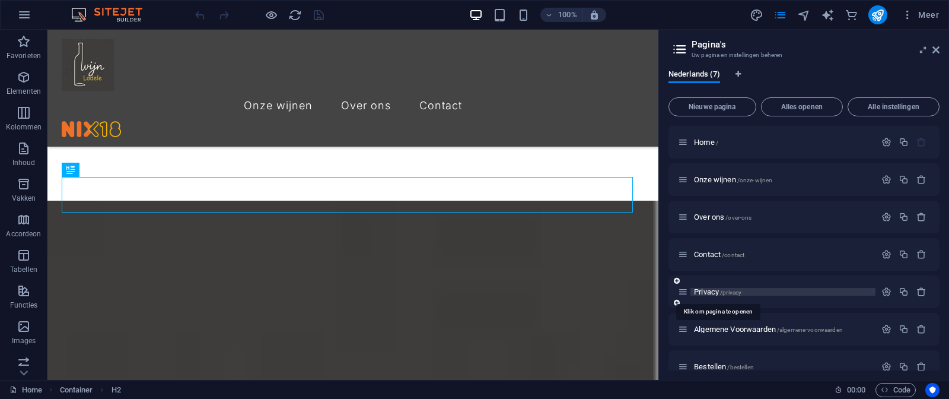
click at [707, 292] on span "Privacy /privacy" at bounding box center [717, 291] width 47 height 9
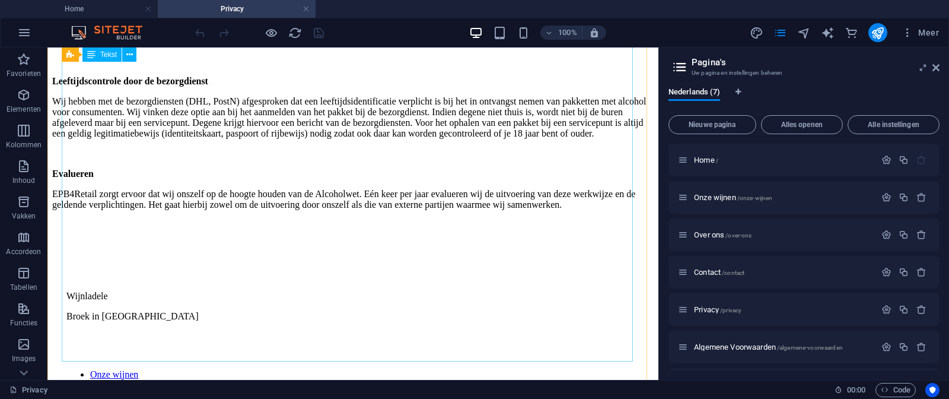
scroll to position [1603, 0]
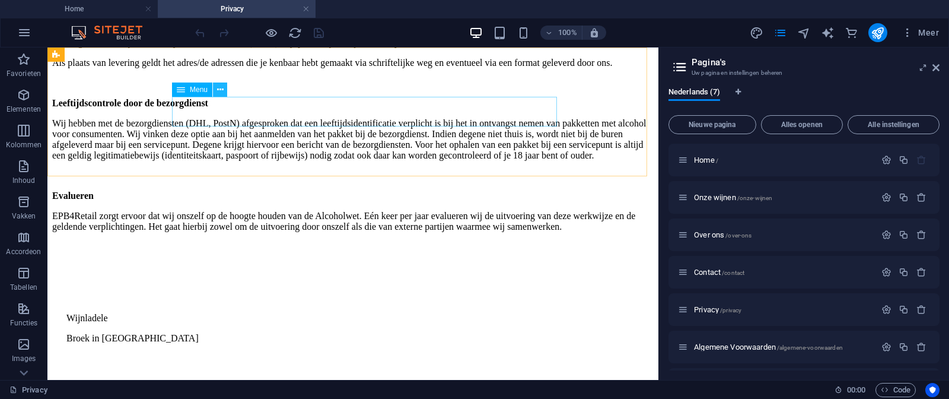
click at [221, 89] on icon at bounding box center [220, 90] width 7 height 12
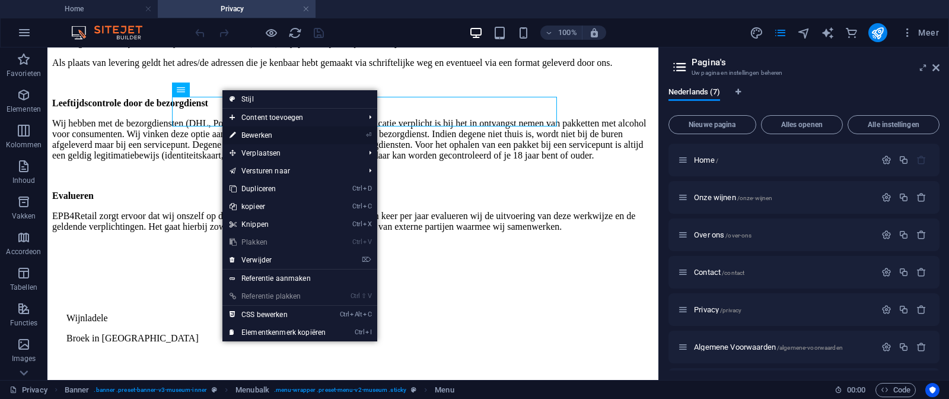
click at [266, 136] on link "⏎ Bewerken" at bounding box center [277, 135] width 110 height 18
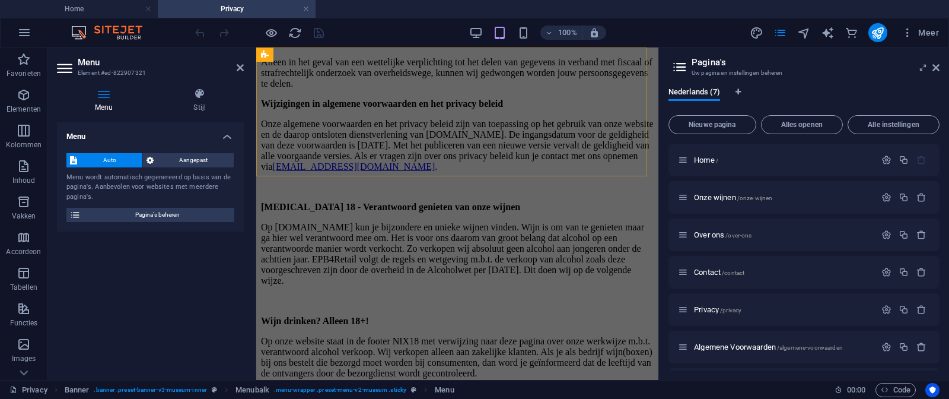
scroll to position [1271, 0]
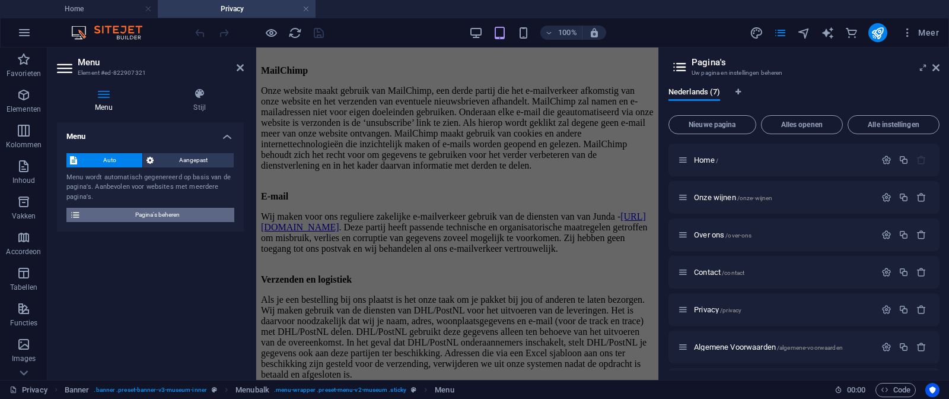
click at [159, 212] on span "Pagina's beheren" at bounding box center [157, 215] width 146 height 14
click at [167, 214] on span "Pagina's beheren" at bounding box center [157, 215] width 146 height 14
click at [154, 186] on div "Menu wordt automatisch gegenereerd op basis van de pagina's. Aanbevolen voor we…" at bounding box center [150, 188] width 168 height 30
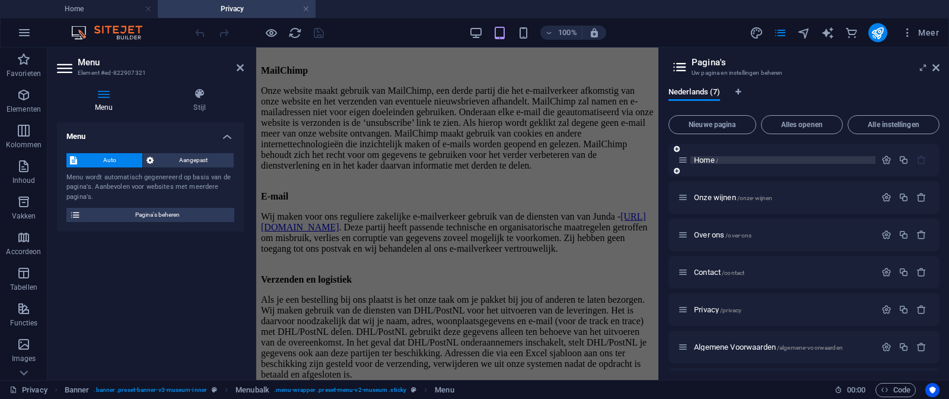
click at [694, 161] on span "Home /" at bounding box center [706, 159] width 24 height 9
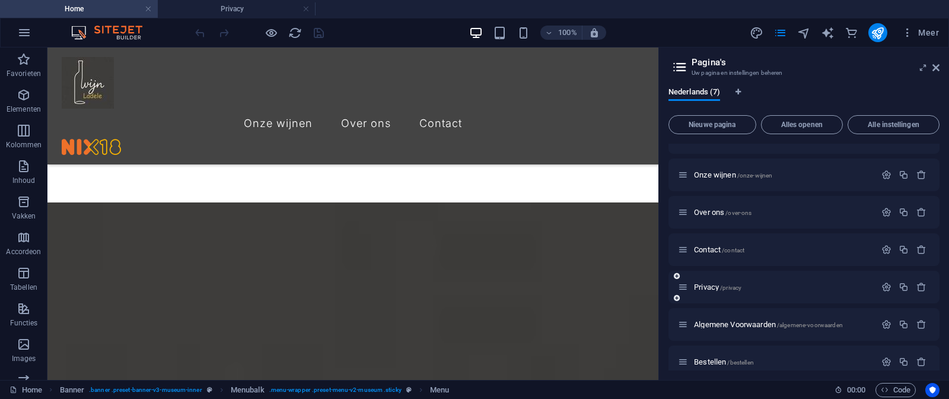
scroll to position [34, 0]
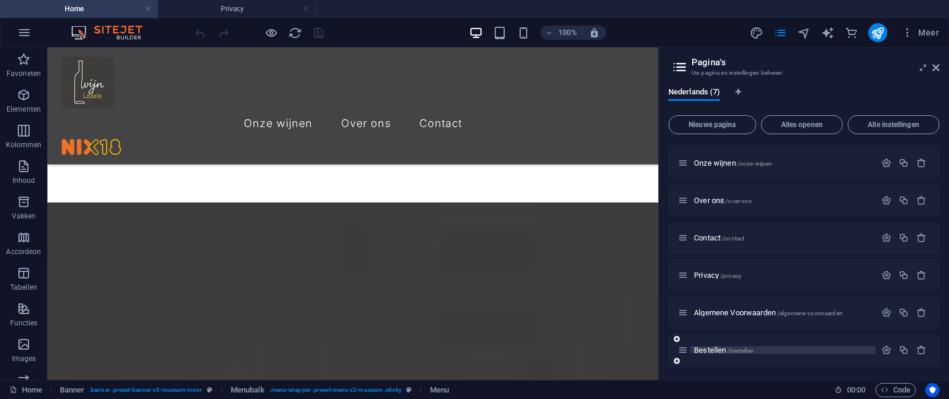
click at [709, 346] on span "Bestellen /bestellen" at bounding box center [724, 349] width 60 height 9
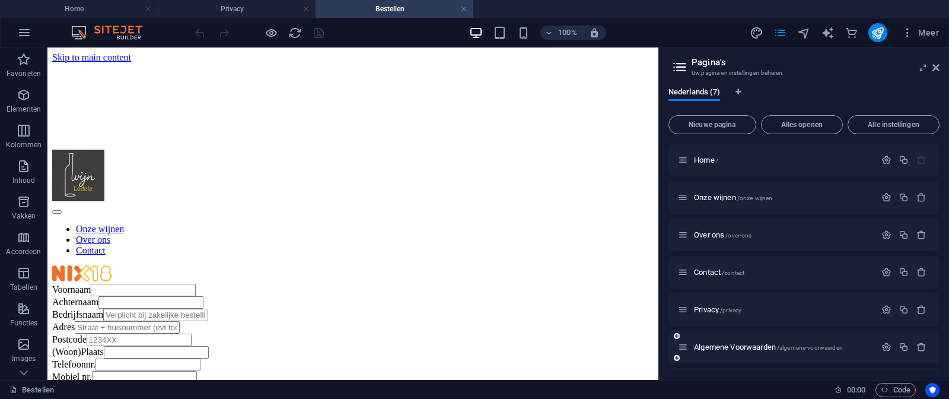
scroll to position [0, 0]
